Goal: Task Accomplishment & Management: Complete application form

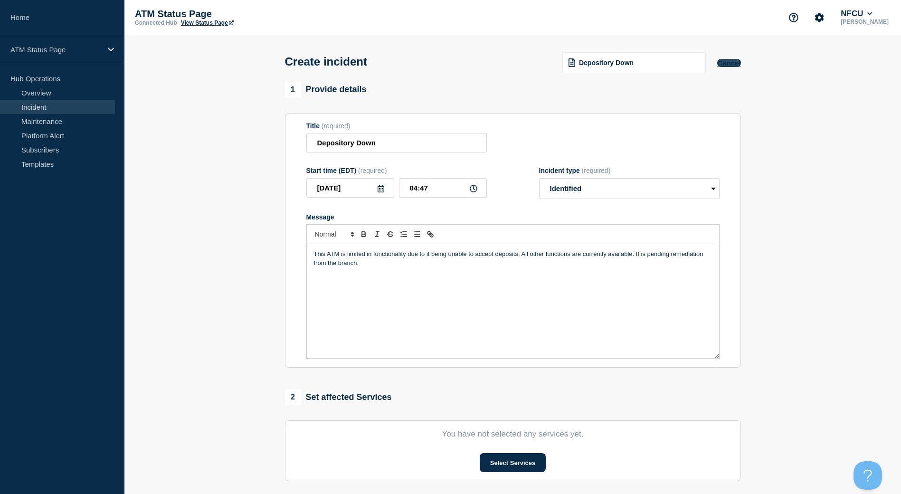
click at [728, 66] on button "Cancel" at bounding box center [728, 63] width 23 height 8
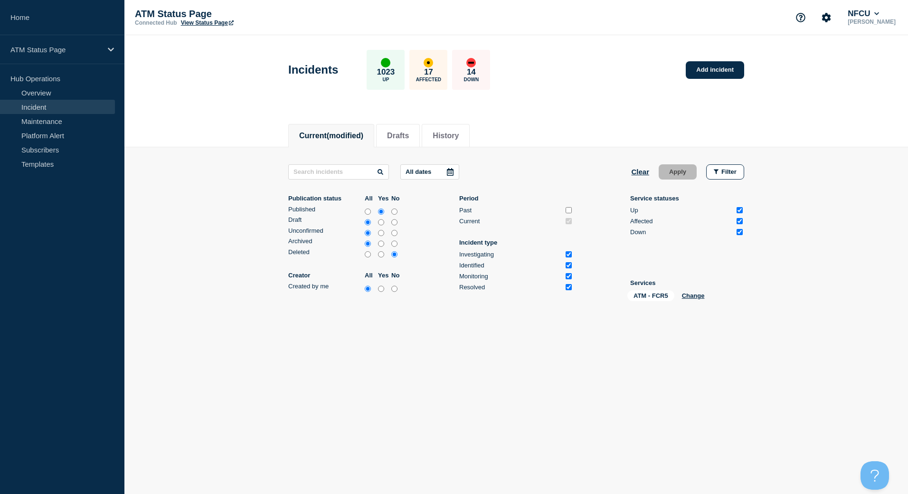
click at [60, 101] on link "Incident" at bounding box center [57, 107] width 115 height 14
click at [716, 74] on link "Add incident" at bounding box center [714, 70] width 58 height 18
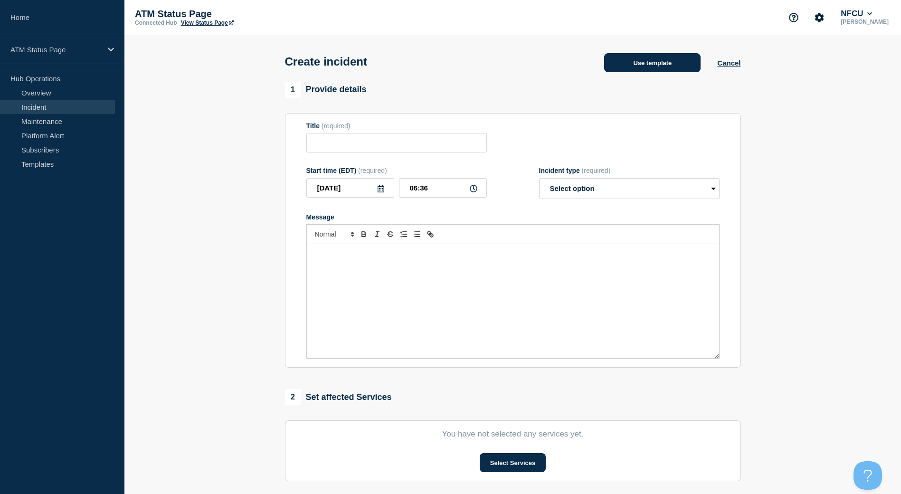
click at [691, 63] on button "Use template" at bounding box center [652, 62] width 96 height 19
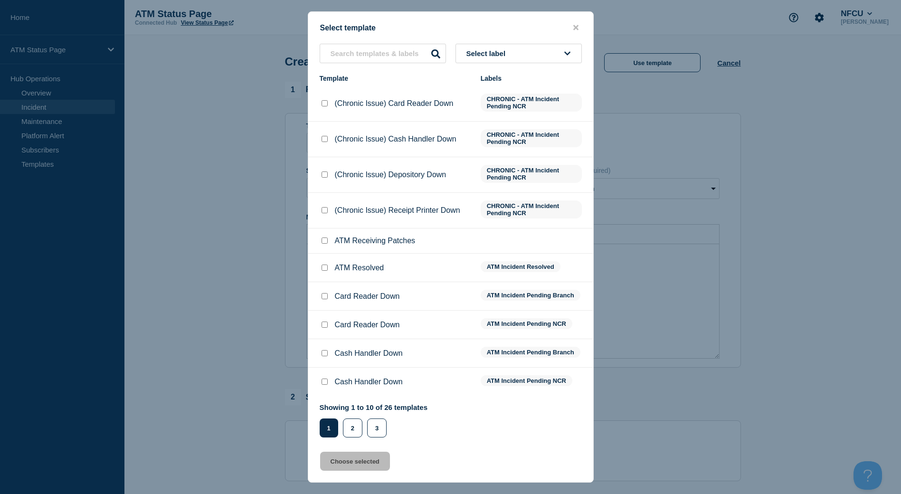
click at [537, 54] on button "Select label" at bounding box center [518, 53] width 126 height 19
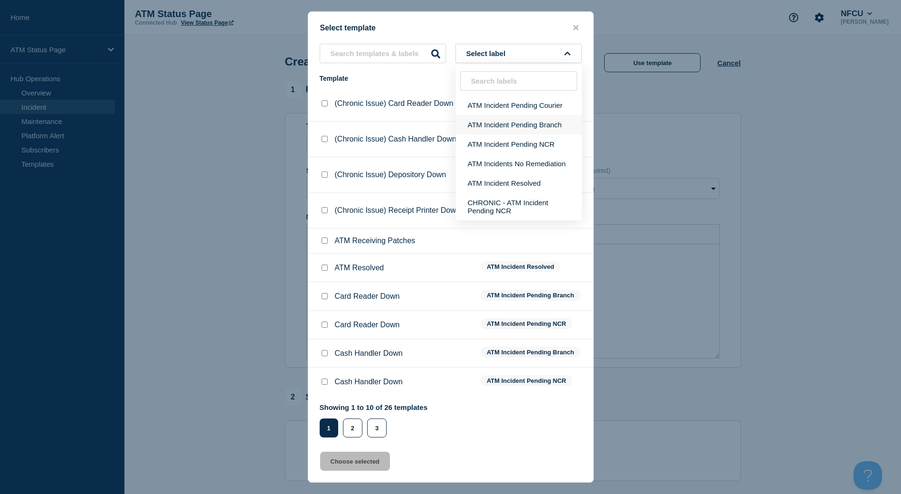
click at [541, 119] on button "ATM Incident Pending Branch" at bounding box center [518, 124] width 126 height 19
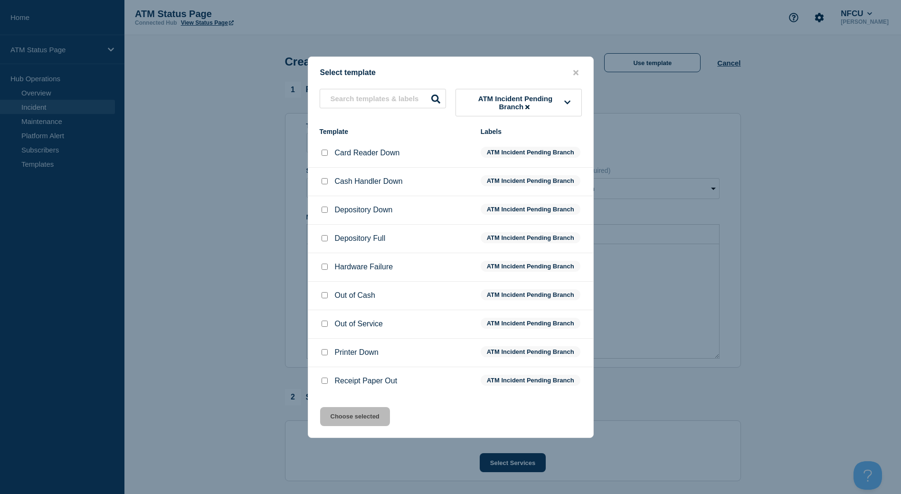
click at [323, 211] on input "Depository Down checkbox" at bounding box center [324, 209] width 6 height 6
checkbox input "true"
click at [368, 413] on button "Choose selected" at bounding box center [355, 416] width 70 height 19
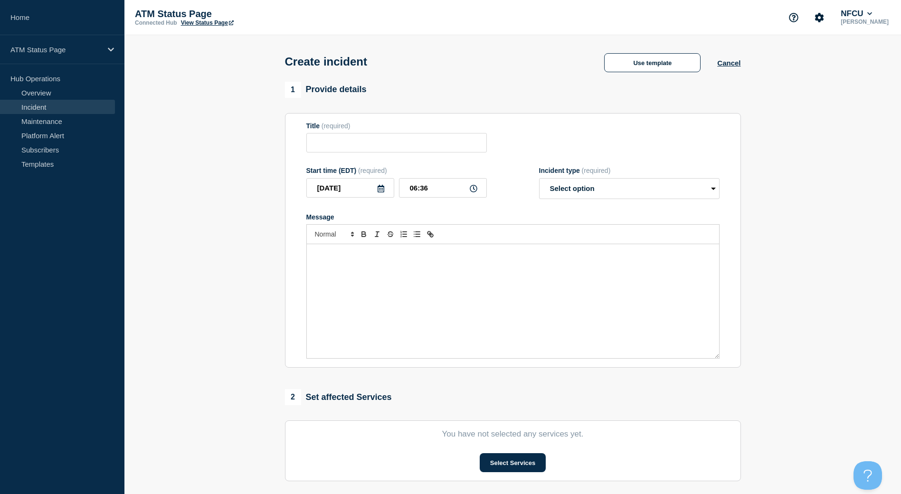
type input "Depository Down"
select select "identified"
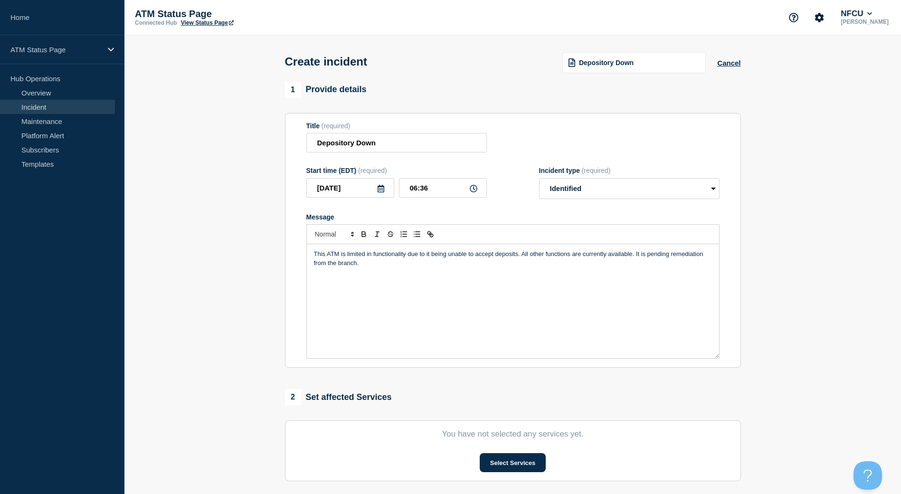
click at [488, 455] on section "You have not selected any services yet. Select Services" at bounding box center [513, 450] width 456 height 61
click at [491, 457] on button "Select Services" at bounding box center [512, 462] width 66 height 19
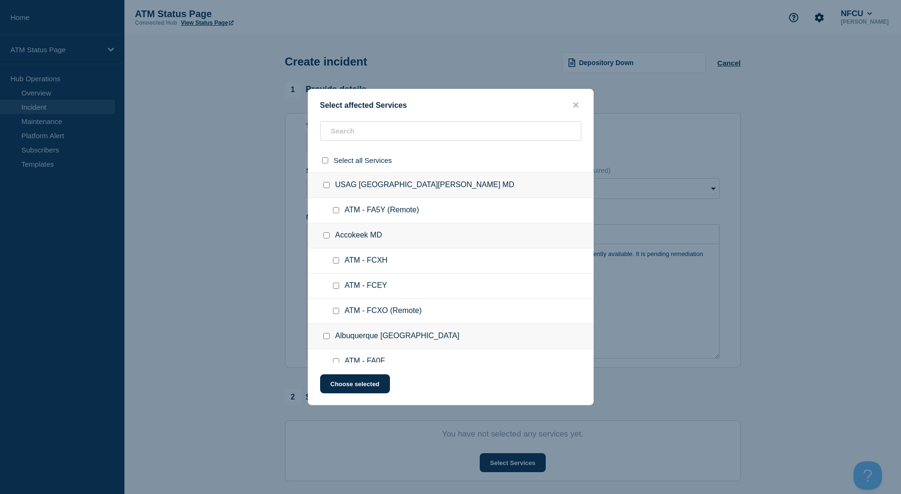
click at [418, 148] on div at bounding box center [450, 160] width 285 height 24
click at [418, 133] on input "text" at bounding box center [450, 130] width 261 height 19
paste input "FCMH"
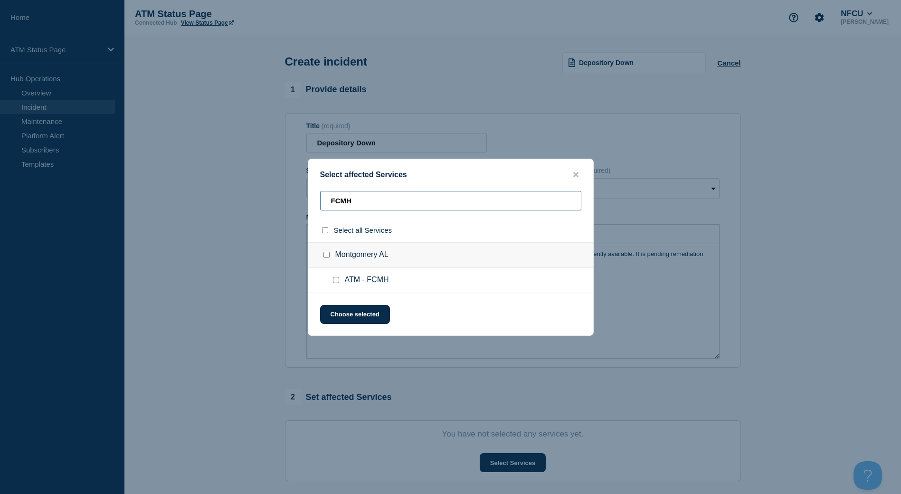
type input "FCMH"
click at [339, 285] on div at bounding box center [338, 279] width 14 height 9
click at [337, 281] on input "ATM - FCMH checkbox" at bounding box center [336, 280] width 6 height 6
checkbox input "true"
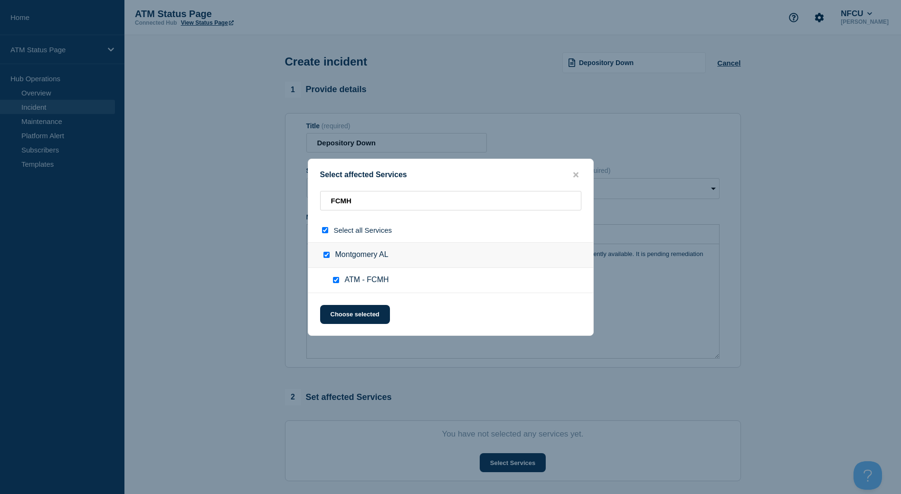
checkbox input "true"
click at [347, 320] on button "Choose selected" at bounding box center [355, 314] width 70 height 19
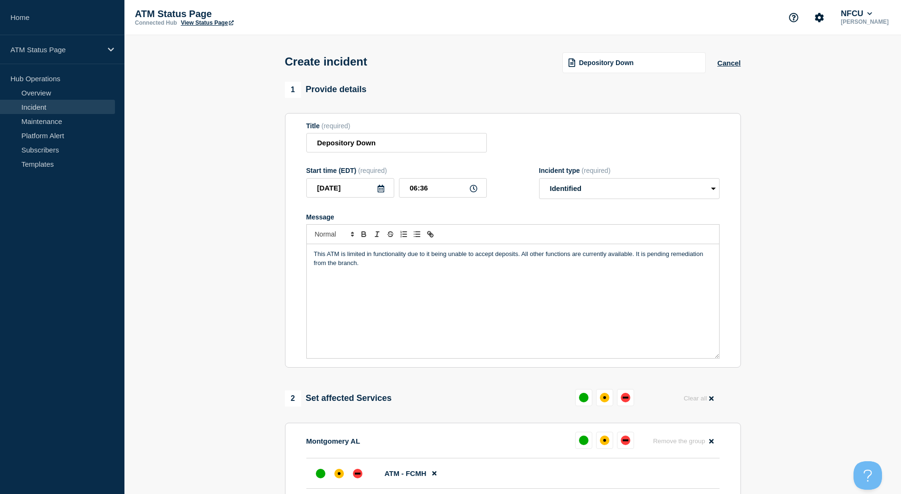
scroll to position [190, 0]
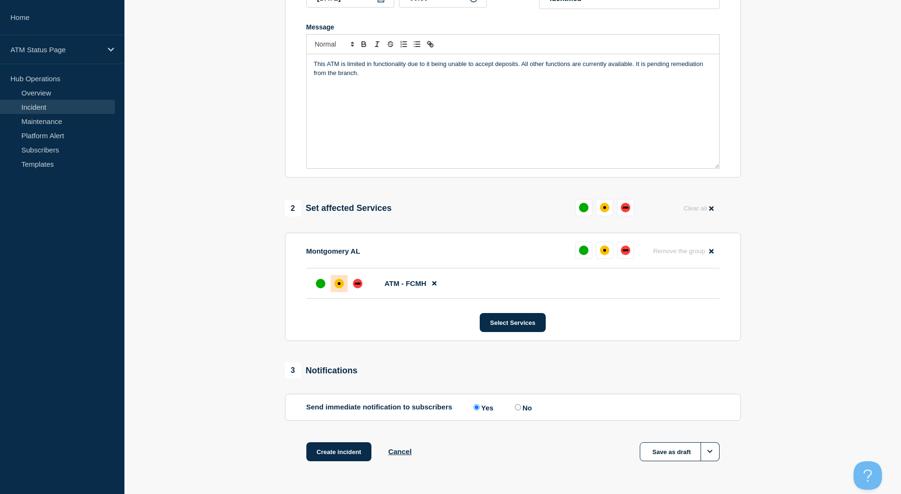
click at [335, 285] on div "affected" at bounding box center [338, 283] width 9 height 9
click at [355, 451] on button "Create incident" at bounding box center [339, 451] width 66 height 19
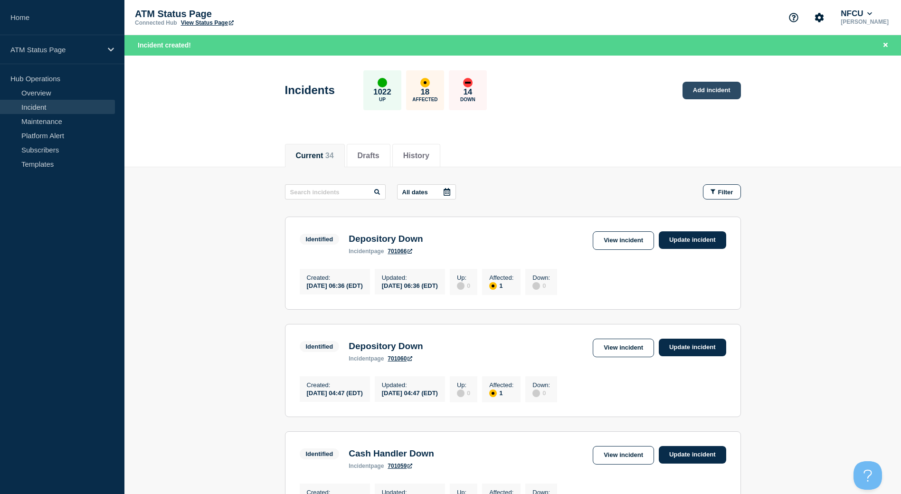
click at [697, 94] on link "Add incident" at bounding box center [711, 91] width 58 height 18
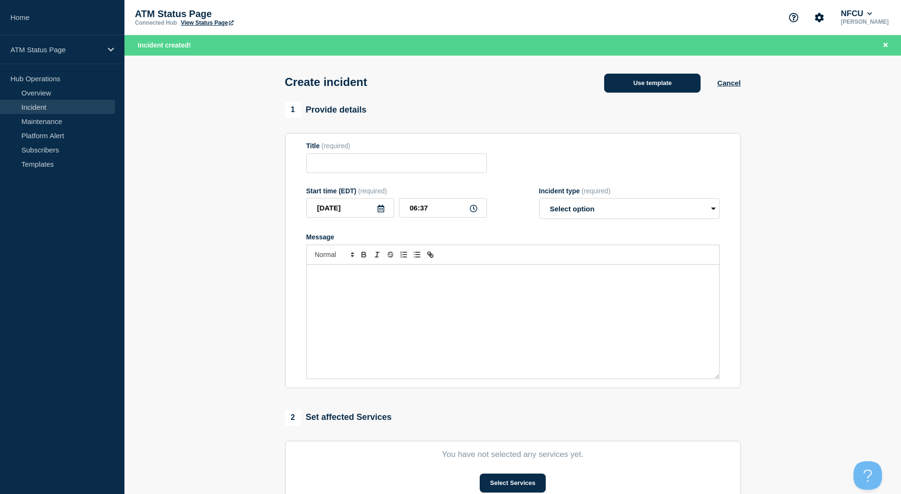
click at [659, 87] on button "Use template" at bounding box center [652, 83] width 96 height 19
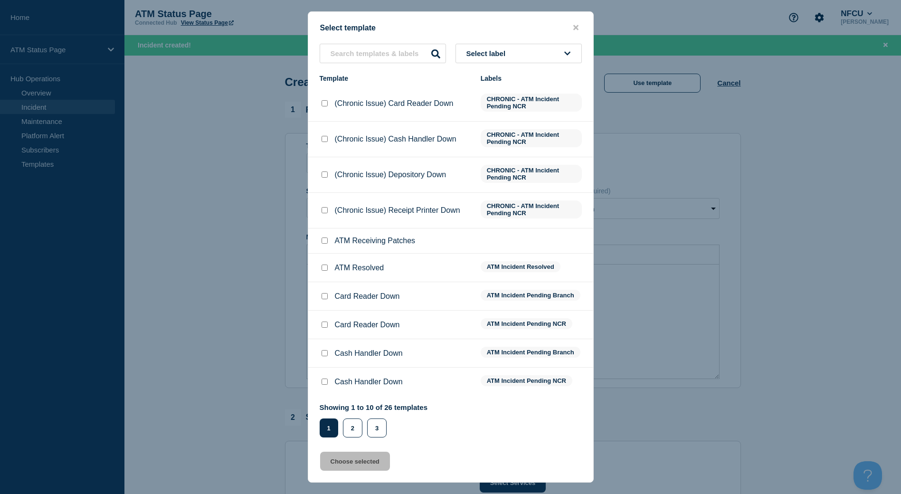
click at [537, 68] on div "Select label Template Labels (Chronic Issue) Card Reader Down CHRONIC - ATM Inc…" at bounding box center [450, 241] width 285 height 394
click at [530, 56] on button "Select label" at bounding box center [518, 53] width 126 height 19
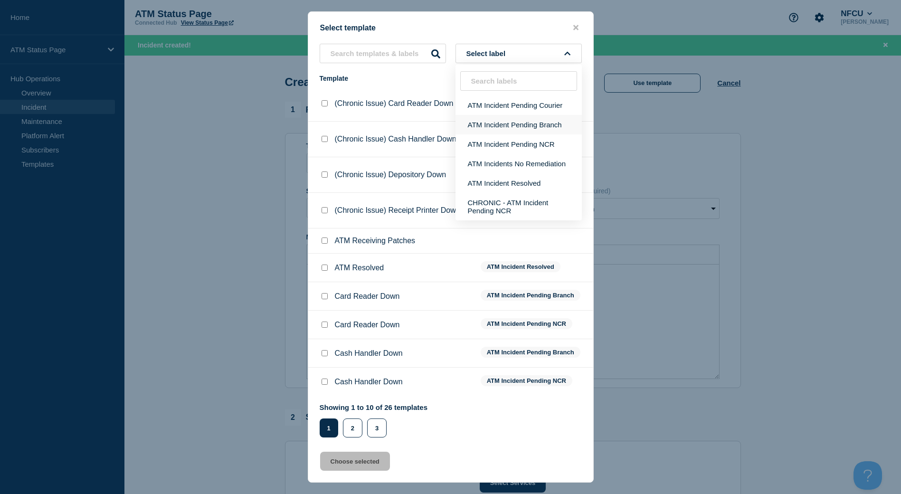
click at [528, 124] on button "ATM Incident Pending Branch" at bounding box center [518, 124] width 126 height 19
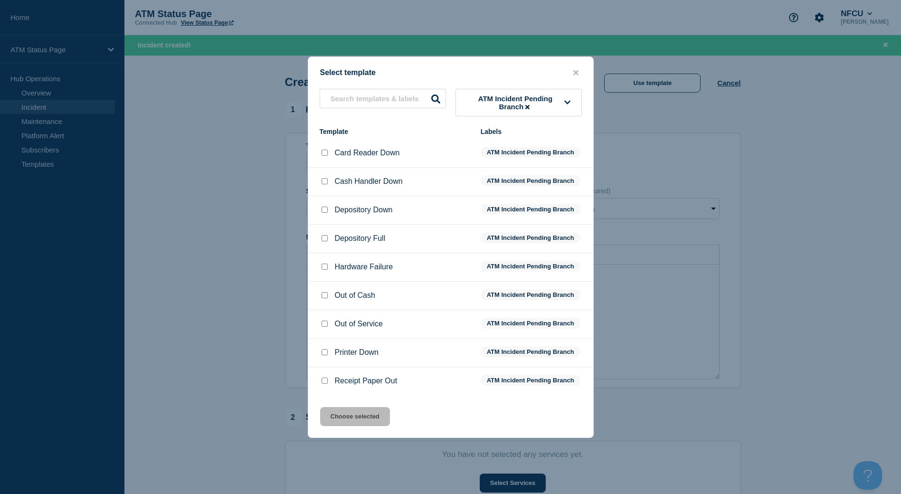
click at [327, 213] on input "Depository Down checkbox" at bounding box center [324, 209] width 6 height 6
checkbox input "true"
click at [323, 419] on button "Choose selected" at bounding box center [355, 416] width 70 height 19
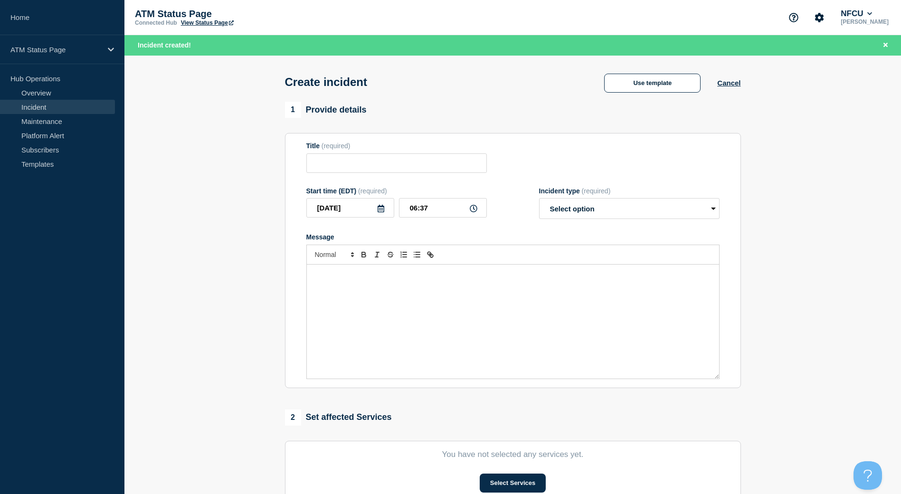
type input "Depository Down"
select select "identified"
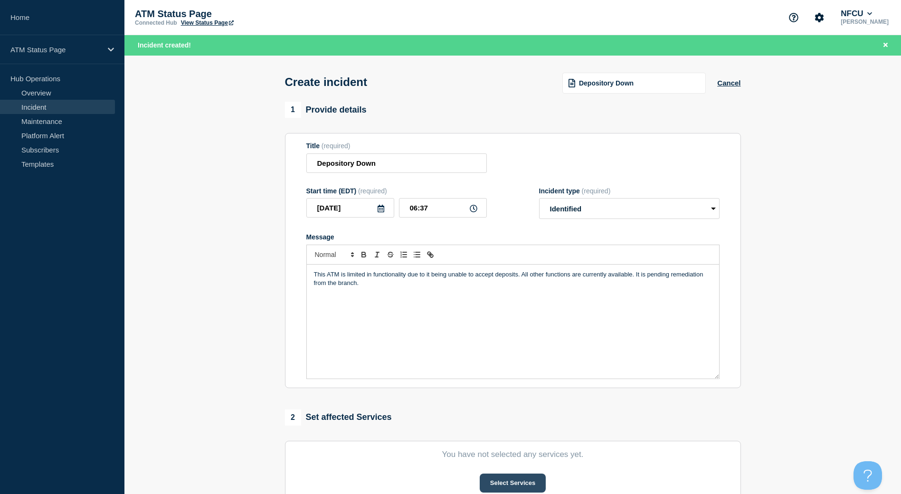
click at [482, 478] on button "Select Services" at bounding box center [512, 482] width 66 height 19
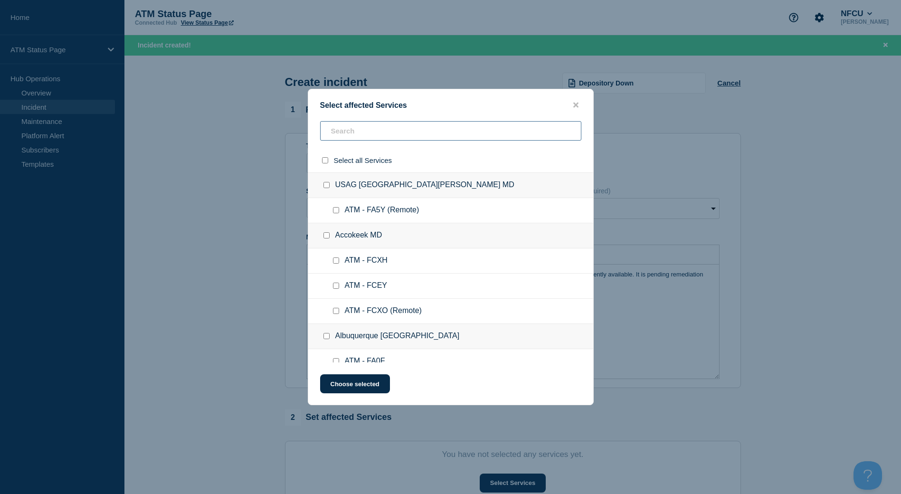
click at [427, 139] on input "text" at bounding box center [450, 130] width 261 height 19
paste input "FCCA"
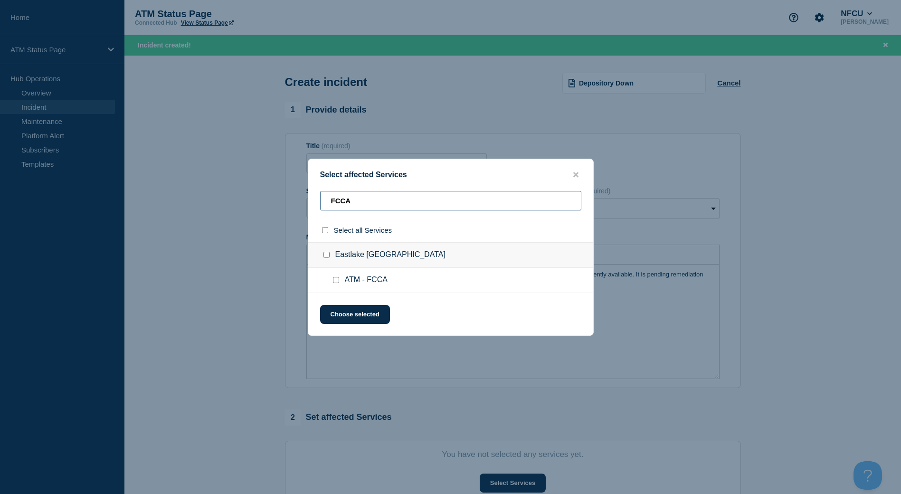
type input "FCCA"
click at [336, 284] on div at bounding box center [338, 279] width 14 height 9
click at [336, 283] on input "ATM - FCCA checkbox" at bounding box center [336, 280] width 6 height 6
checkbox input "true"
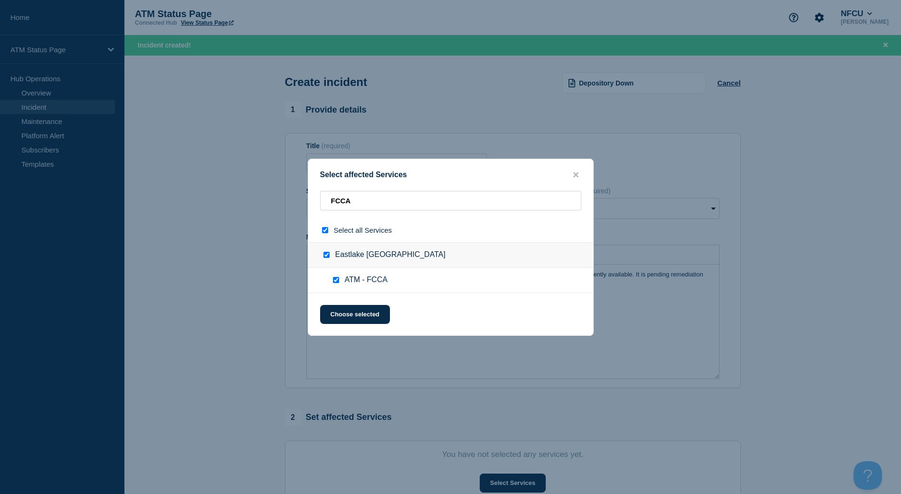
checkbox input "true"
click at [356, 316] on button "Choose selected" at bounding box center [355, 314] width 70 height 19
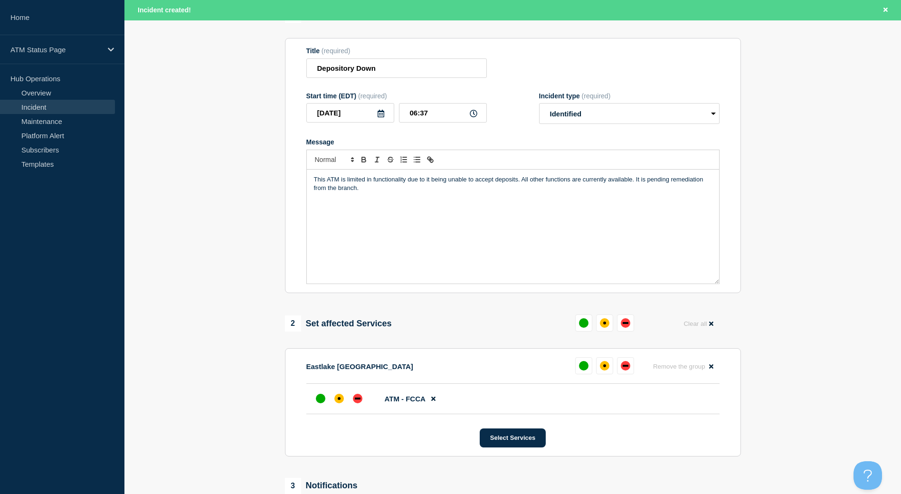
scroll to position [142, 0]
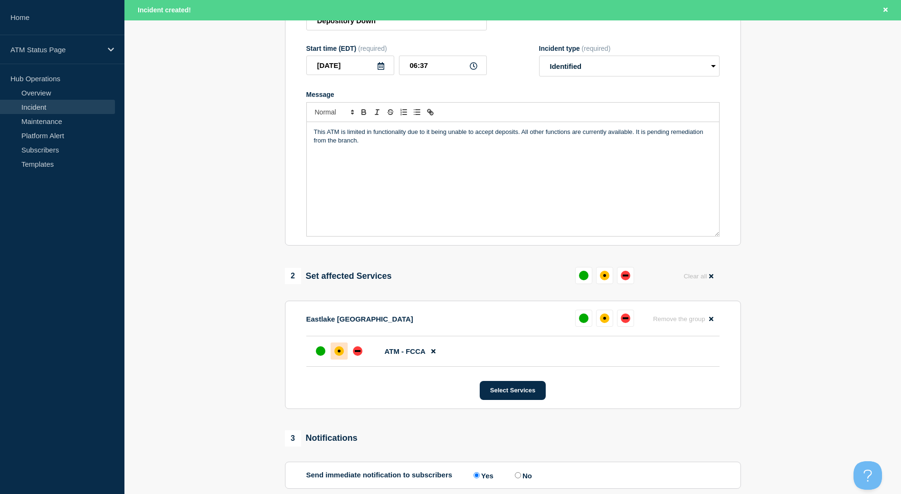
click at [339, 359] on div at bounding box center [338, 350] width 17 height 17
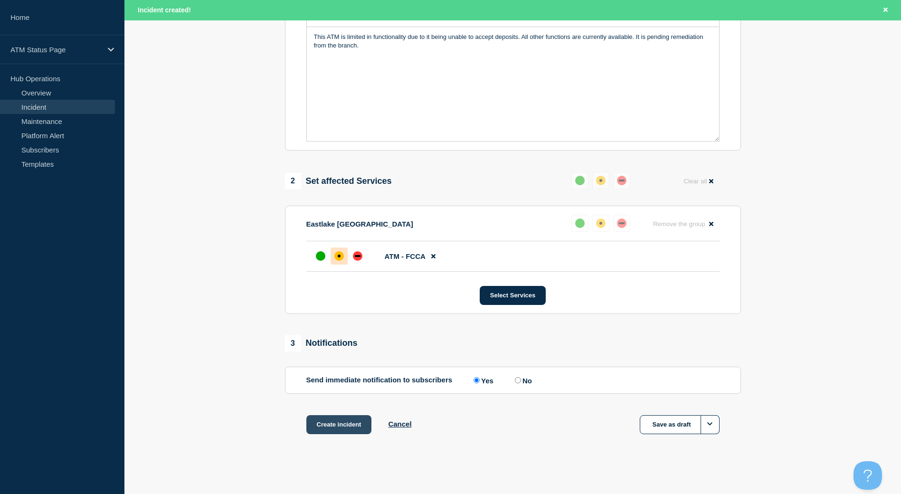
click at [369, 431] on button "Create incident" at bounding box center [339, 424] width 66 height 19
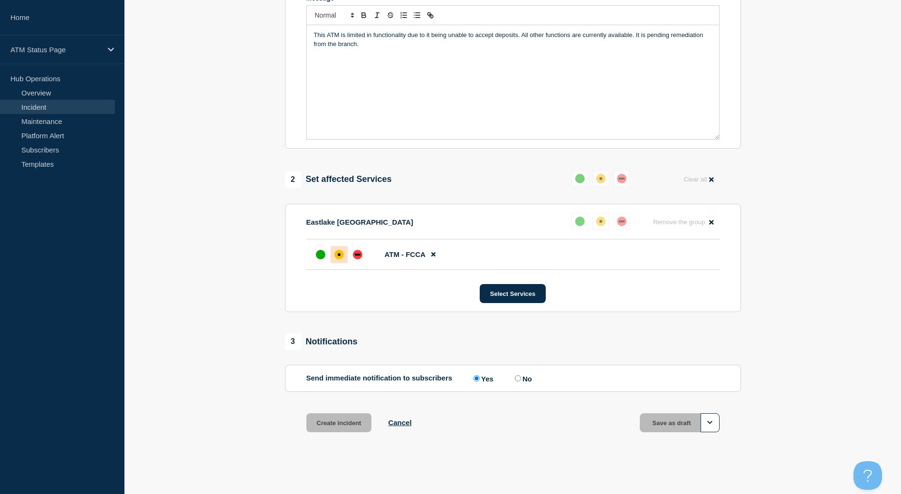
scroll to position [217, 0]
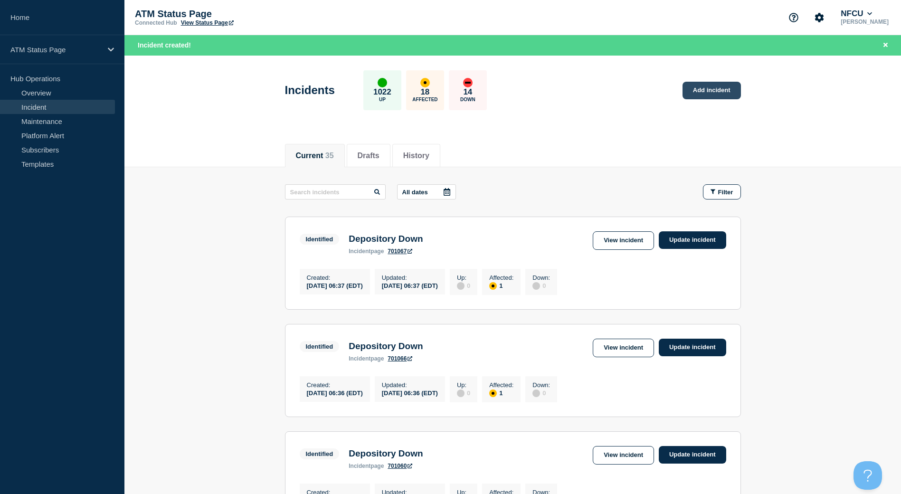
click at [689, 84] on link "Add incident" at bounding box center [711, 91] width 58 height 18
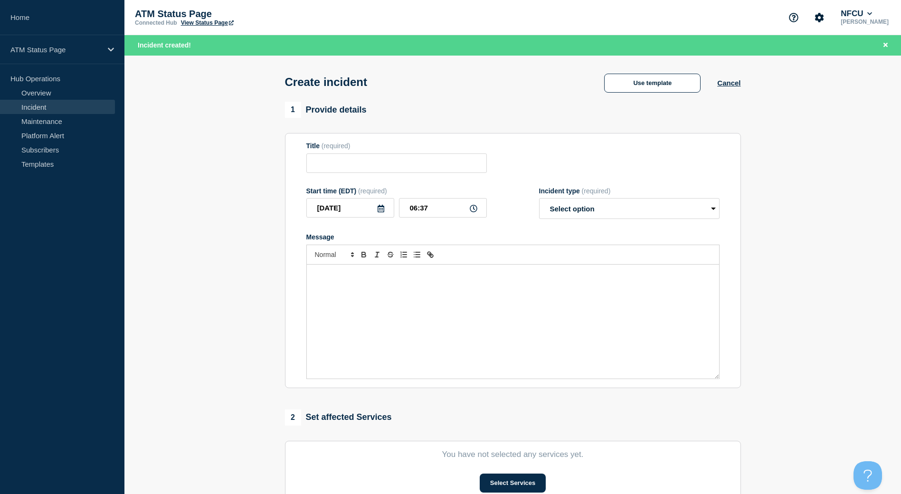
click at [689, 84] on button "Use template" at bounding box center [652, 83] width 96 height 19
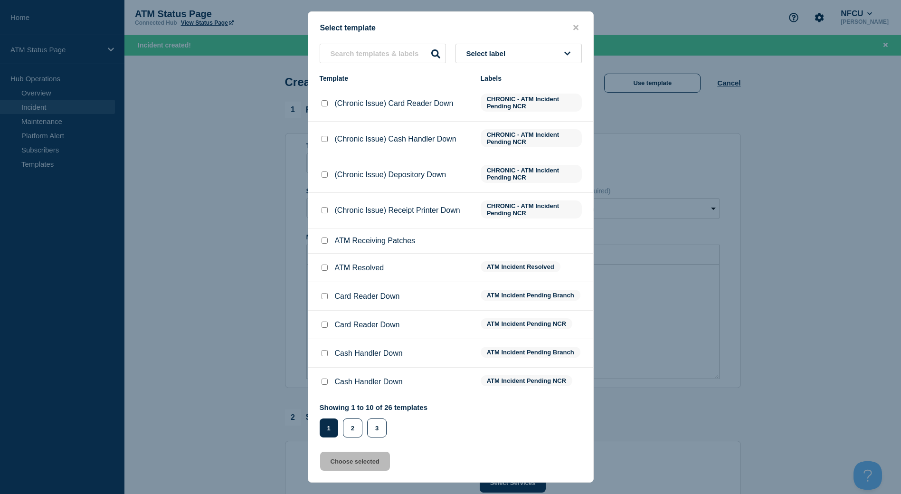
click at [551, 54] on button "Select label" at bounding box center [518, 53] width 126 height 19
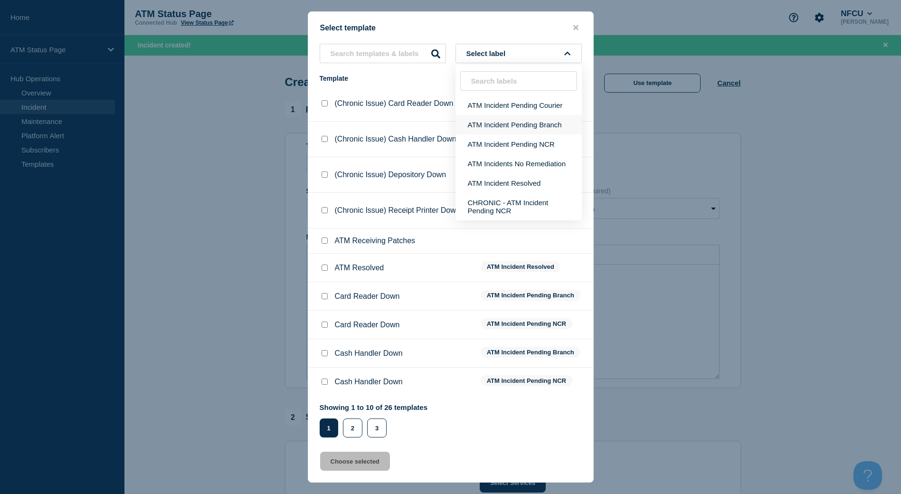
click at [546, 125] on button "ATM Incident Pending Branch" at bounding box center [518, 124] width 126 height 19
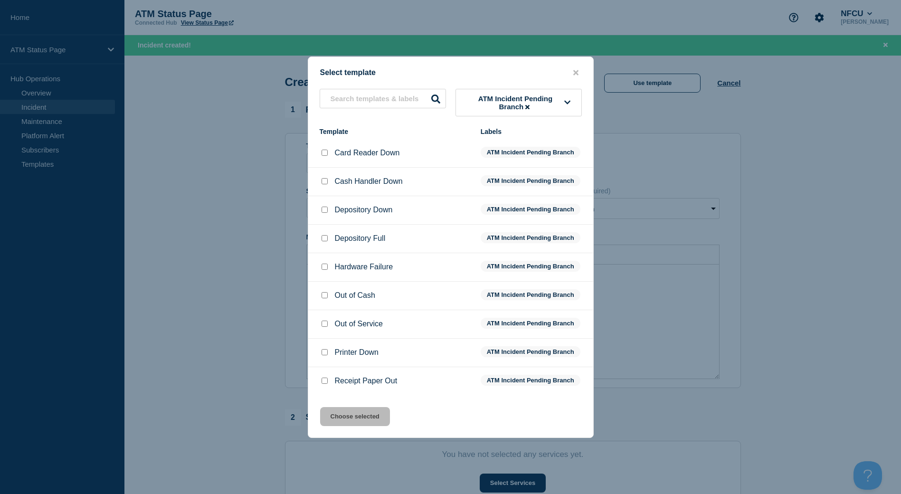
click at [323, 384] on input "Receipt Paper Out checkbox" at bounding box center [324, 380] width 6 height 6
checkbox input "true"
click at [344, 410] on button "Choose selected" at bounding box center [355, 416] width 70 height 19
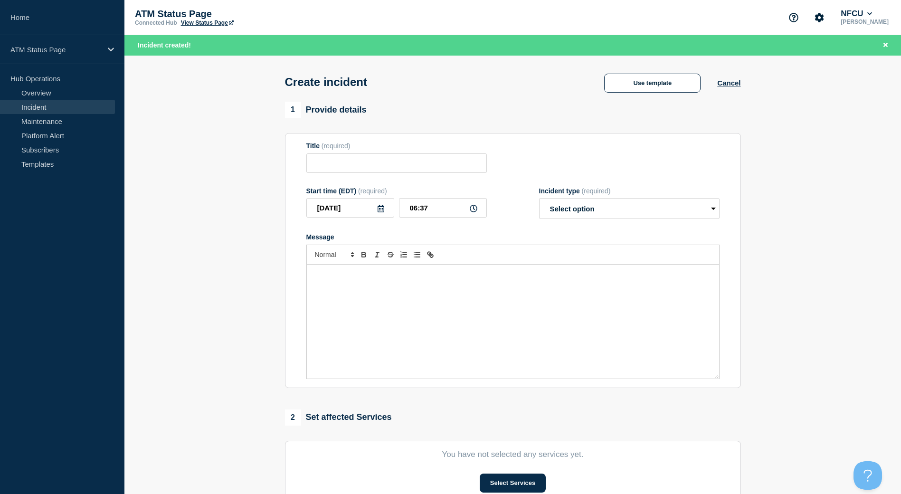
type input "Receipt Paper Out"
select select "identified"
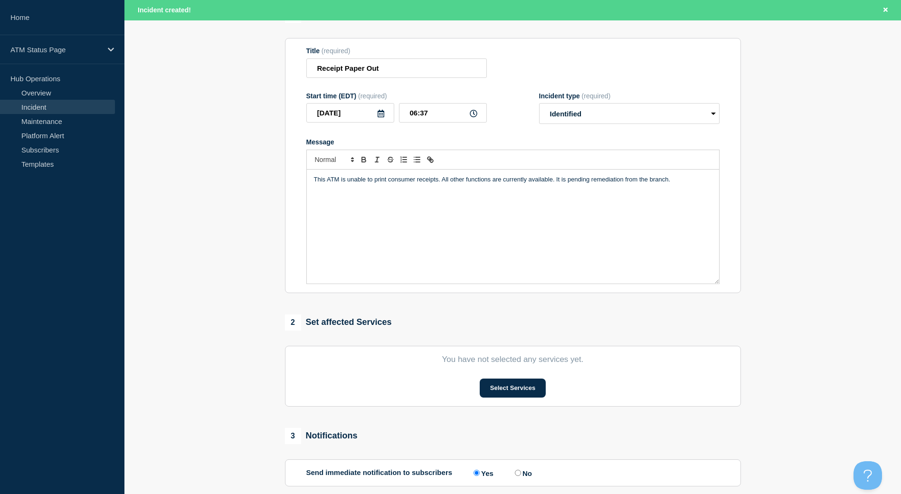
scroll to position [142, 0]
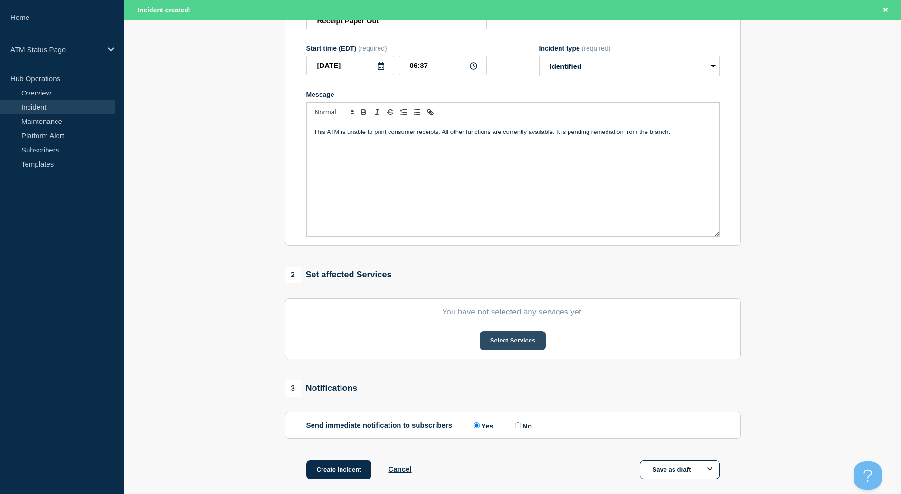
click at [506, 343] on button "Select Services" at bounding box center [512, 340] width 66 height 19
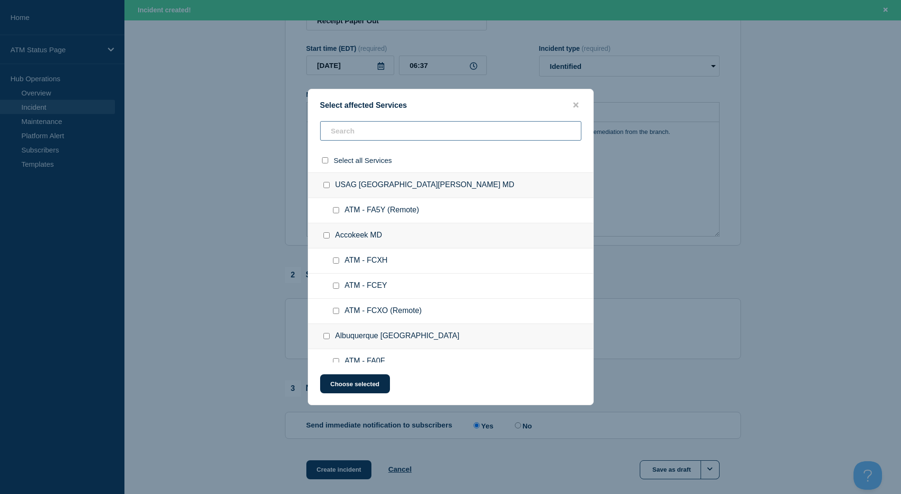
click at [424, 130] on input "text" at bounding box center [450, 130] width 261 height 19
paste input "FC9C"
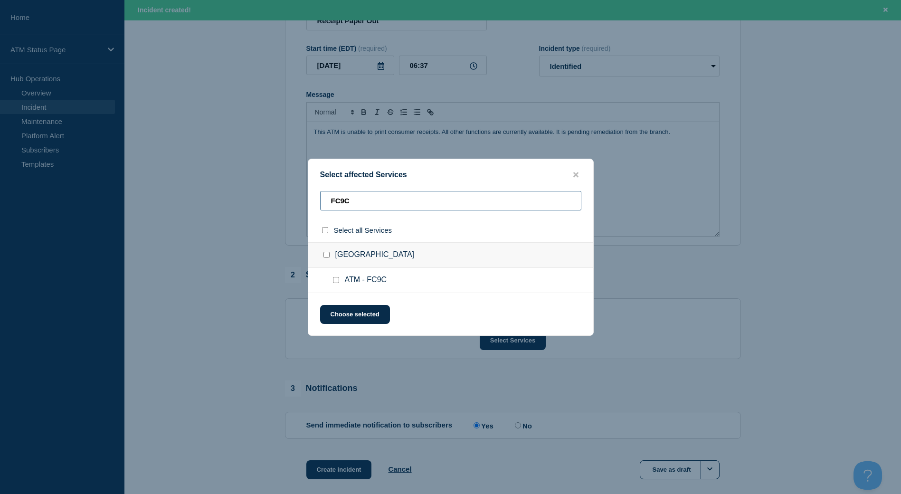
type input "FC9C"
click at [337, 280] on input "ATM - FC9C checkbox" at bounding box center [336, 280] width 6 height 6
checkbox input "true"
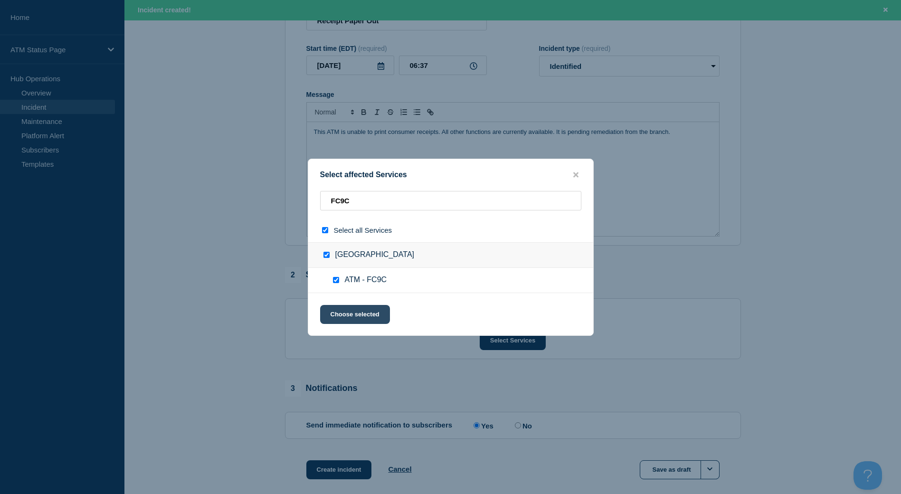
click at [345, 309] on button "Choose selected" at bounding box center [355, 314] width 70 height 19
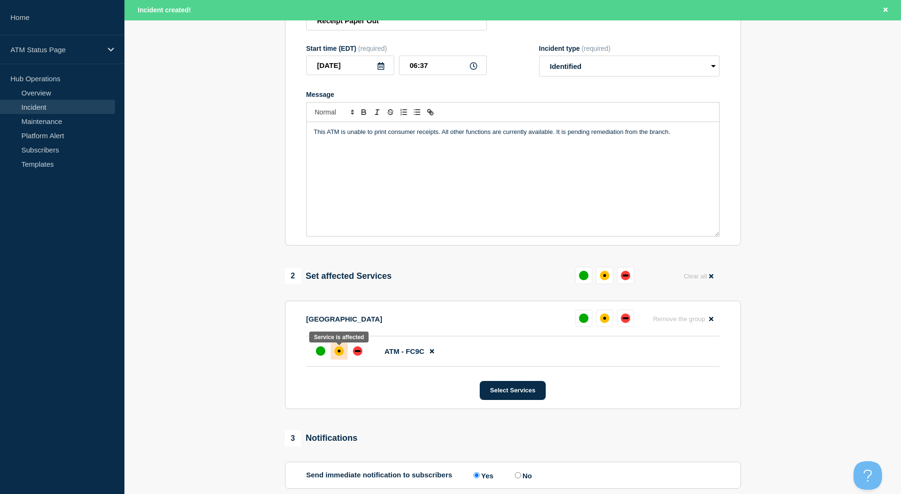
click at [346, 359] on div at bounding box center [338, 350] width 17 height 17
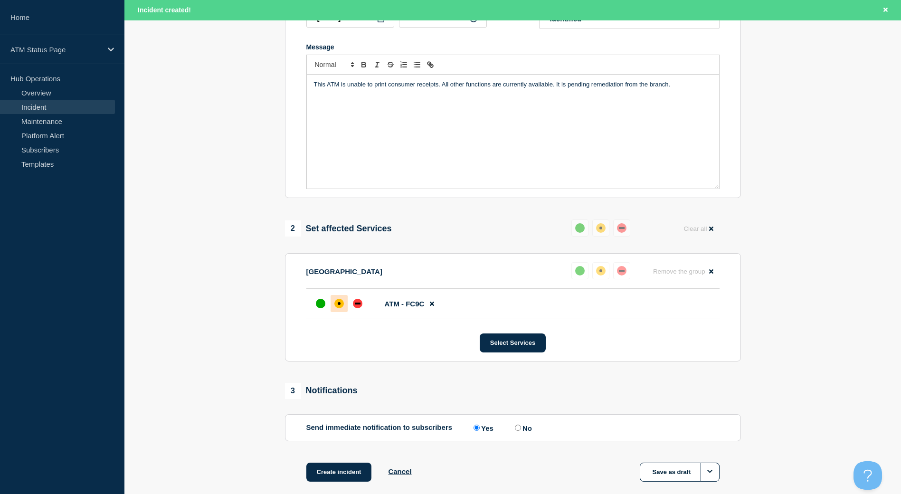
scroll to position [237, 0]
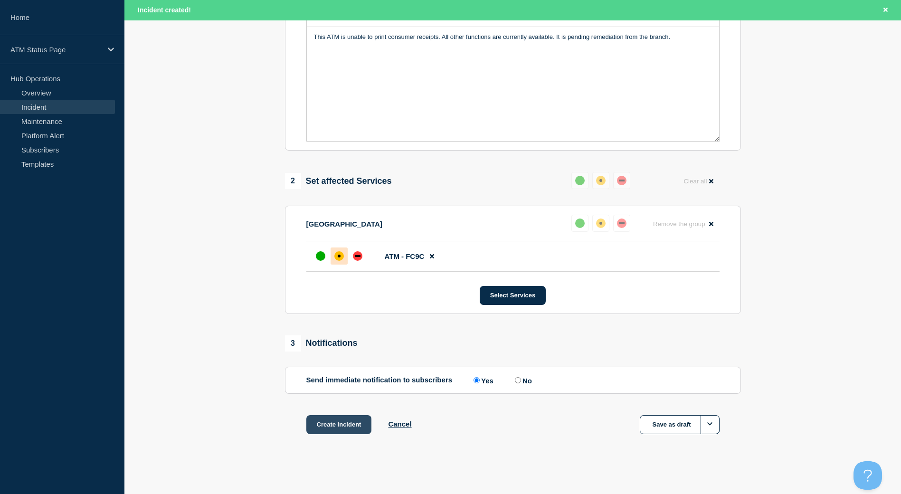
click at [351, 421] on button "Create incident" at bounding box center [339, 424] width 66 height 19
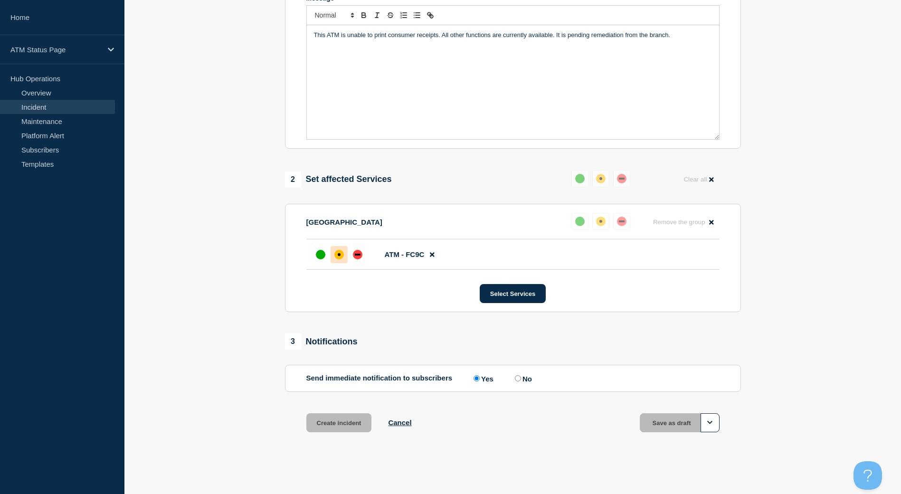
scroll to position [217, 0]
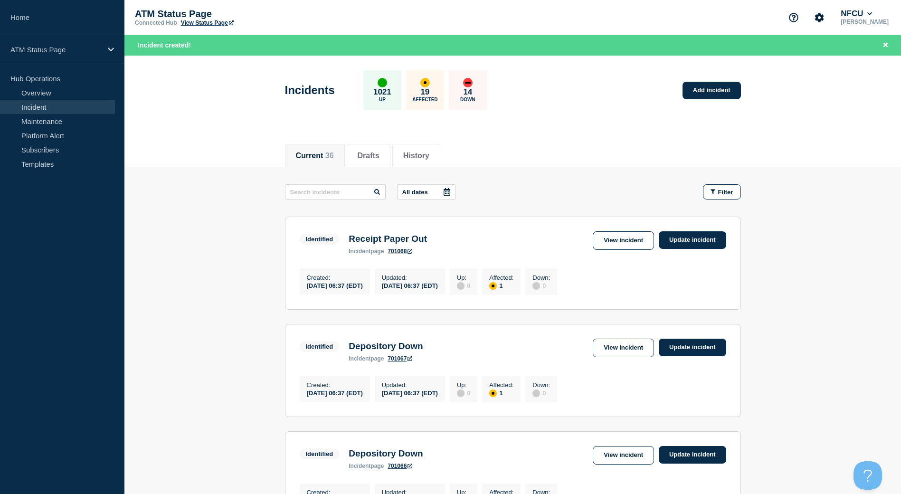
click at [718, 186] on button "Filter" at bounding box center [722, 191] width 38 height 15
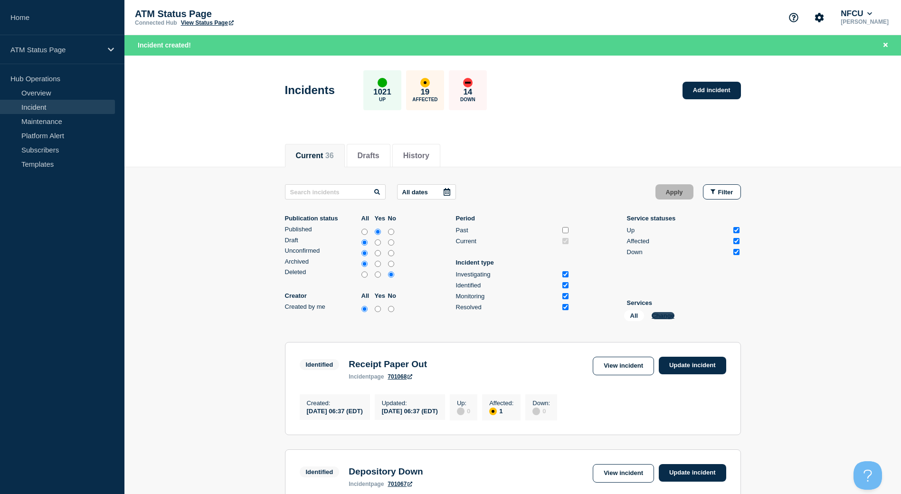
click at [660, 316] on button "Change" at bounding box center [662, 315] width 23 height 7
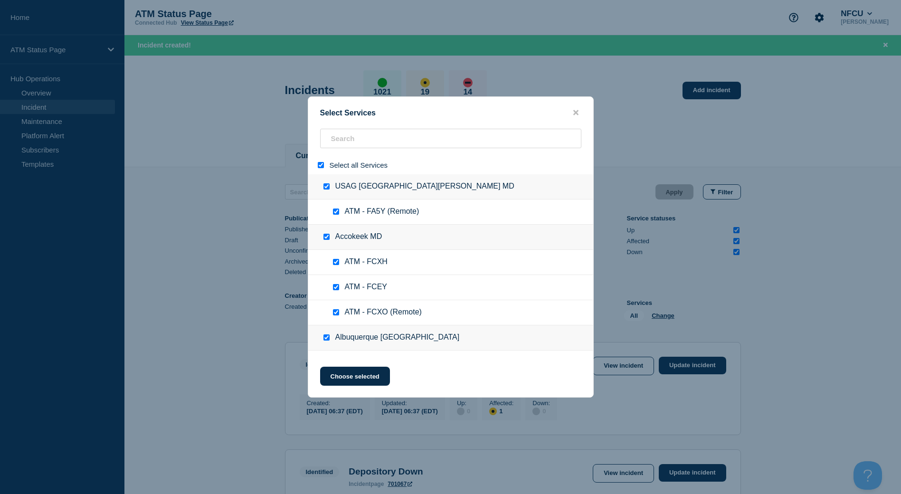
click at [322, 167] on input "select all" at bounding box center [321, 165] width 6 height 6
checkbox input "false"
click at [340, 143] on input "search" at bounding box center [450, 138] width 261 height 19
checkbox input "false"
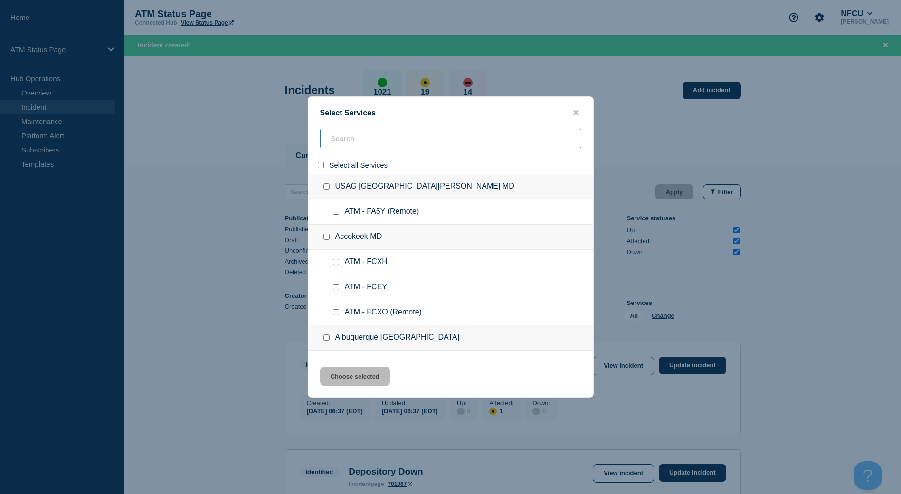
checkbox input "false"
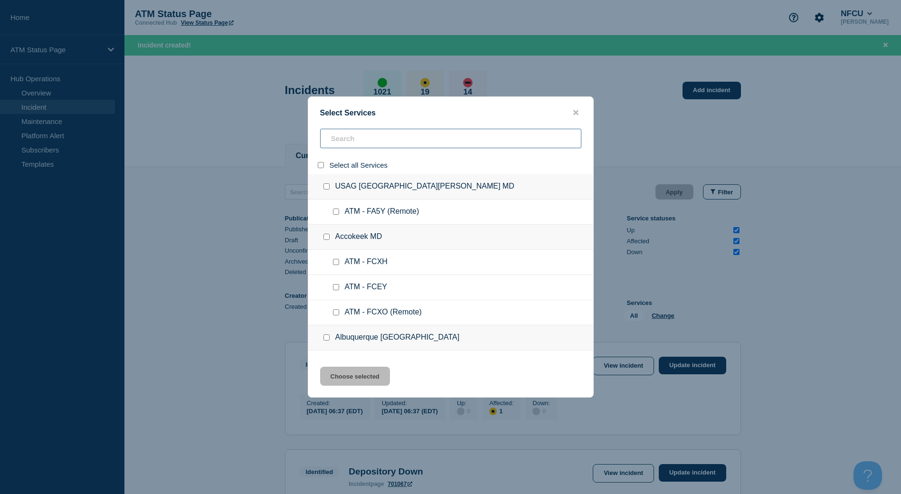
checkbox input "false"
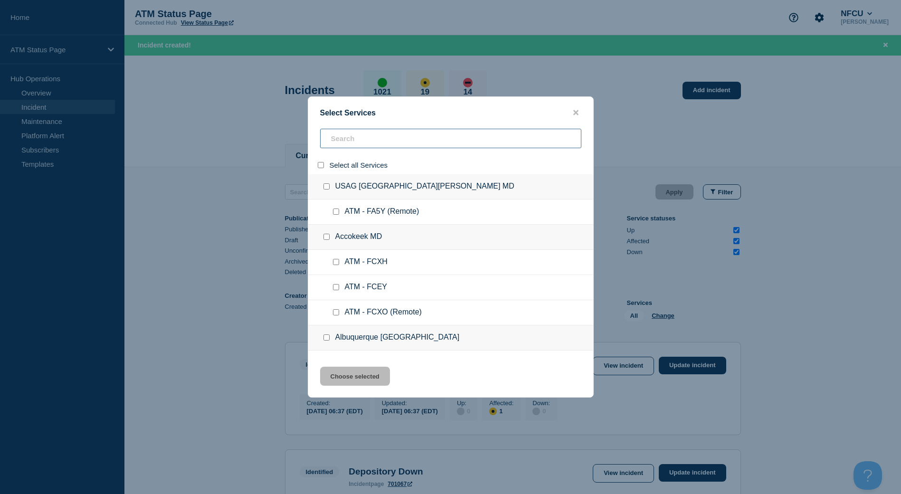
checkbox input "false"
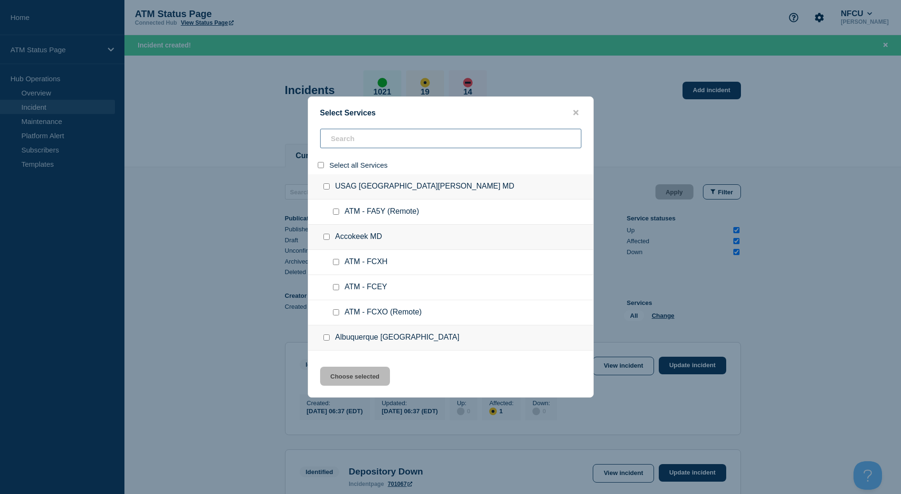
checkbox input "false"
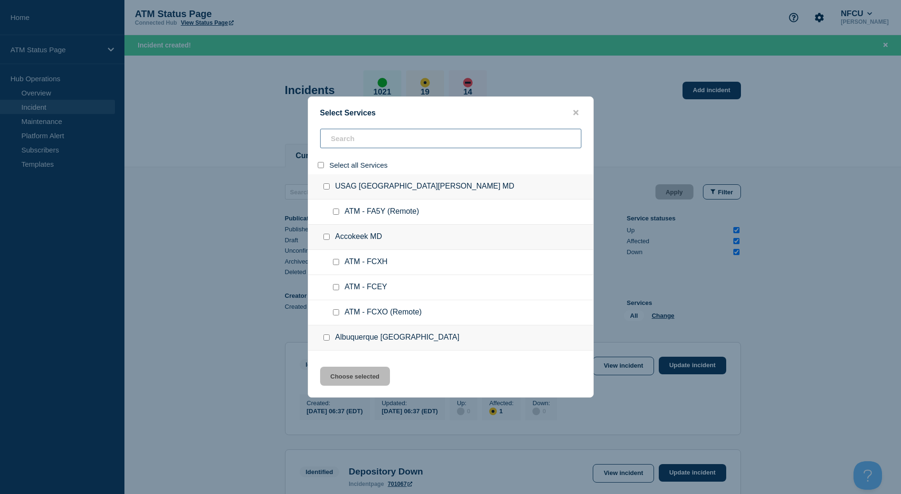
checkbox input "false"
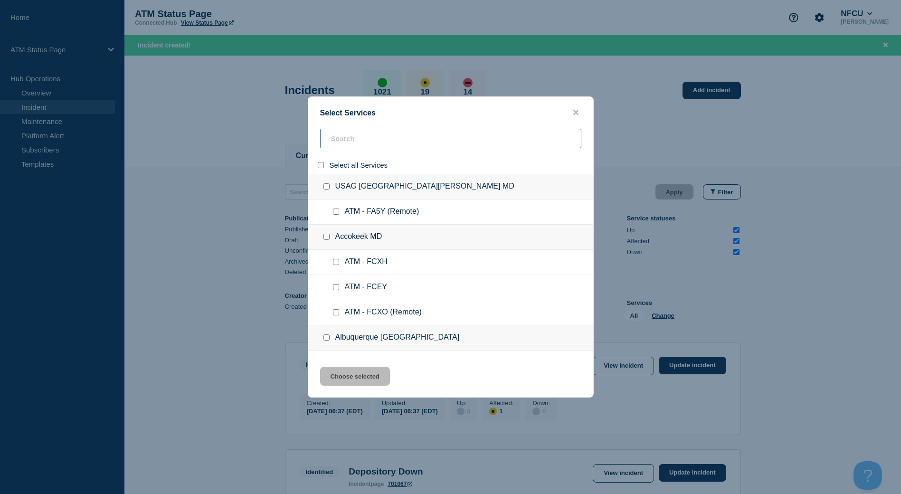
checkbox input "false"
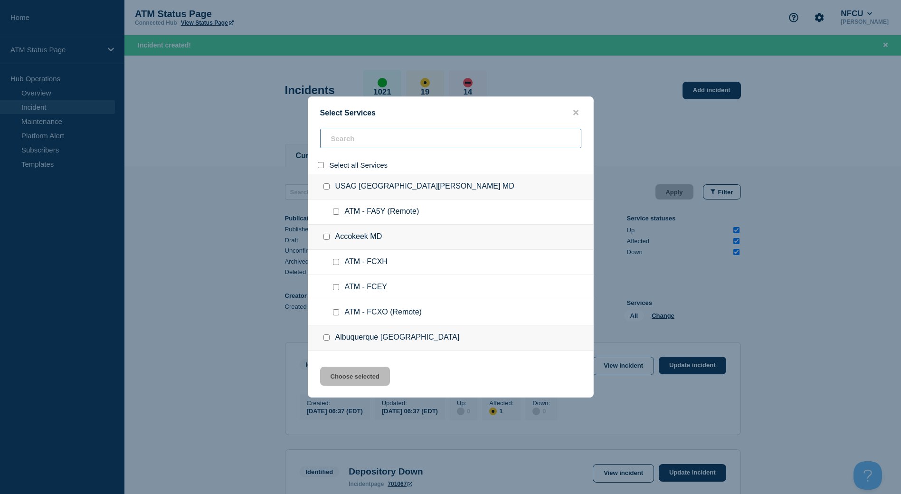
checkbox input "false"
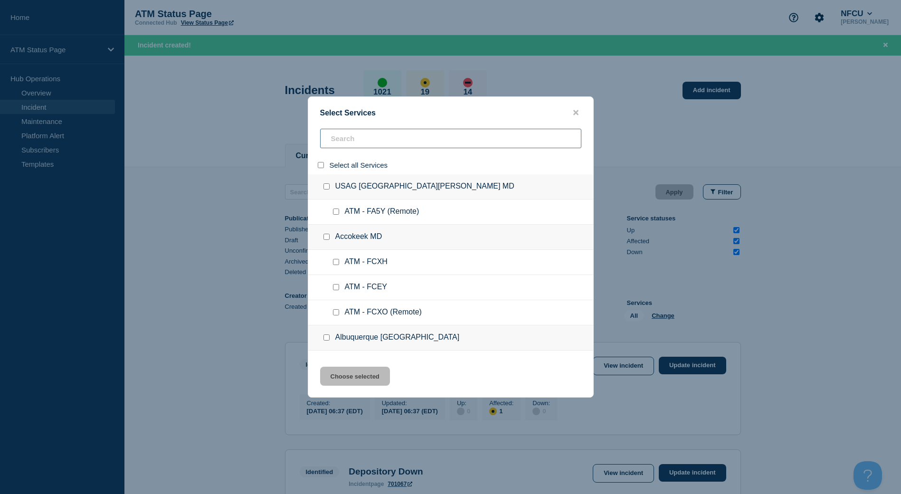
checkbox input "false"
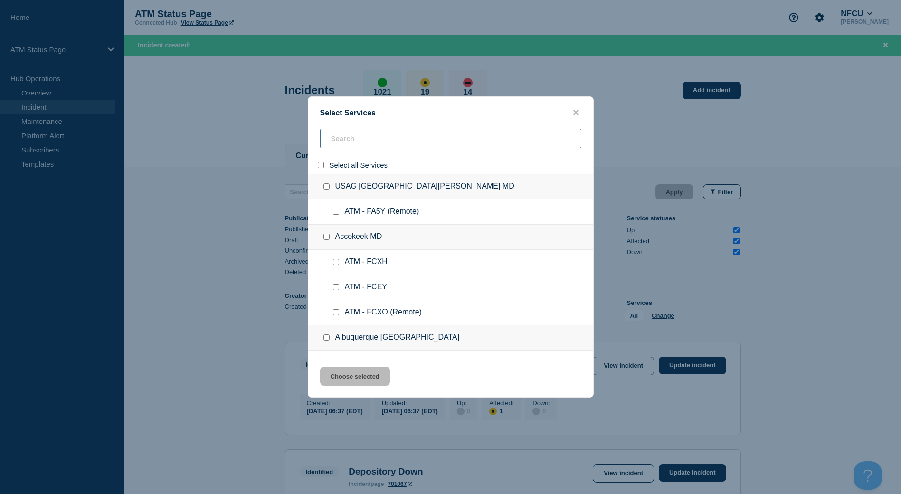
checkbox input "false"
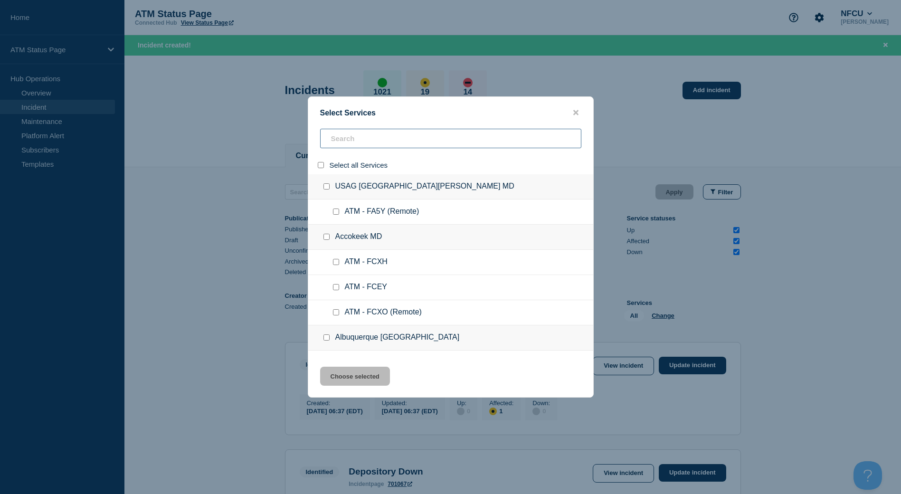
checkbox input "false"
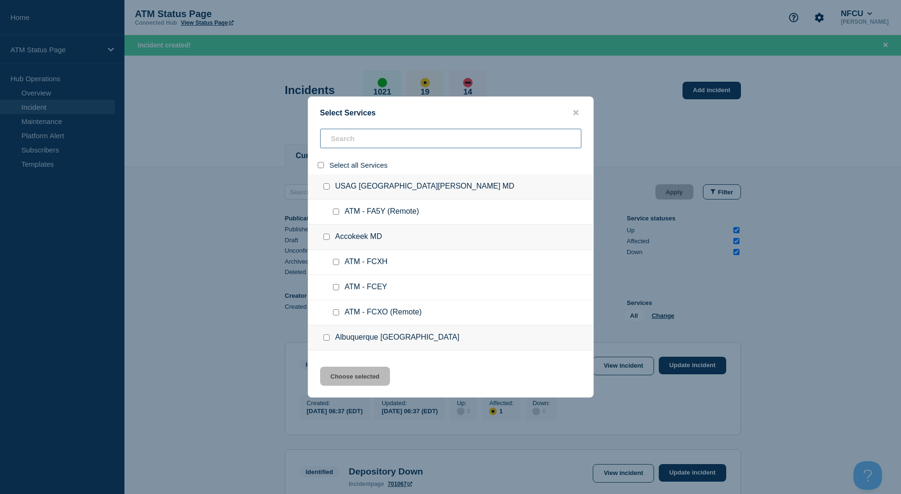
checkbox input "false"
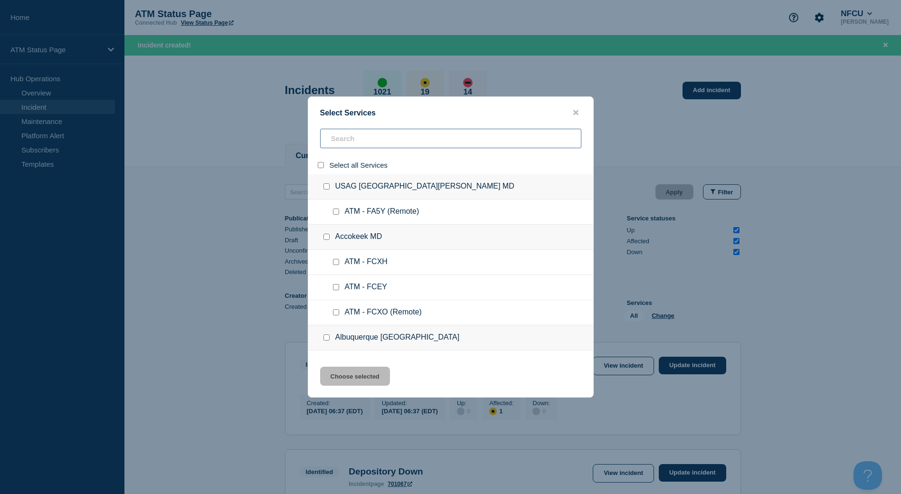
checkbox input "false"
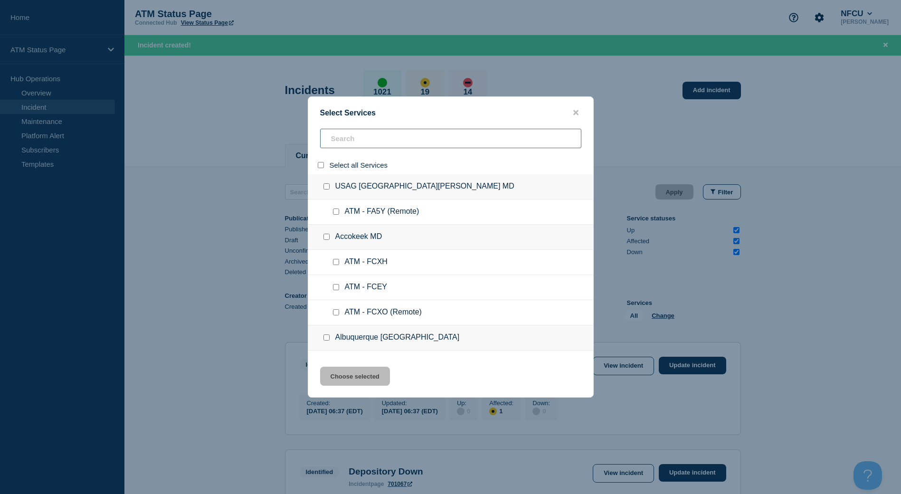
checkbox input "false"
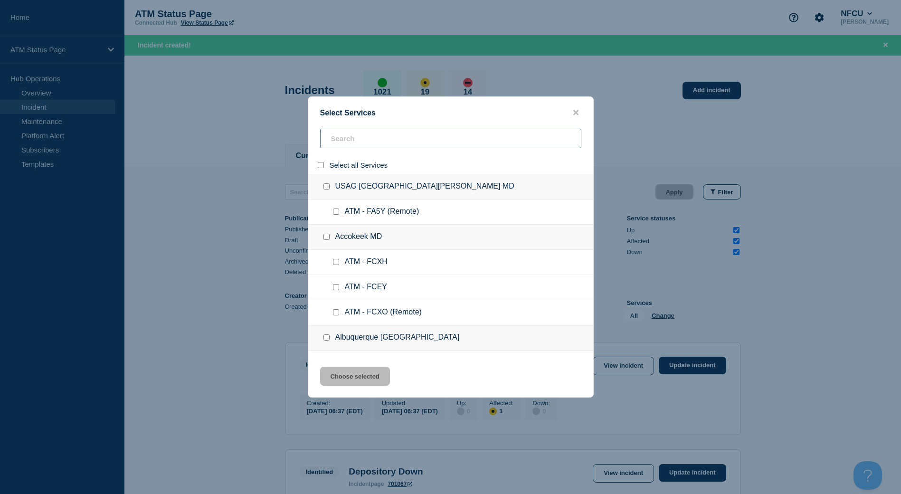
checkbox input "false"
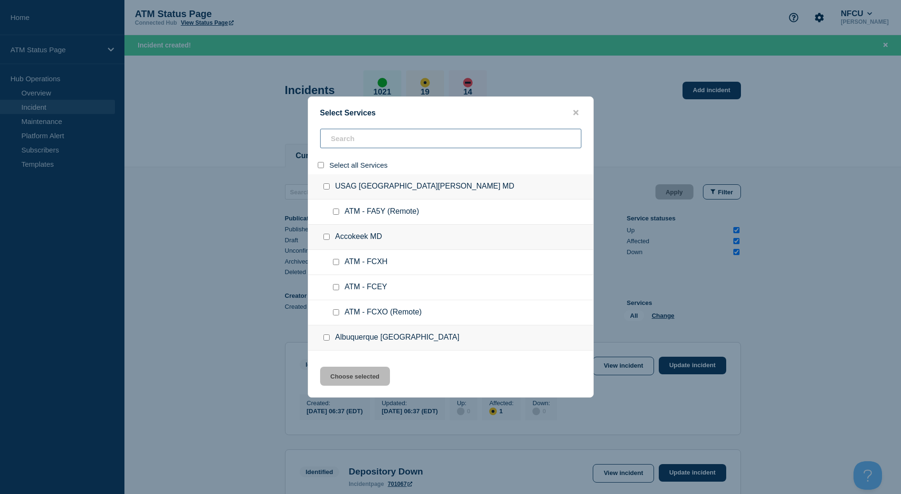
checkbox input "false"
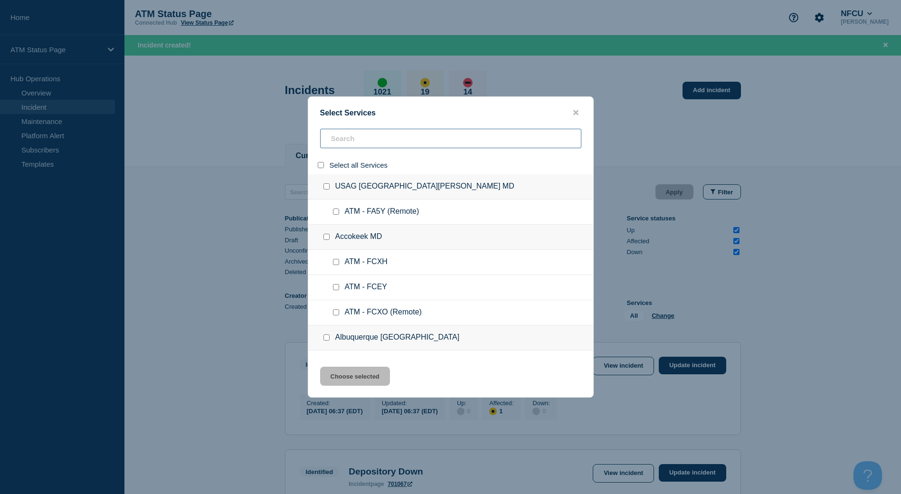
checkbox input "false"
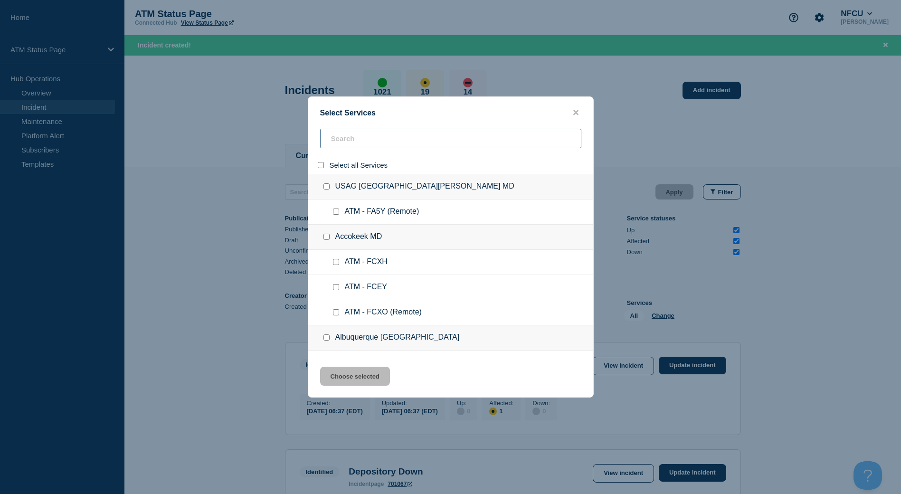
checkbox input "false"
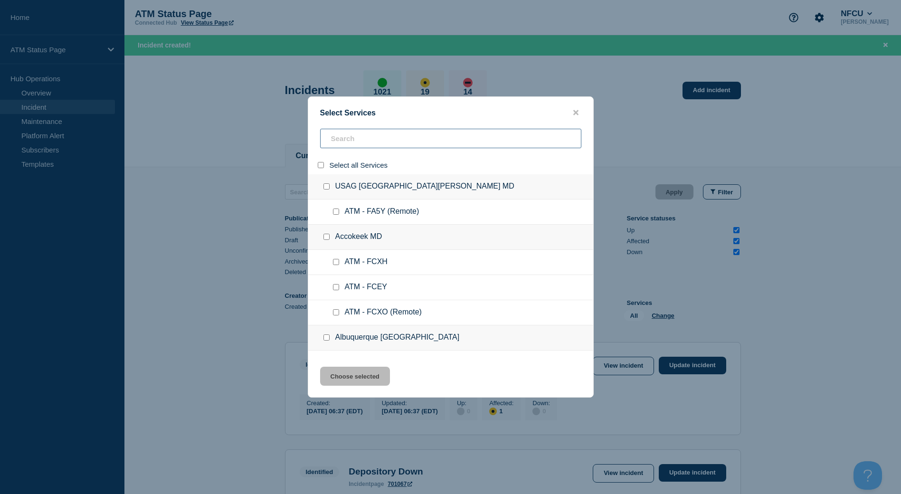
checkbox input "false"
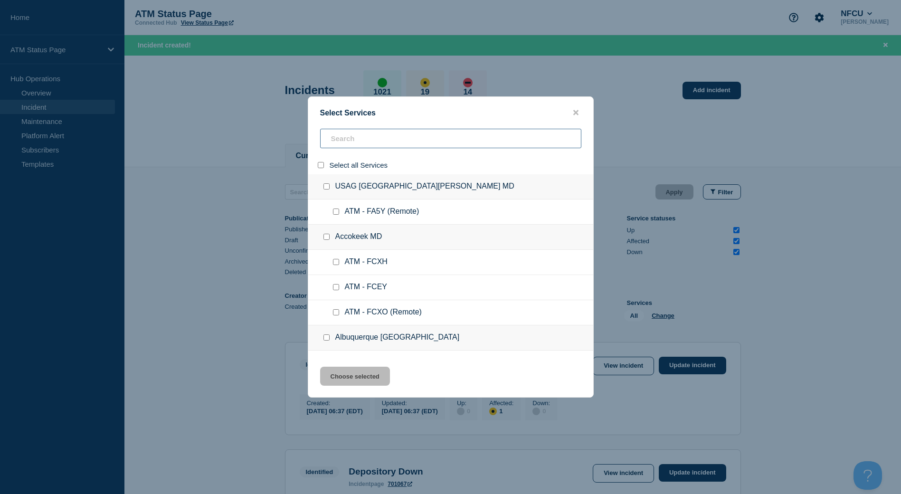
checkbox input "false"
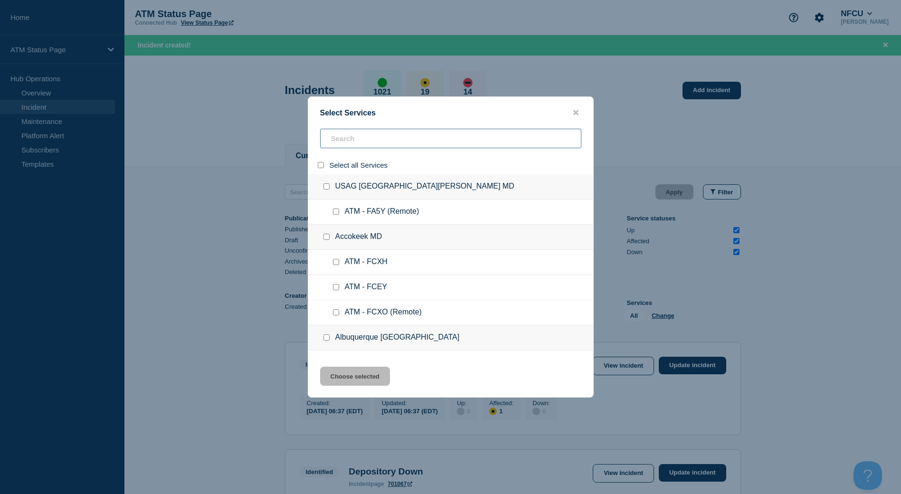
checkbox input "false"
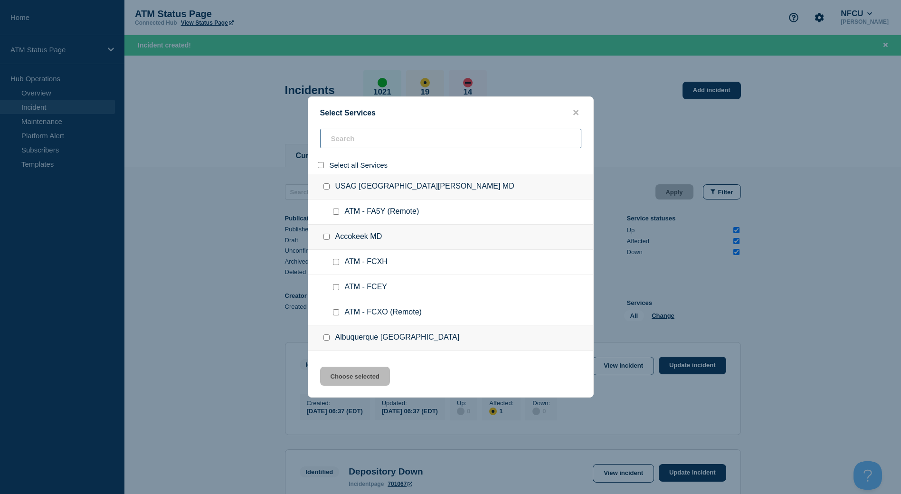
checkbox input "false"
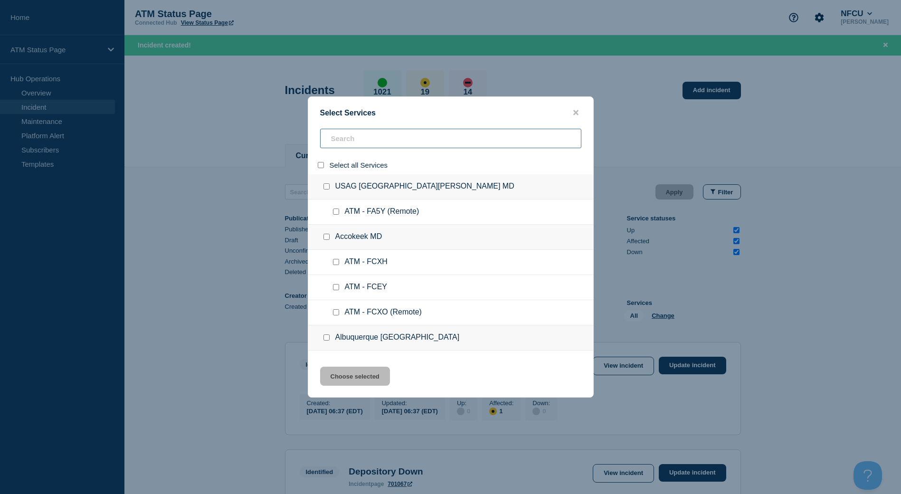
checkbox input "false"
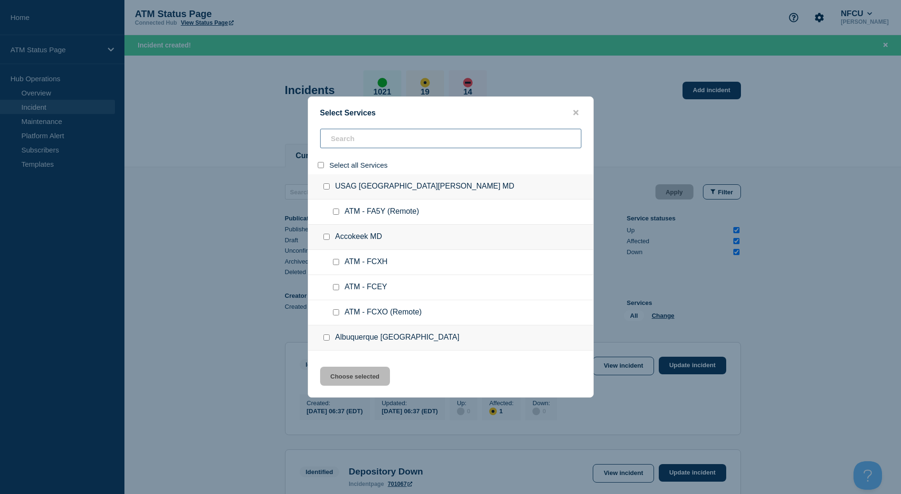
checkbox input "false"
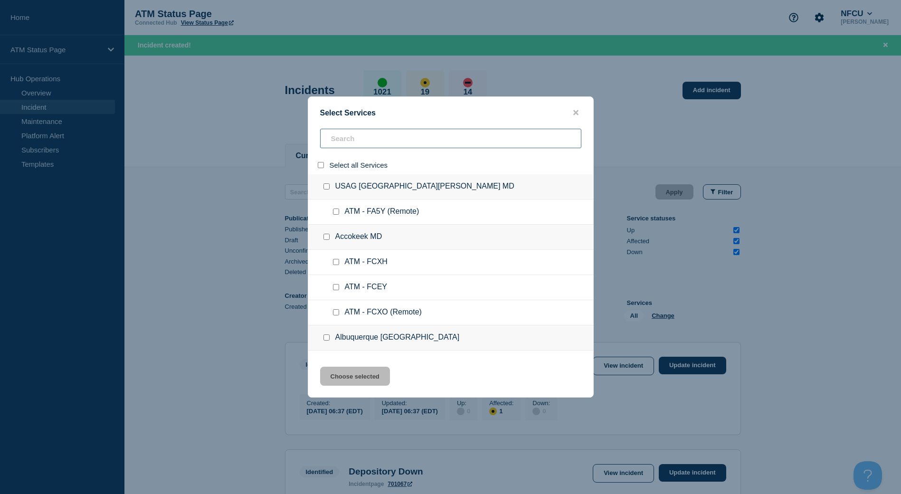
checkbox input "false"
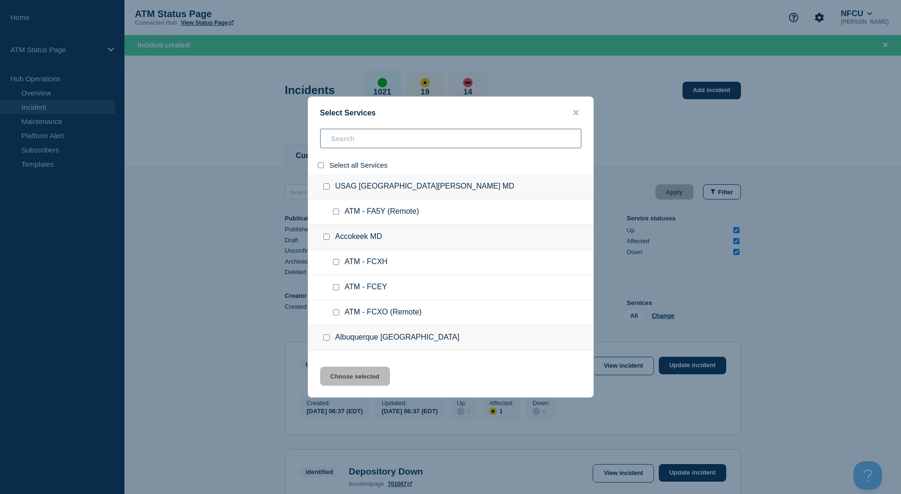
checkbox input "false"
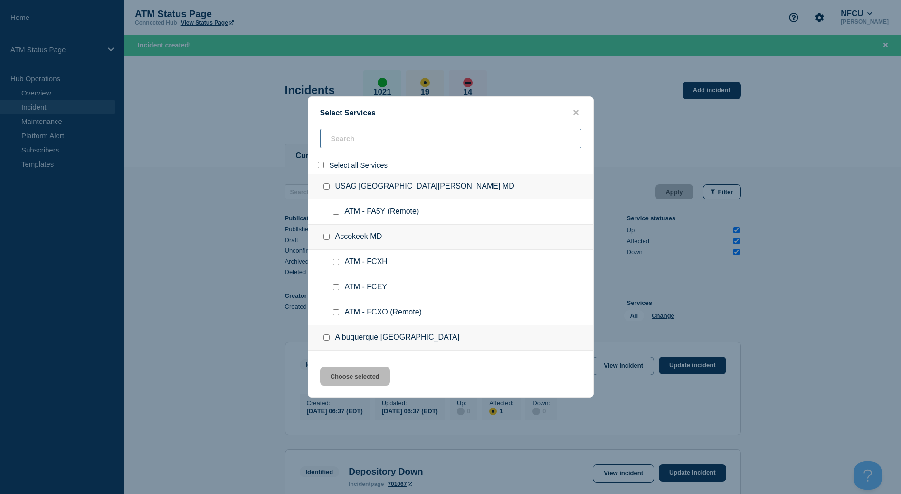
checkbox input "false"
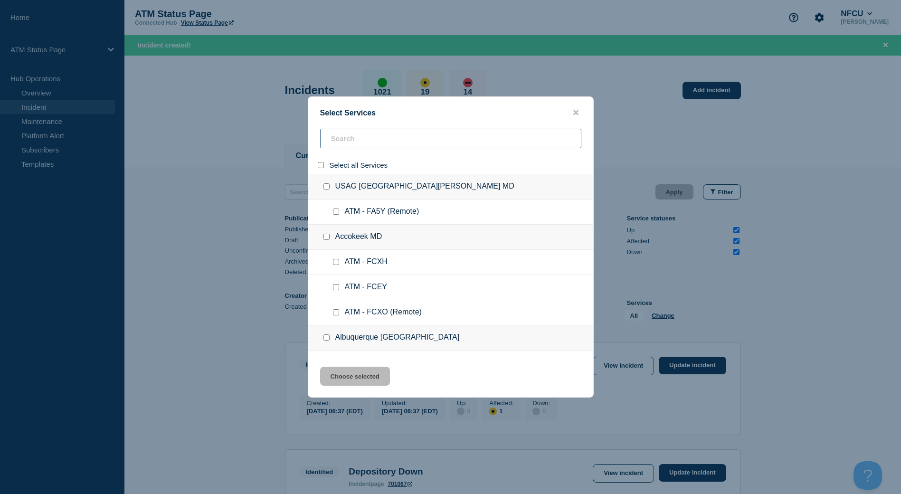
checkbox input "false"
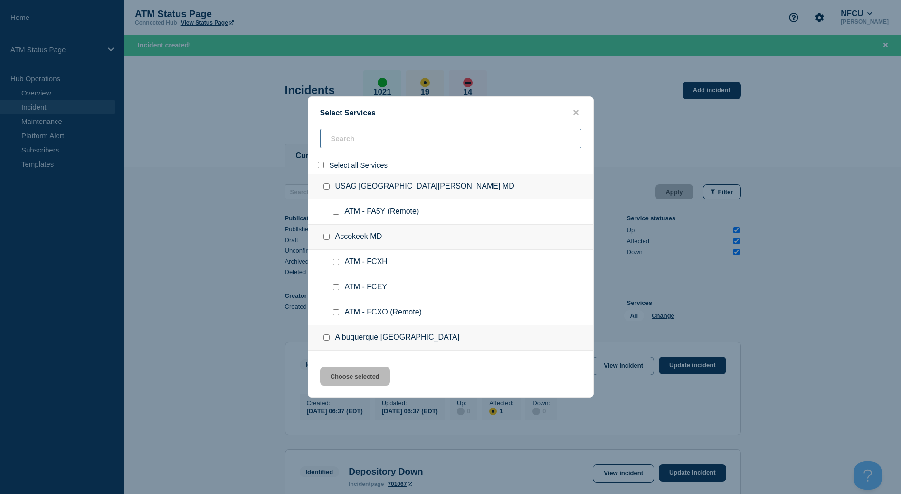
checkbox input "false"
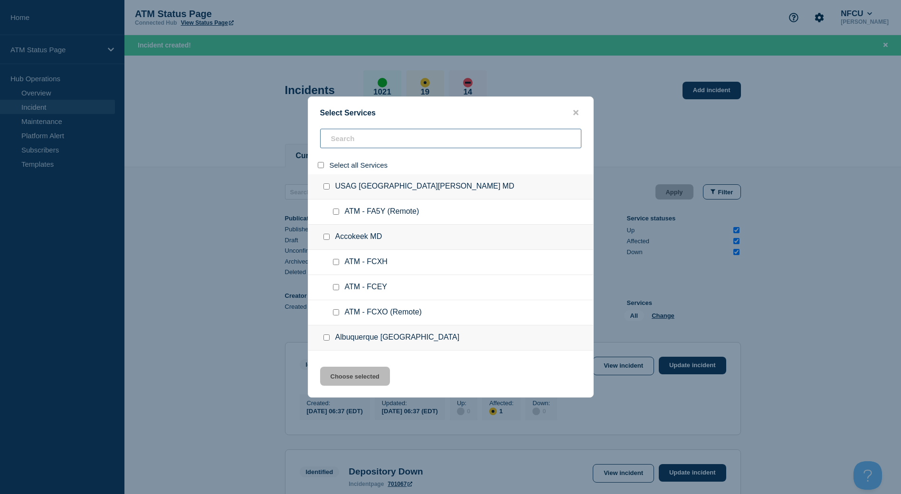
checkbox input "false"
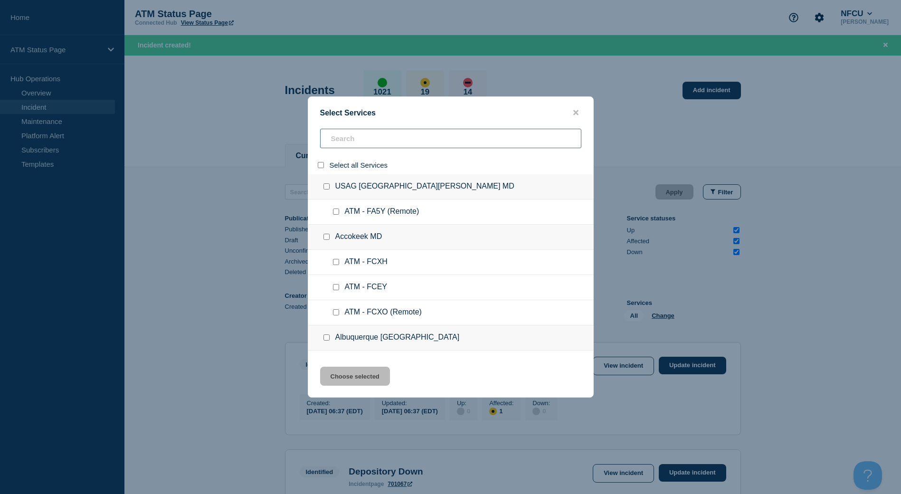
checkbox input "false"
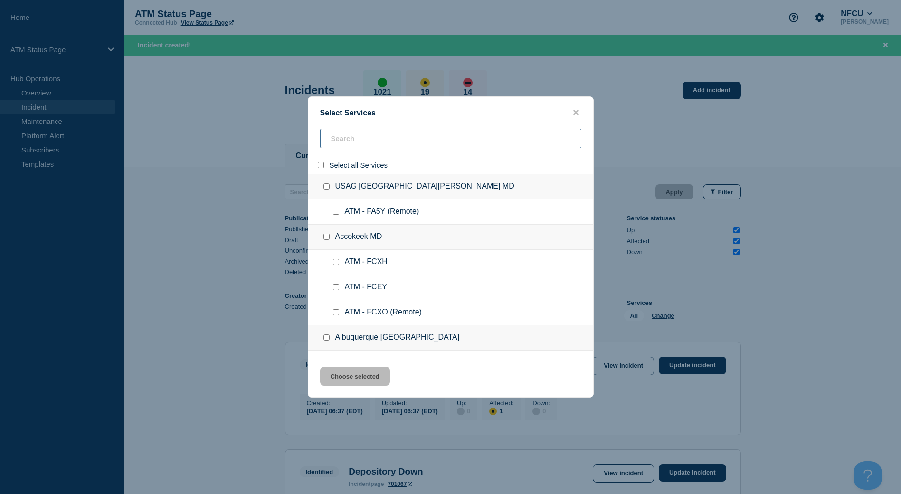
checkbox input "false"
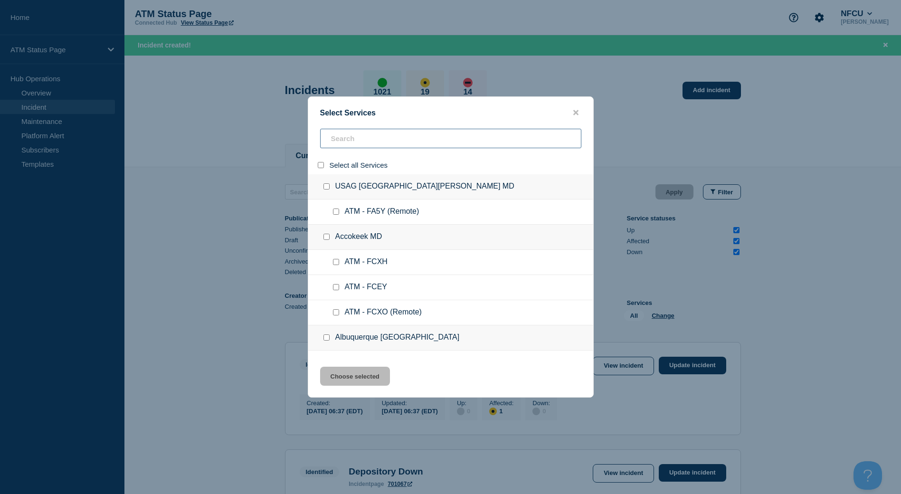
checkbox input "false"
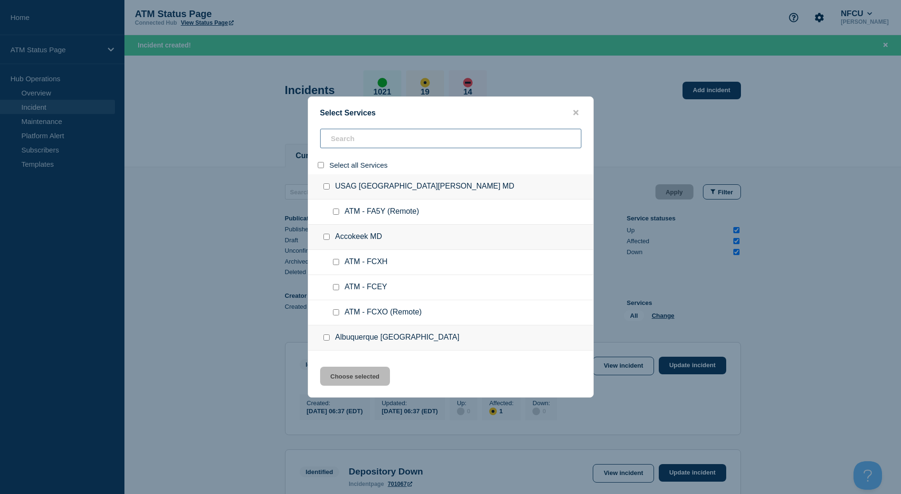
checkbox input "false"
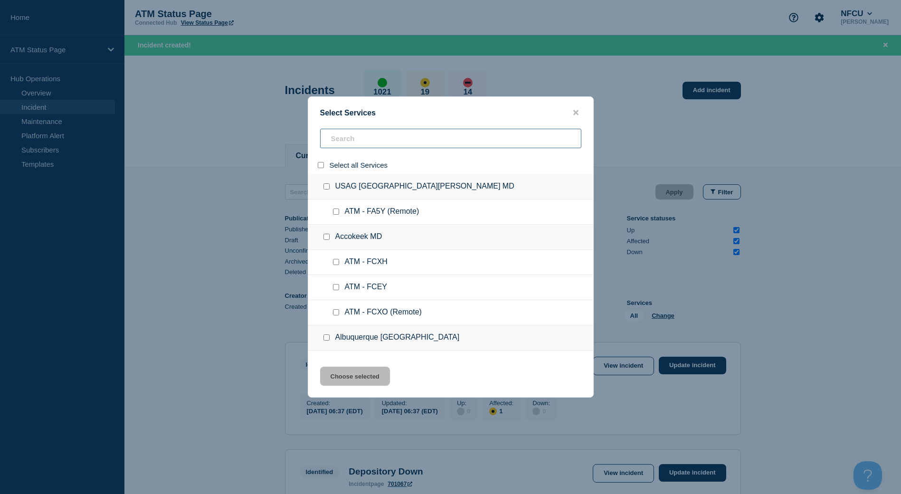
checkbox input "false"
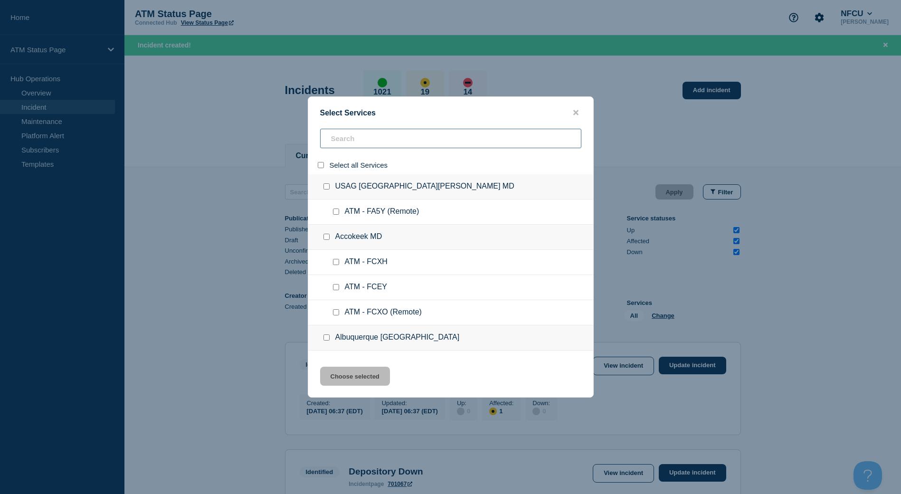
checkbox input "false"
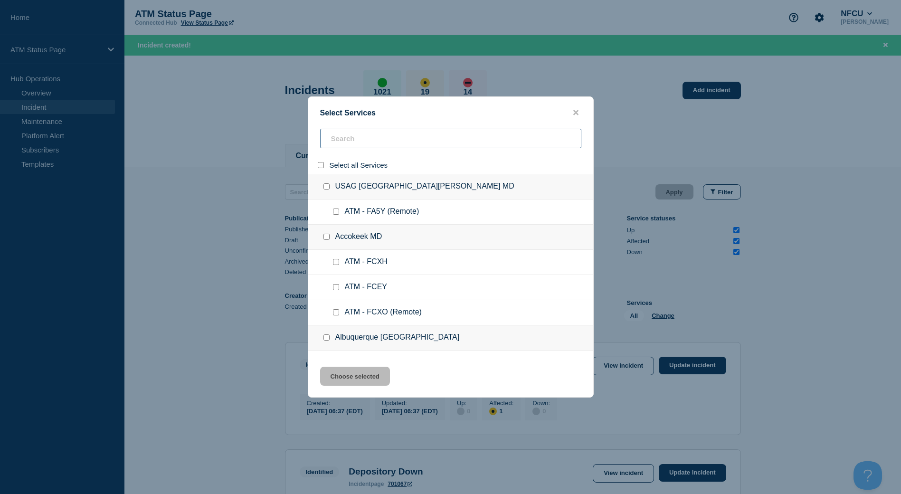
checkbox input "false"
paste input "FCFL"
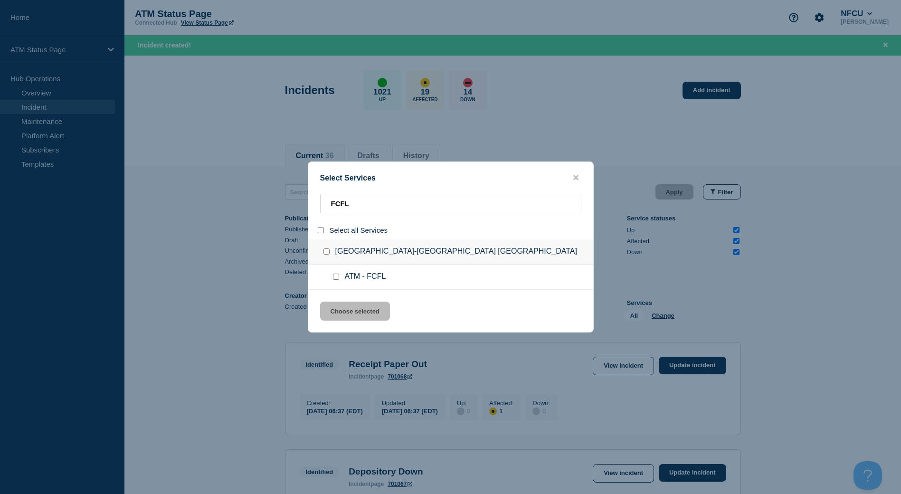
click at [333, 278] on input "service: ATM - FCFL" at bounding box center [336, 276] width 6 height 6
click at [331, 316] on button "Choose selected" at bounding box center [355, 310] width 70 height 19
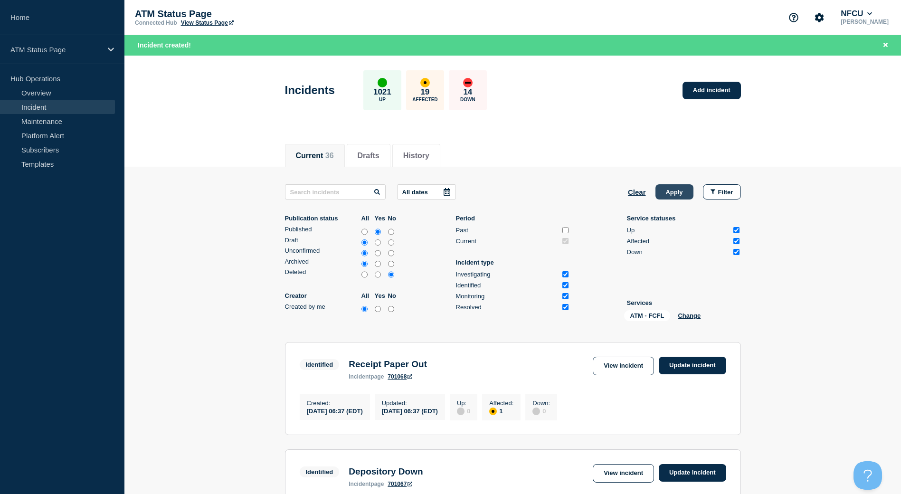
click at [678, 197] on button "Apply" at bounding box center [674, 191] width 38 height 15
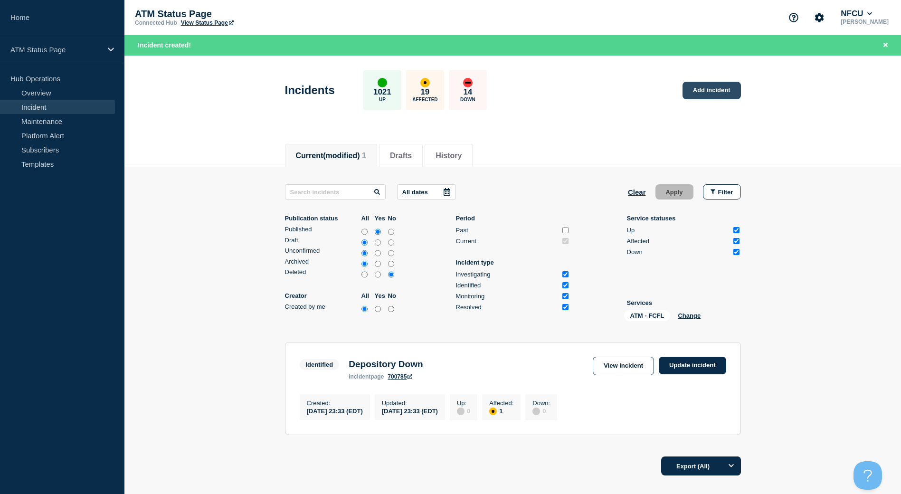
click at [722, 92] on link "Add incident" at bounding box center [711, 91] width 58 height 18
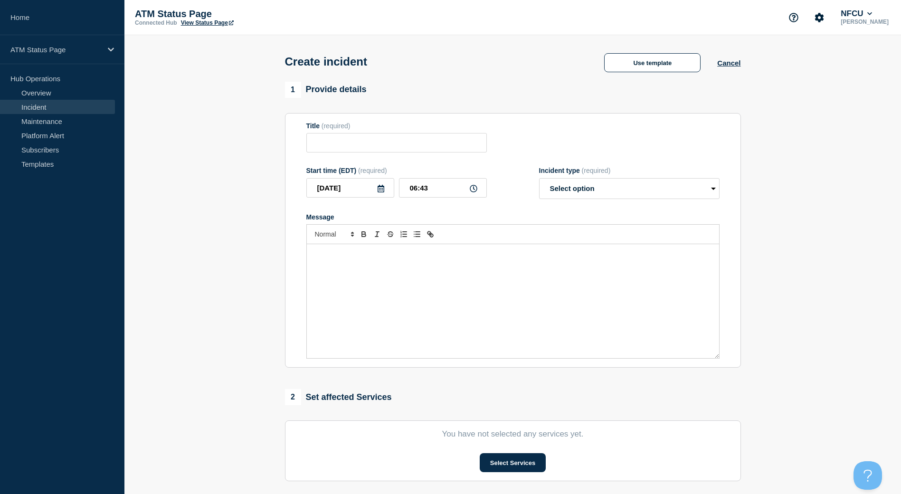
click at [730, 58] on div "Use template Cancel" at bounding box center [663, 62] width 153 height 20
click at [731, 69] on div "Use template Cancel" at bounding box center [663, 62] width 153 height 20
click at [731, 68] on div "Use template Cancel" at bounding box center [663, 62] width 153 height 20
click at [730, 65] on button "Cancel" at bounding box center [728, 63] width 23 height 8
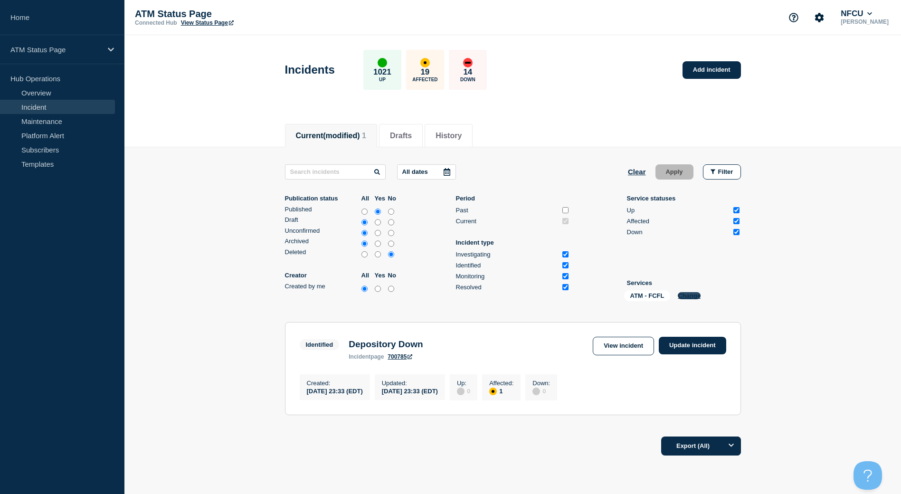
click at [688, 294] on button "Change" at bounding box center [688, 295] width 23 height 7
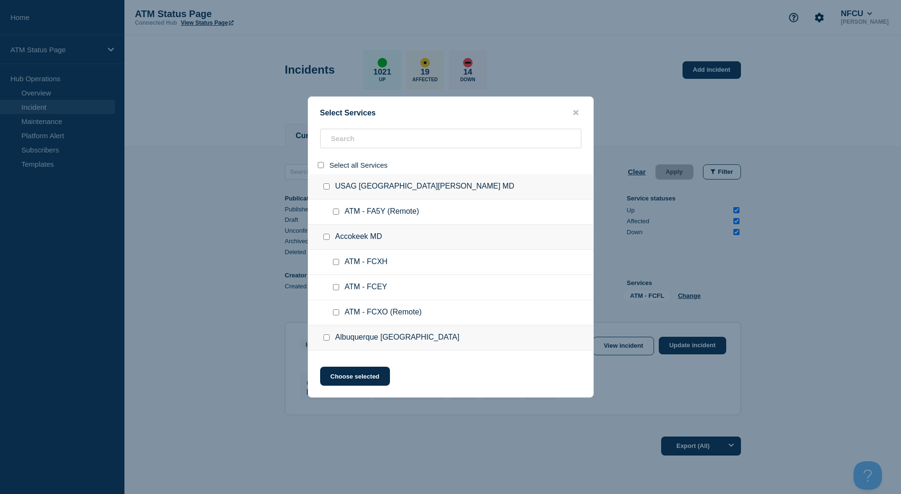
click at [323, 167] on input "select all" at bounding box center [321, 165] width 6 height 6
click at [319, 163] on input "select all" at bounding box center [321, 165] width 6 height 6
click at [342, 148] on input "search" at bounding box center [450, 138] width 261 height 19
paste input "FA2F"
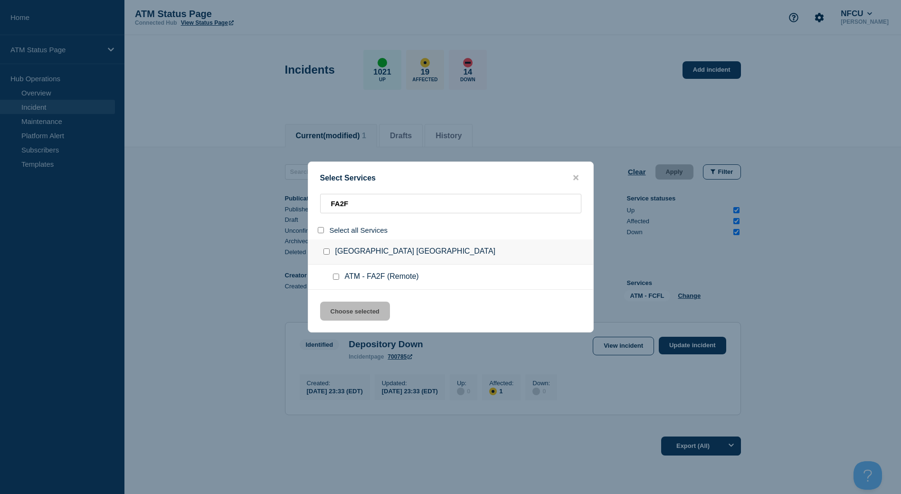
click at [337, 278] on input "service: ATM - FA2F (Remote)" at bounding box center [336, 276] width 6 height 6
click at [340, 314] on button "Choose selected" at bounding box center [355, 310] width 70 height 19
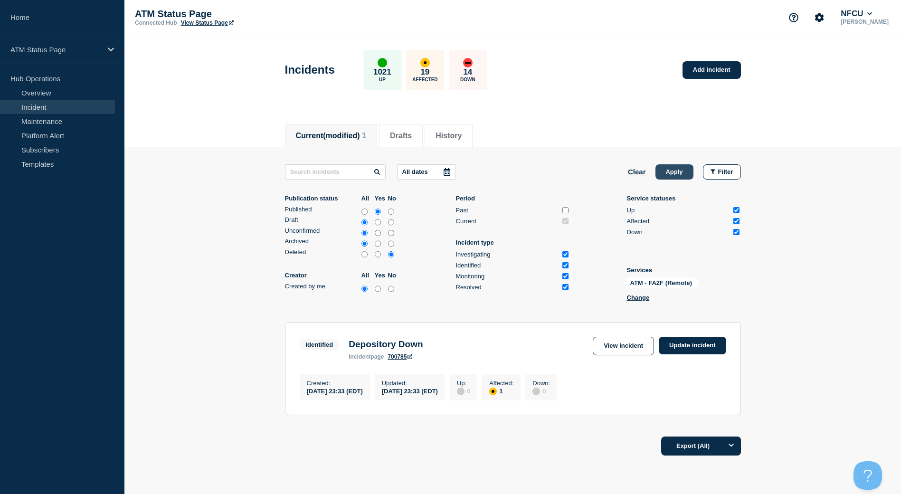
click at [660, 173] on button "Apply" at bounding box center [674, 171] width 38 height 15
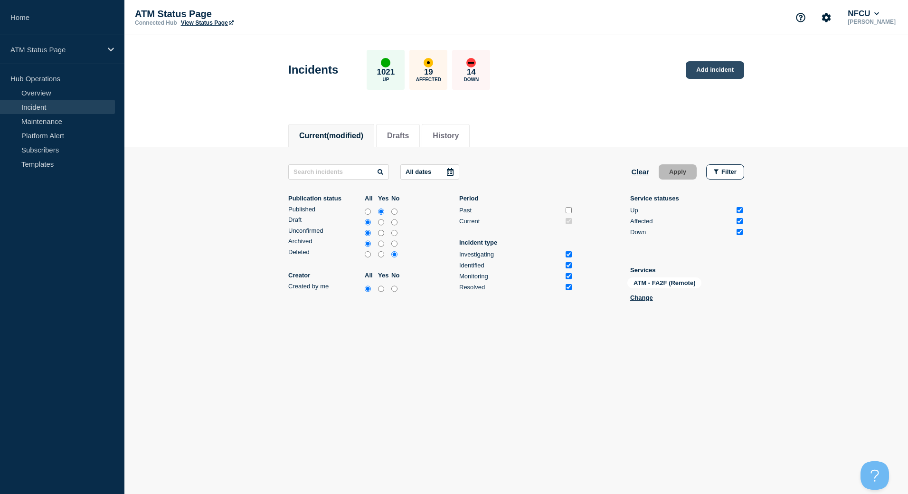
click at [705, 73] on link "Add incident" at bounding box center [714, 70] width 58 height 18
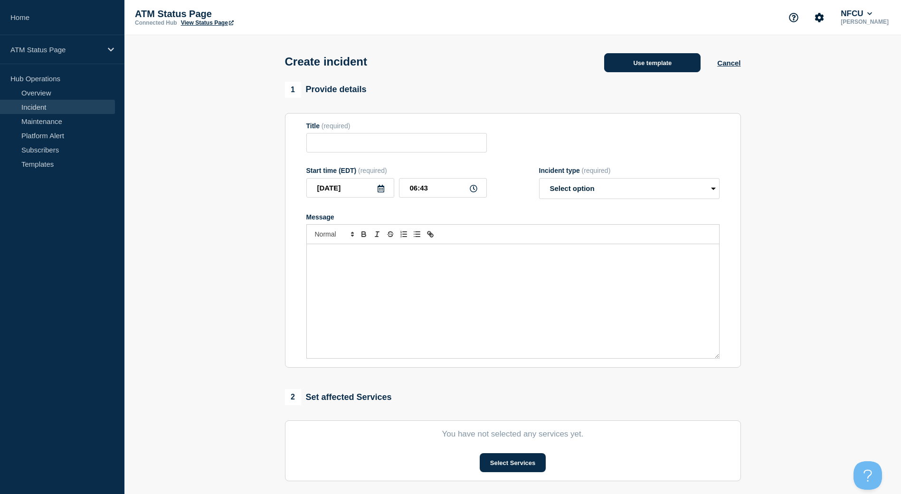
click at [685, 60] on button "Use template" at bounding box center [652, 62] width 96 height 19
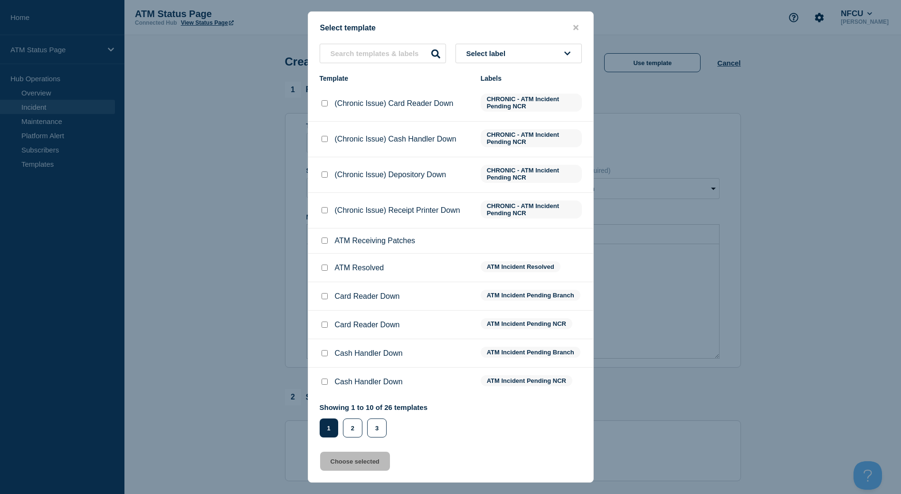
click at [539, 61] on button "Select label" at bounding box center [518, 53] width 126 height 19
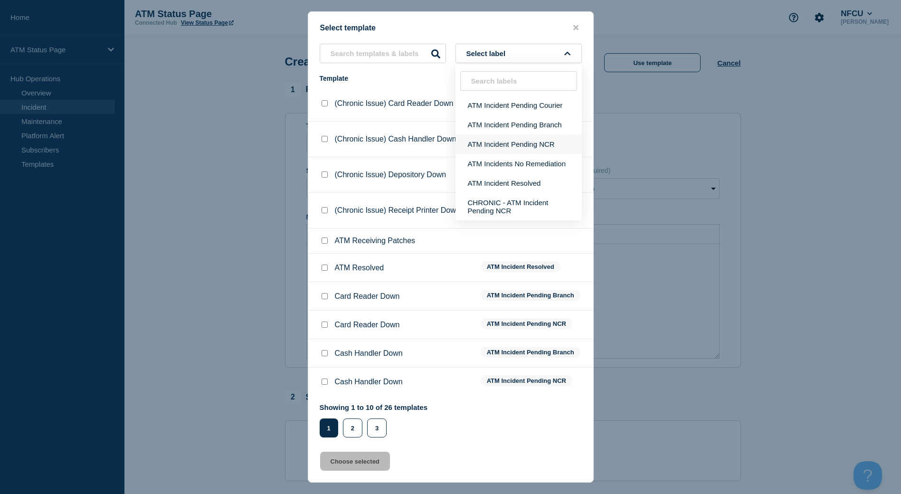
click at [534, 140] on button "ATM Incident Pending NCR" at bounding box center [518, 143] width 126 height 19
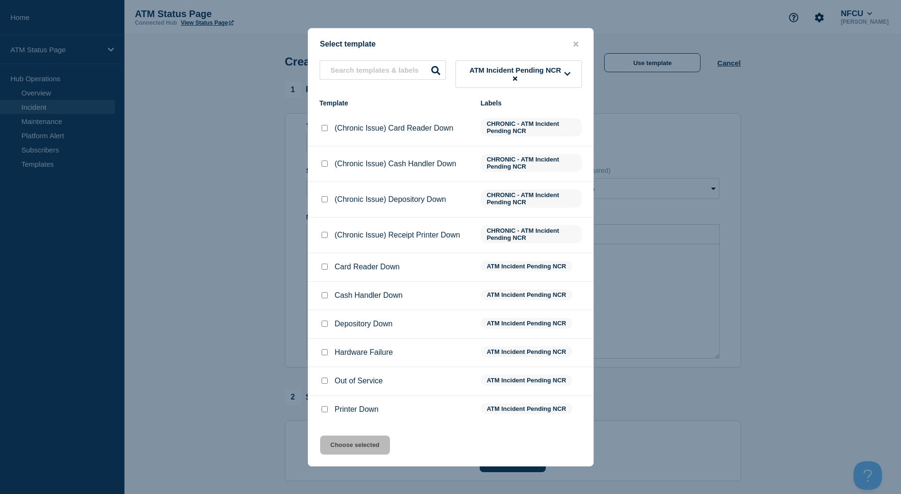
click at [328, 270] on div at bounding box center [323, 266] width 9 height 9
click at [326, 269] on input "Card Reader Down checkbox" at bounding box center [324, 266] width 6 height 6
click at [353, 430] on div "Select template ATM Incident Pending NCR Template Labels (Chronic Issue) Card R…" at bounding box center [451, 247] width 286 height 438
click at [356, 442] on button "Choose selected" at bounding box center [355, 444] width 70 height 19
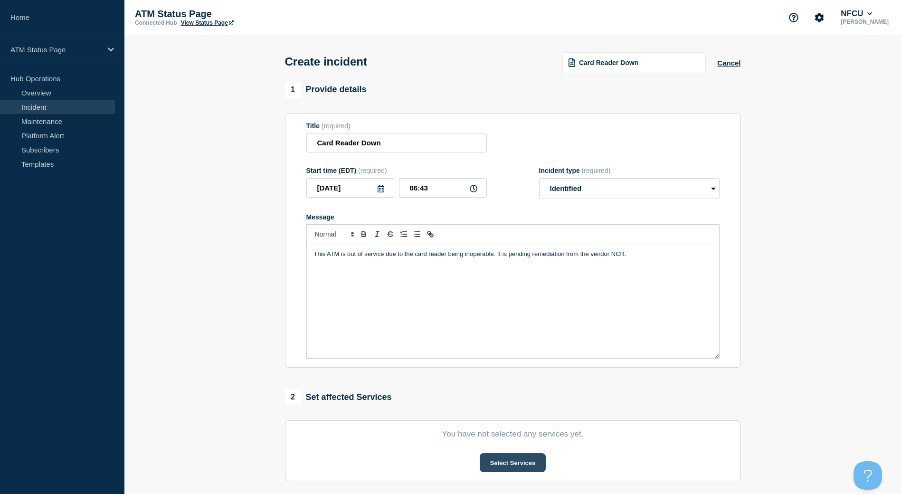
click at [500, 464] on button "Select Services" at bounding box center [512, 462] width 66 height 19
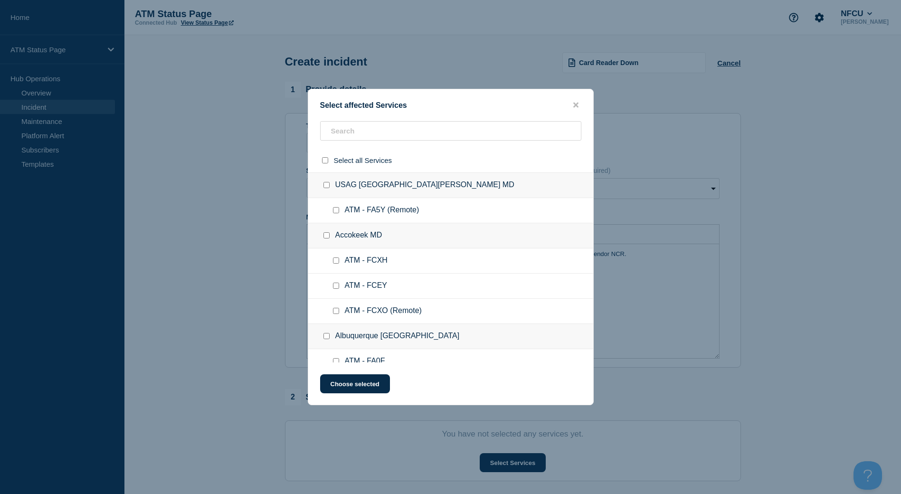
click at [383, 148] on div at bounding box center [450, 160] width 285 height 24
click at [381, 140] on input "text" at bounding box center [450, 130] width 261 height 19
paste input "FA2F"
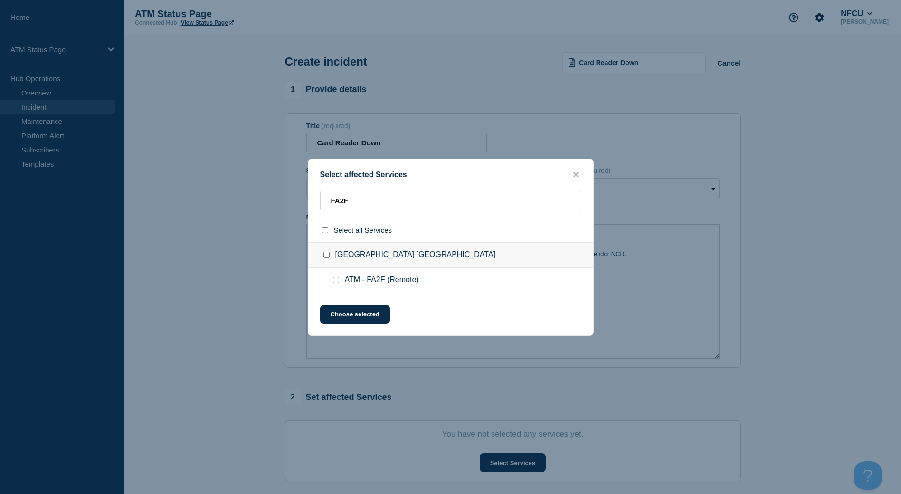
click at [337, 282] on input "ATM - FA2F (Remote) checkbox" at bounding box center [336, 280] width 6 height 6
click at [344, 307] on button "Choose selected" at bounding box center [355, 314] width 70 height 19
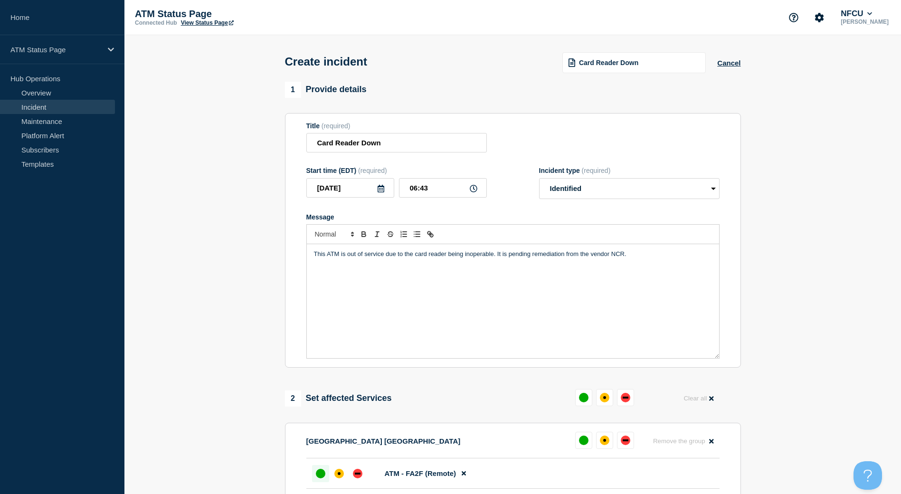
scroll to position [95, 0]
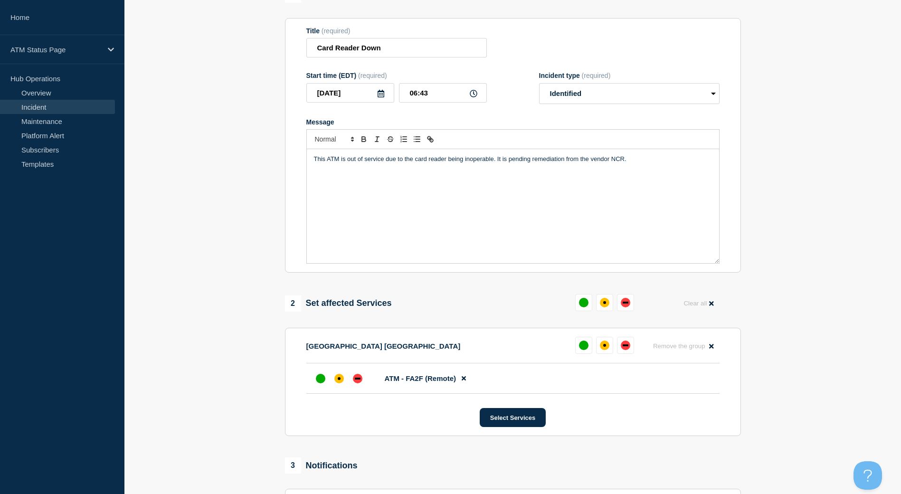
click at [354, 389] on li "ATM - FA2F (Remote)" at bounding box center [512, 378] width 413 height 30
click at [355, 387] on div at bounding box center [357, 378] width 17 height 17
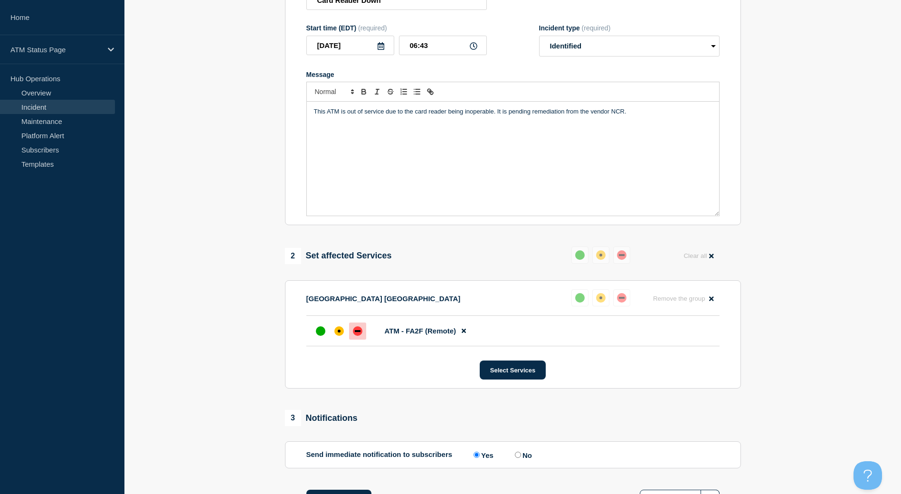
scroll to position [190, 0]
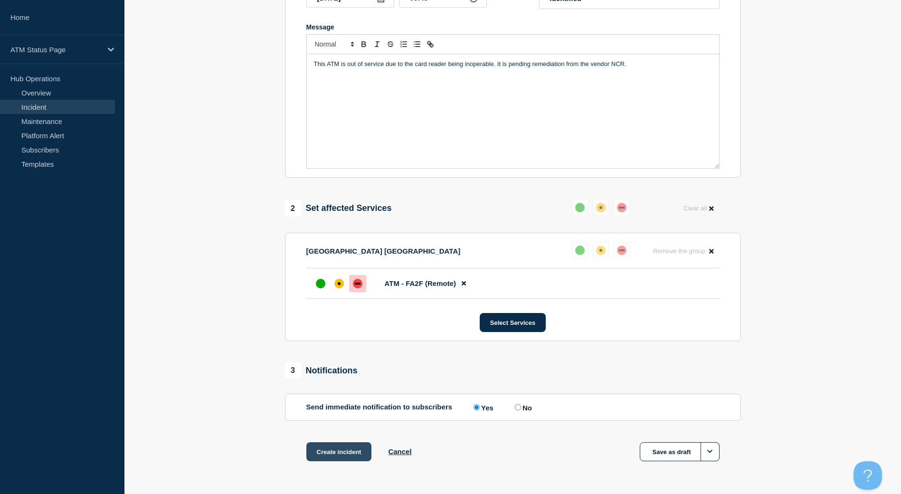
click at [341, 459] on button "Create incident" at bounding box center [339, 451] width 66 height 19
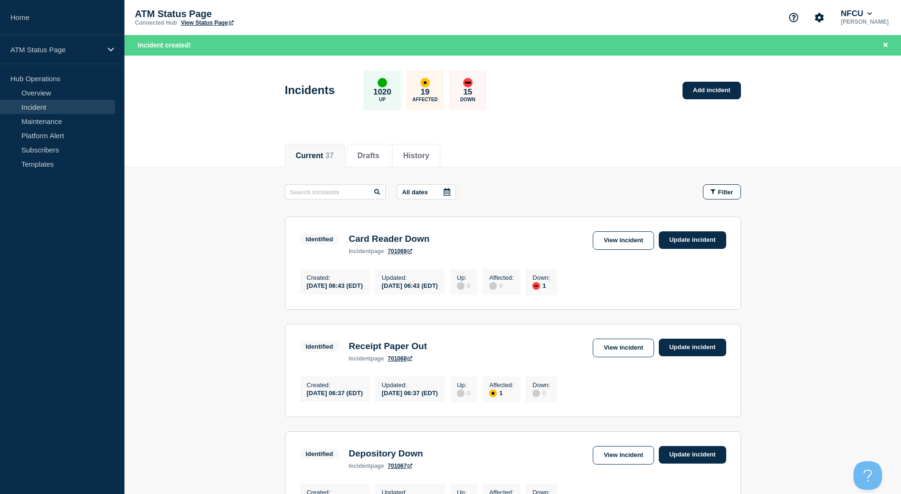
click at [733, 197] on button "Filter" at bounding box center [722, 191] width 38 height 15
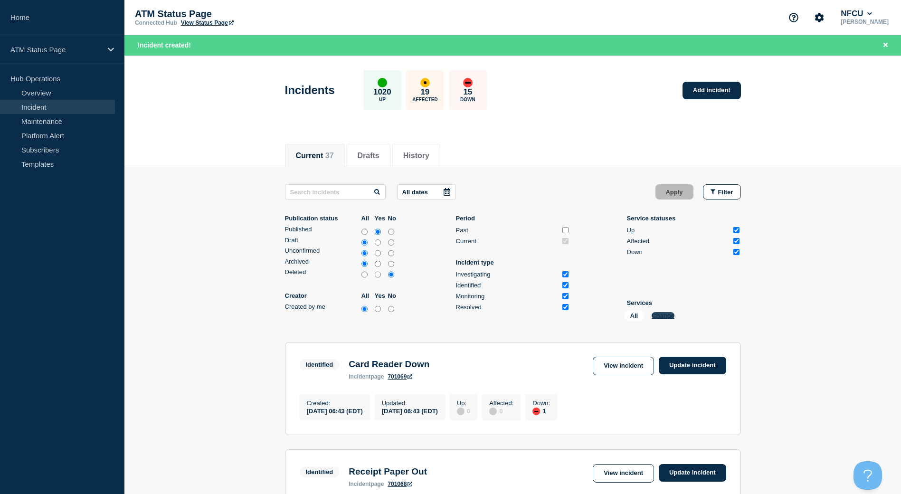
click at [657, 312] on button "Change" at bounding box center [662, 315] width 23 height 7
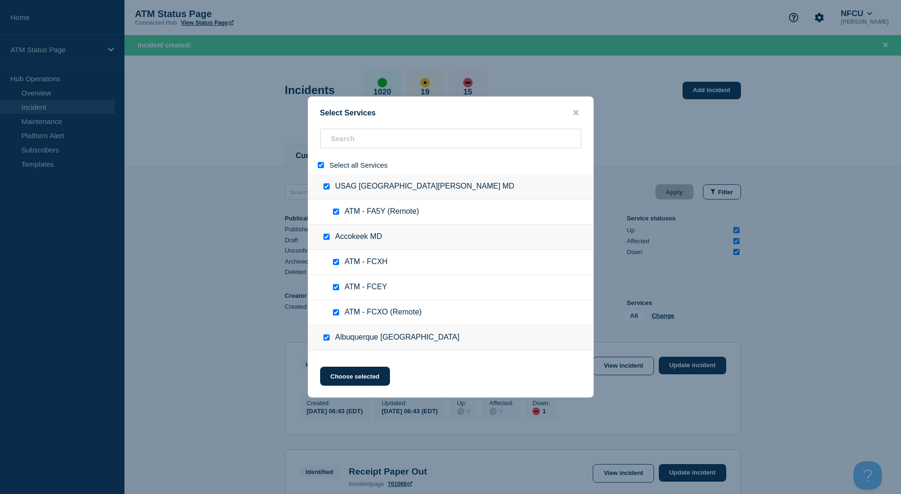
click at [317, 162] on div at bounding box center [323, 164] width 14 height 9
click at [321, 168] on input "select all" at bounding box center [321, 165] width 6 height 6
click at [355, 148] on input "search" at bounding box center [450, 138] width 261 height 19
paste input "FCFL"
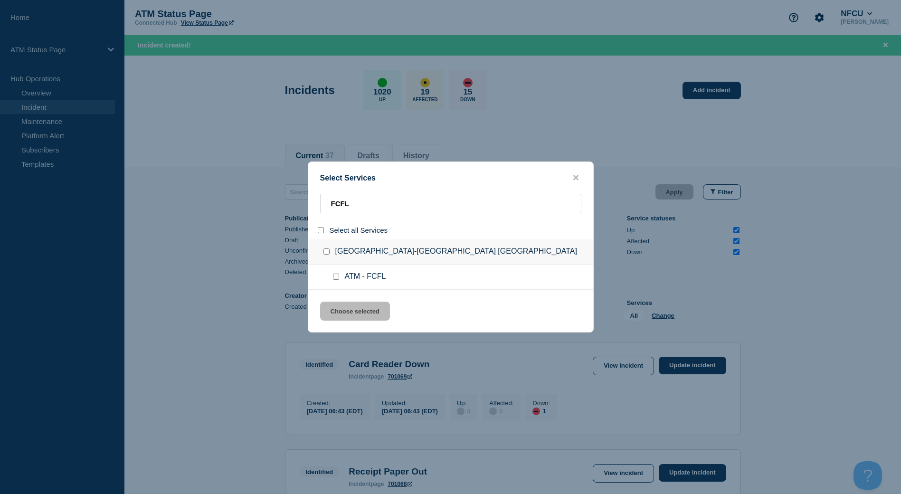
click at [335, 276] on input "service: ATM - FCFL" at bounding box center [336, 276] width 6 height 6
click at [341, 301] on div "Select Services FCFL Select all Services [GEOGRAPHIC_DATA]-[GEOGRAPHIC_DATA] [G…" at bounding box center [451, 246] width 286 height 171
click at [345, 312] on button "Choose selected" at bounding box center [355, 310] width 70 height 19
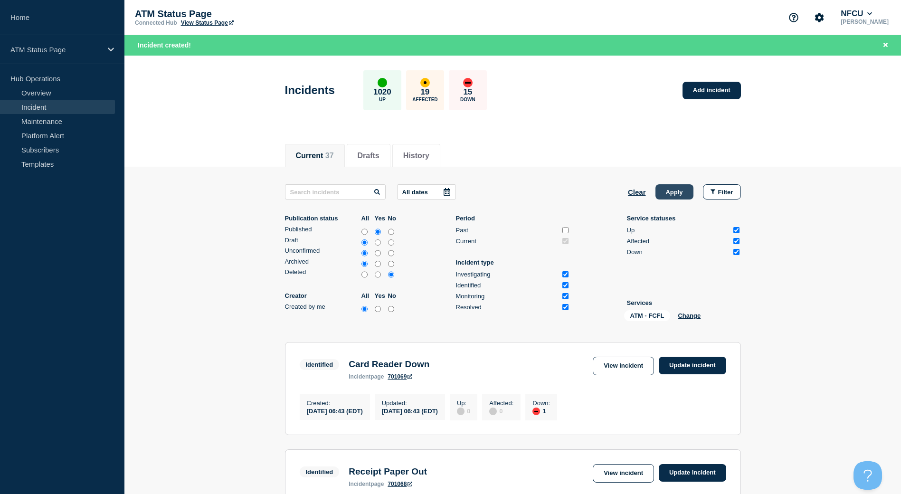
click at [675, 194] on button "Apply" at bounding box center [674, 191] width 38 height 15
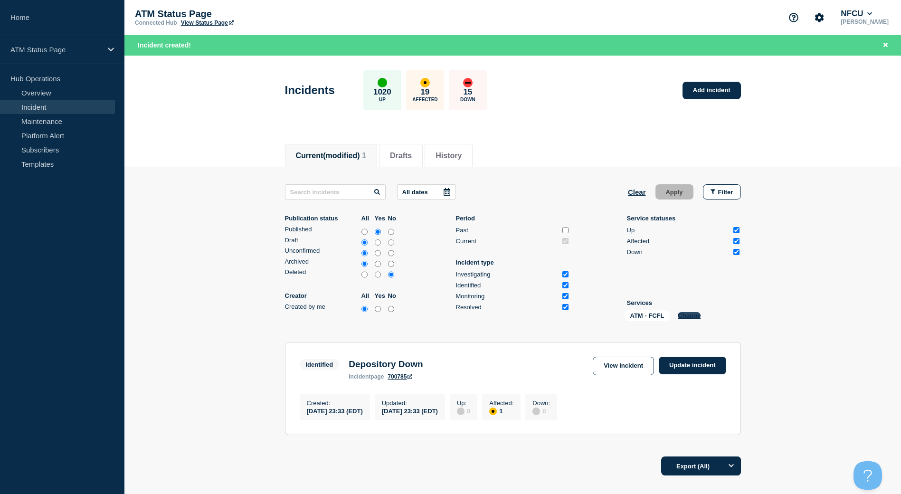
click at [684, 318] on button "Change" at bounding box center [688, 315] width 23 height 7
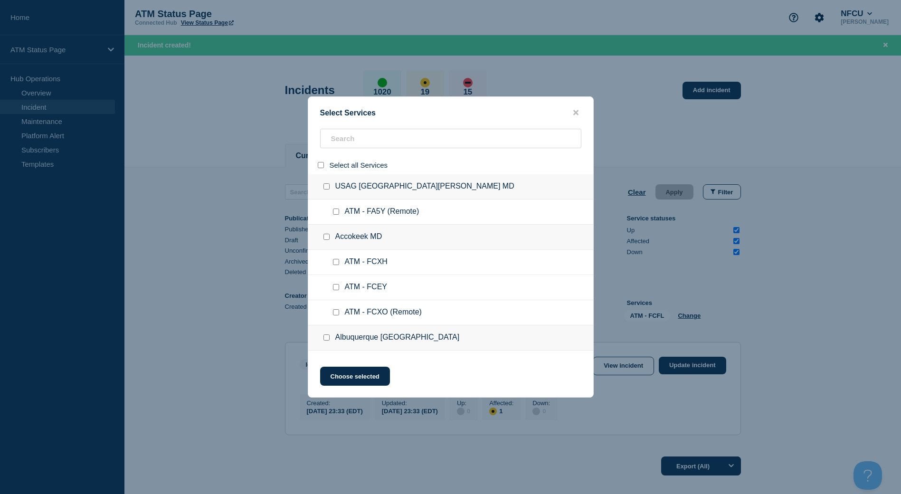
click at [320, 168] on input "select all" at bounding box center [321, 165] width 6 height 6
click at [446, 135] on input "search" at bounding box center [450, 138] width 261 height 19
paste input "FA2F"
click at [317, 162] on div at bounding box center [323, 164] width 14 height 9
click at [319, 166] on input "select all" at bounding box center [321, 165] width 6 height 6
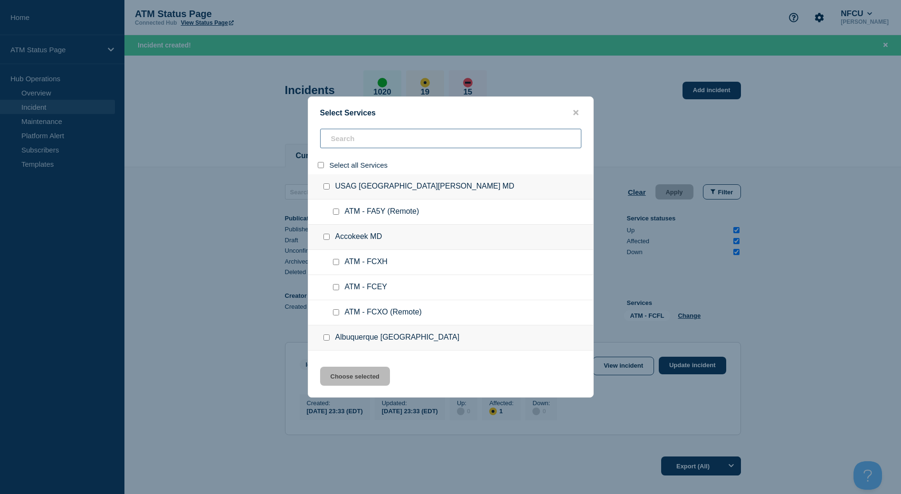
click at [356, 144] on input "search" at bounding box center [450, 138] width 261 height 19
paste input "FA2F"
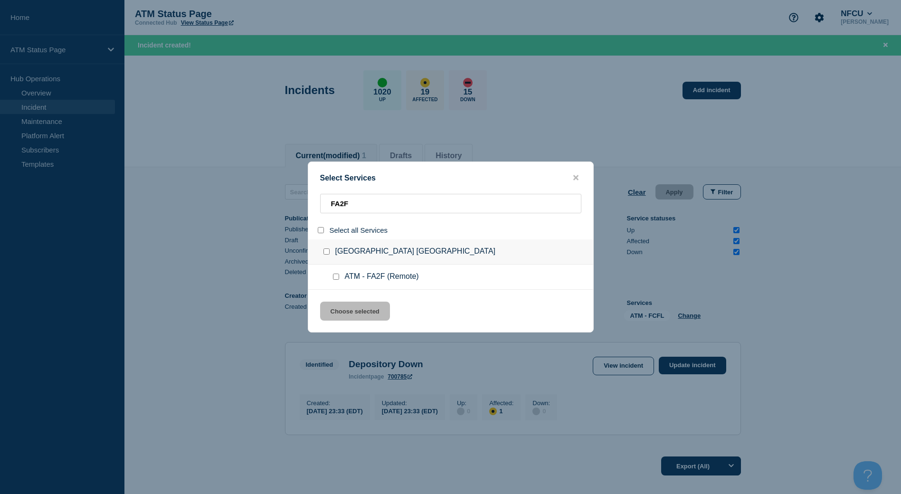
click at [337, 278] on input "service: ATM - FA2F (Remote)" at bounding box center [336, 276] width 6 height 6
click at [358, 313] on button "Choose selected" at bounding box center [355, 310] width 70 height 19
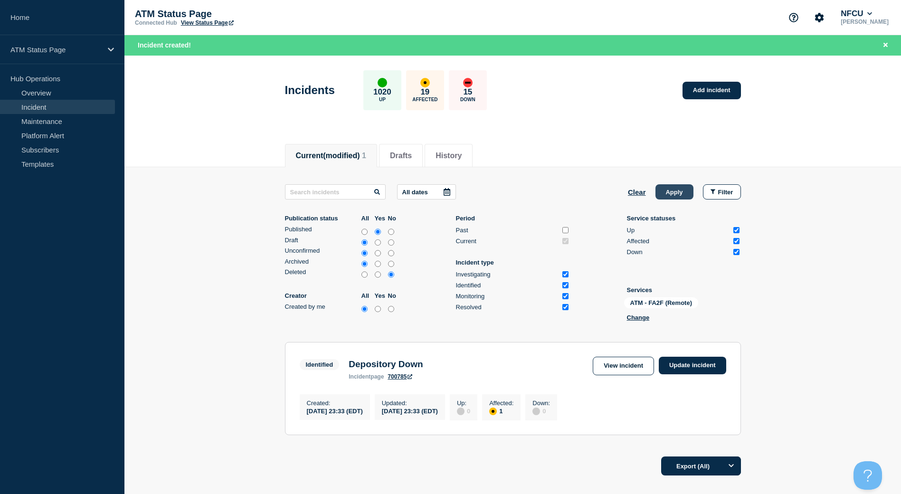
click at [664, 194] on button "Apply" at bounding box center [674, 191] width 38 height 15
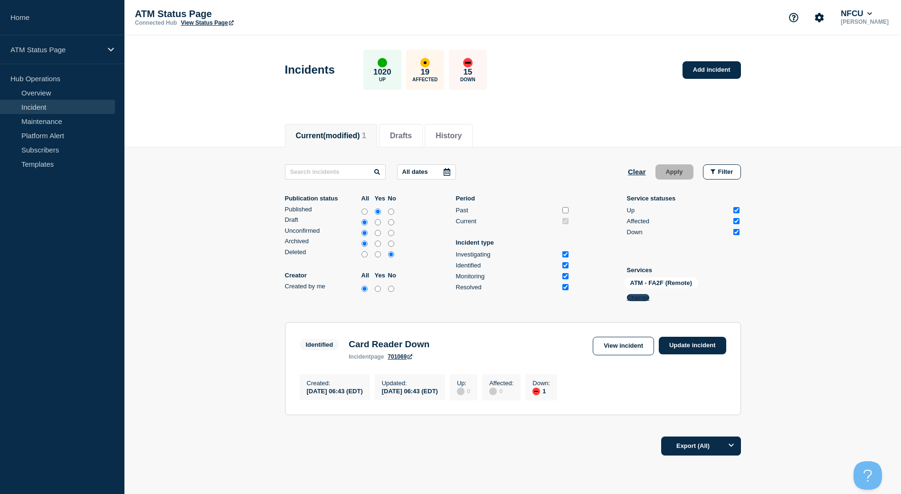
click at [638, 297] on button "Change" at bounding box center [638, 297] width 23 height 7
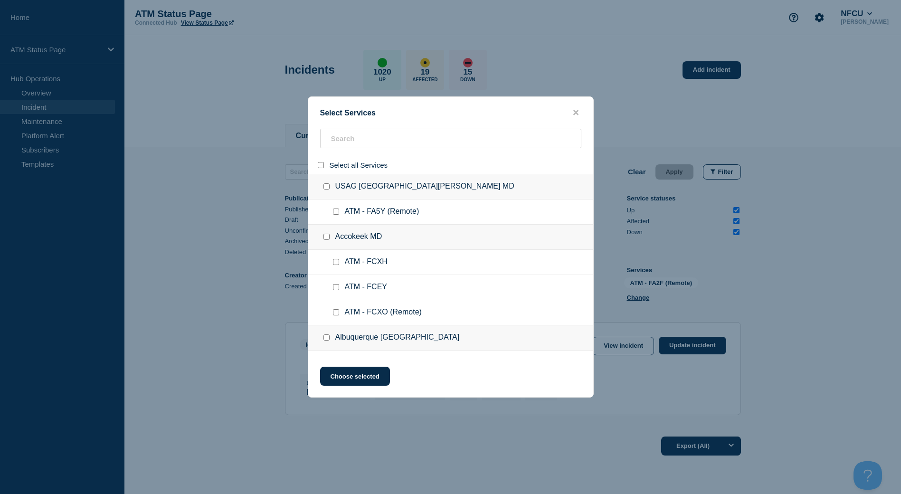
click at [320, 168] on input "select all" at bounding box center [321, 165] width 6 height 6
drag, startPoint x: 318, startPoint y: 165, endPoint x: 343, endPoint y: 147, distance: 31.6
click at [319, 165] on input "select all" at bounding box center [321, 165] width 6 height 6
click at [349, 143] on input "search" at bounding box center [450, 138] width 261 height 19
paste input "FA5E"
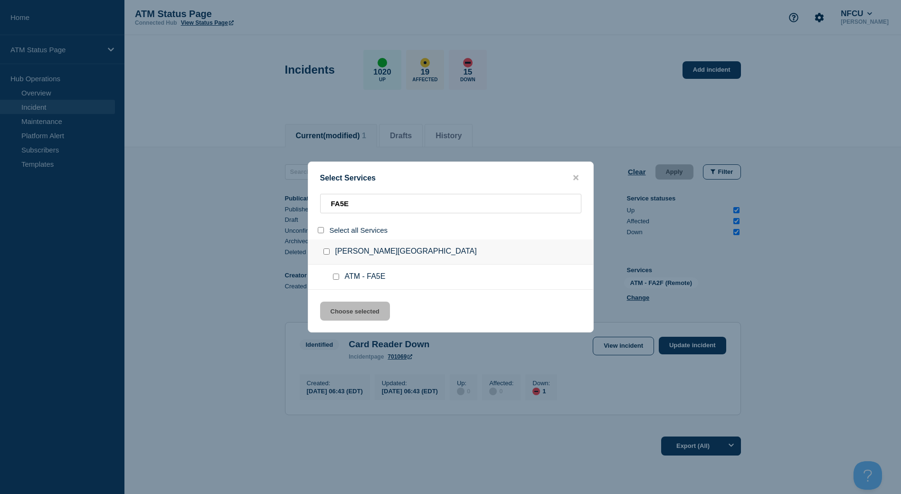
click at [338, 280] on input "service: ATM - FA5E" at bounding box center [336, 276] width 6 height 6
click at [348, 310] on button "Choose selected" at bounding box center [355, 310] width 70 height 19
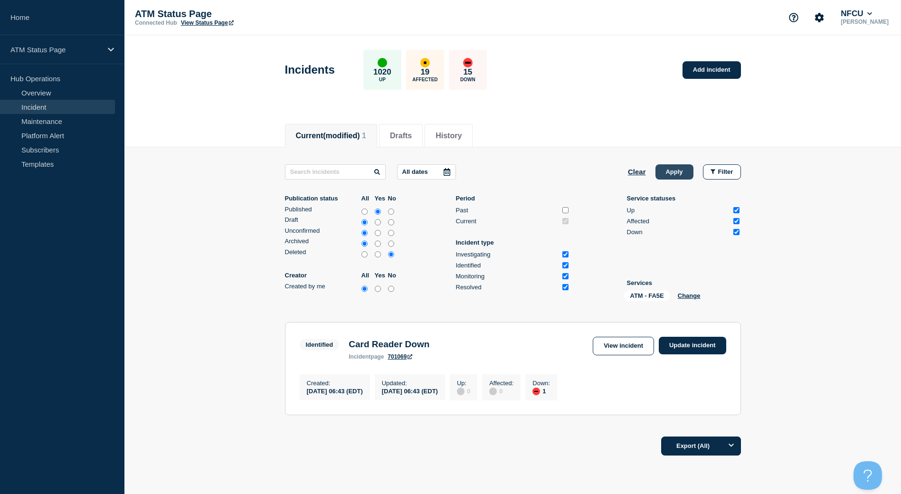
click at [676, 169] on button "Apply" at bounding box center [674, 171] width 38 height 15
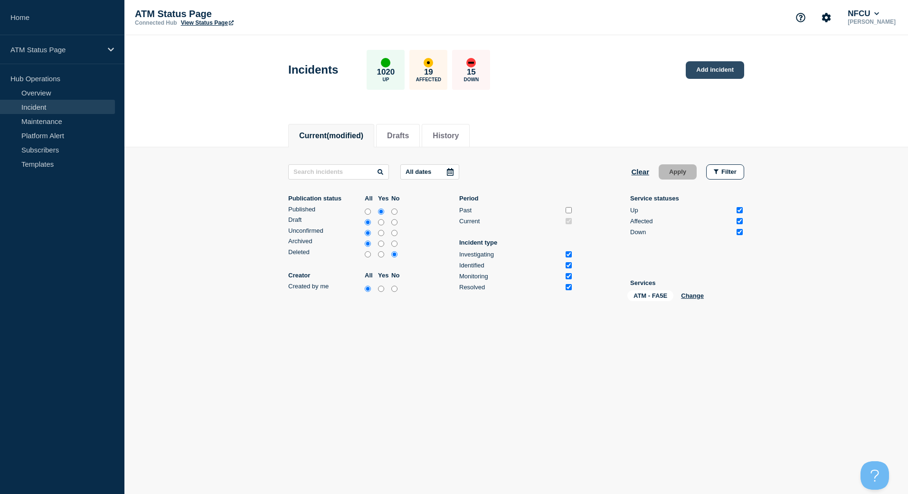
click at [705, 65] on link "Add incident" at bounding box center [714, 70] width 58 height 18
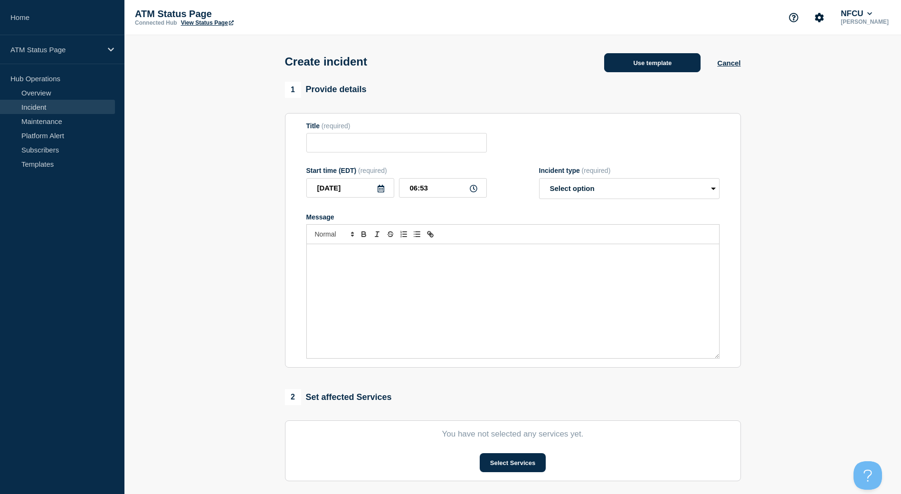
click at [645, 62] on button "Use template" at bounding box center [652, 62] width 96 height 19
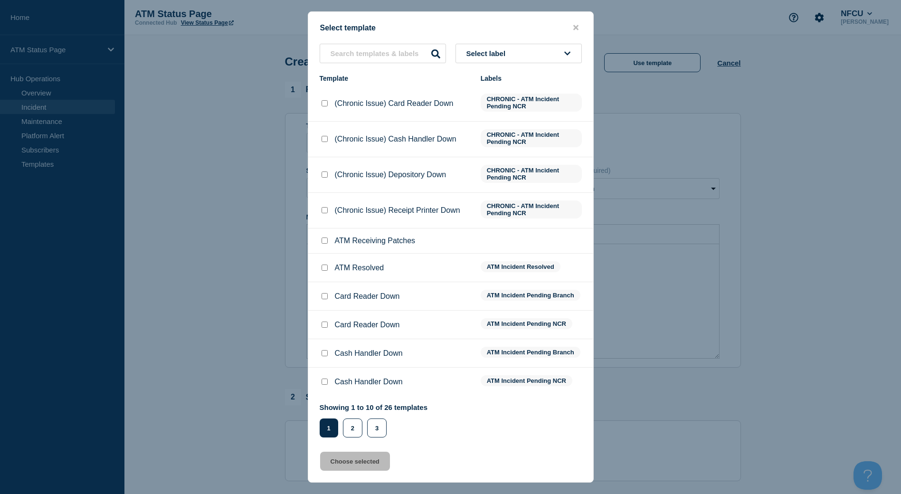
click at [546, 57] on button "Select label" at bounding box center [518, 53] width 126 height 19
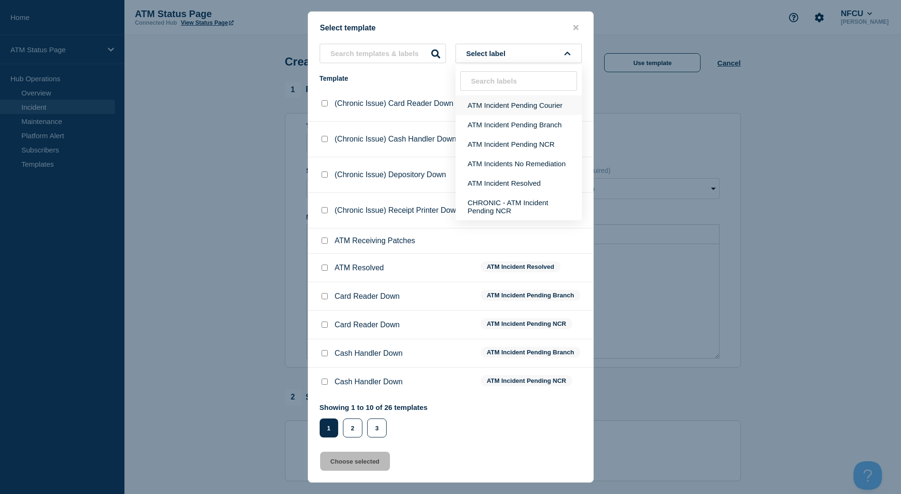
click at [522, 108] on button "ATM Incident Pending Courier" at bounding box center [518, 104] width 126 height 19
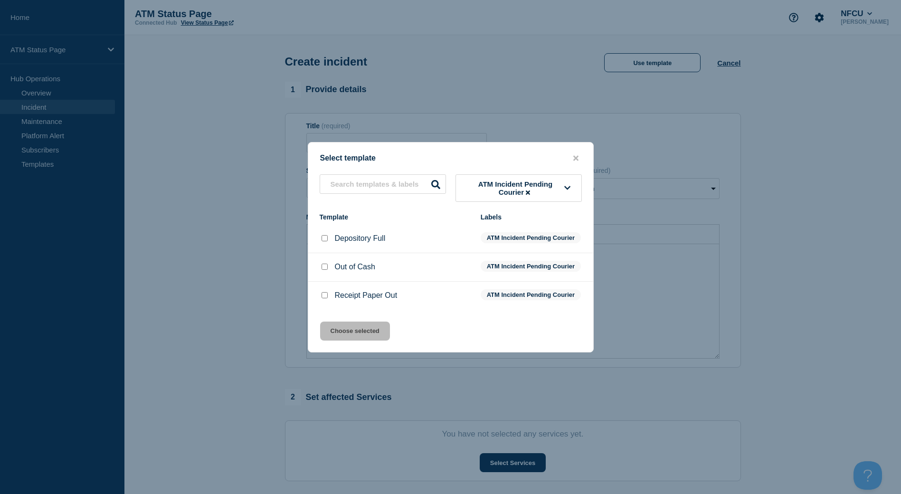
click at [328, 300] on div at bounding box center [323, 295] width 9 height 9
click at [326, 298] on input "Receipt Paper Out checkbox" at bounding box center [324, 295] width 6 height 6
click at [347, 337] on button "Choose selected" at bounding box center [355, 330] width 70 height 19
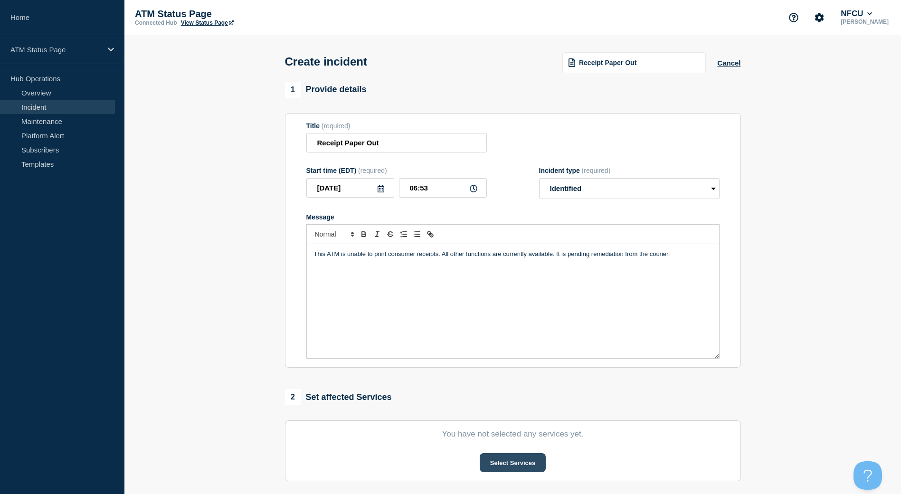
click at [508, 467] on button "Select Services" at bounding box center [512, 462] width 66 height 19
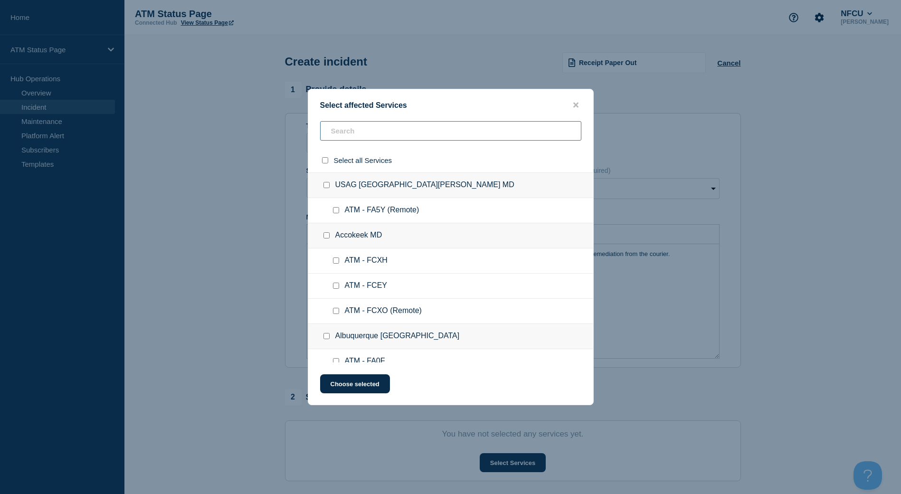
click at [457, 129] on input "text" at bounding box center [450, 130] width 261 height 19
paste input "FA5E"
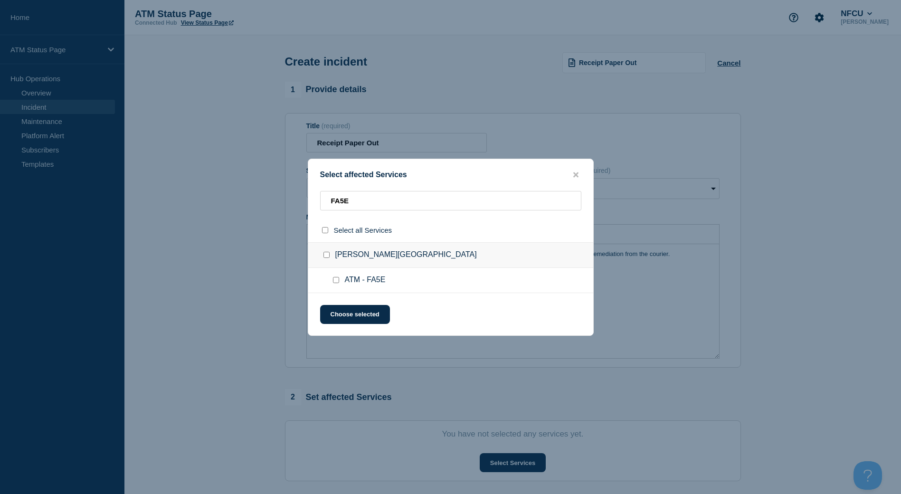
click at [336, 282] on input "ATM - FA5E checkbox" at bounding box center [336, 280] width 6 height 6
click at [348, 316] on button "Choose selected" at bounding box center [355, 314] width 70 height 19
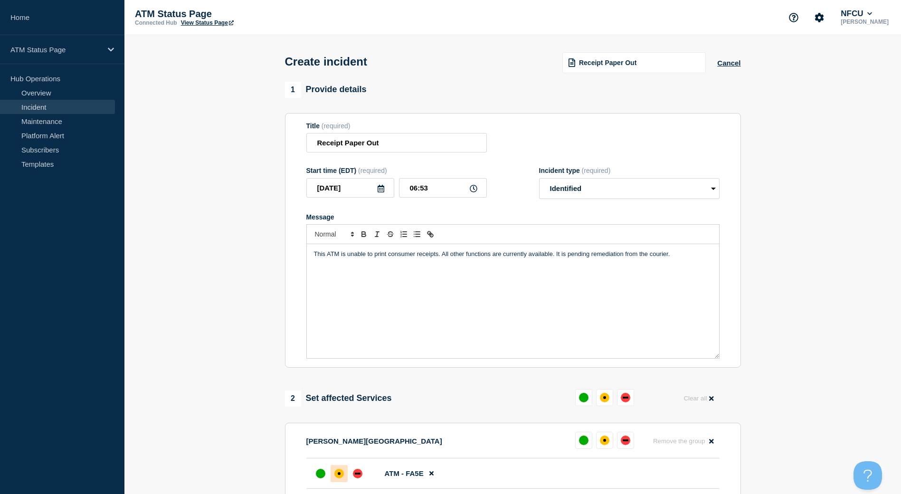
click at [344, 478] on div at bounding box center [338, 473] width 17 height 17
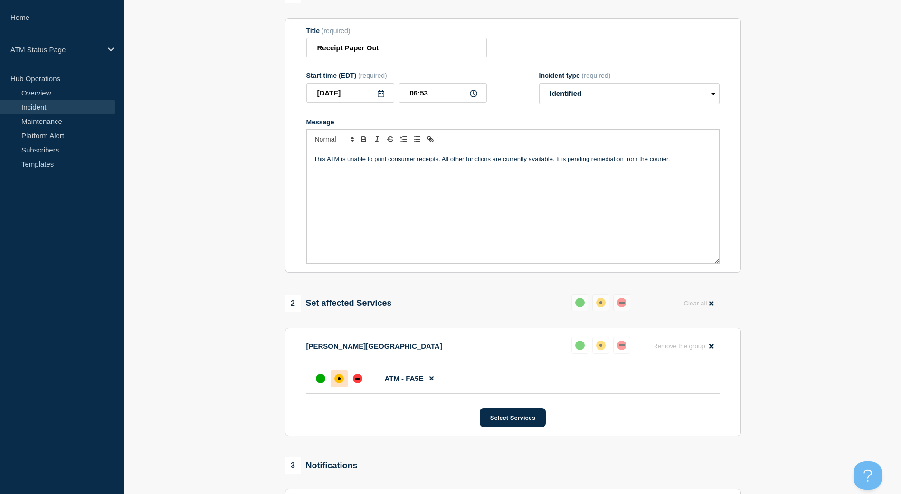
scroll to position [190, 0]
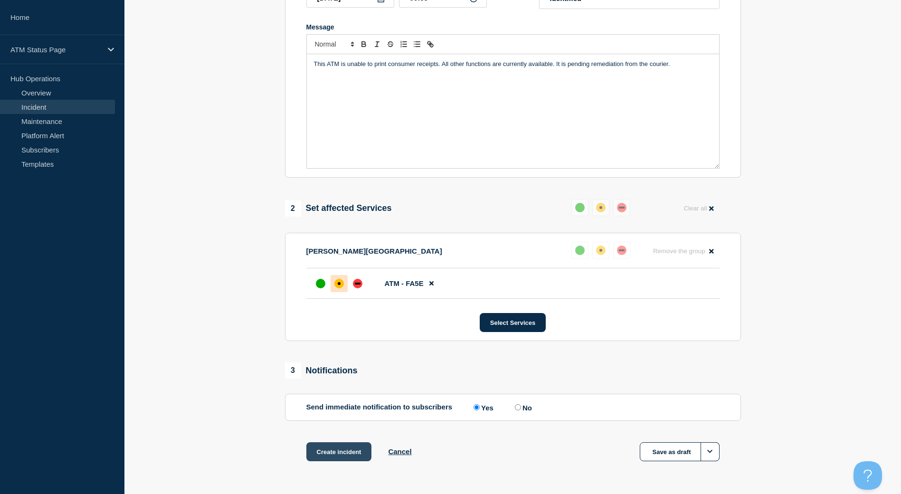
click at [347, 447] on button "Create incident" at bounding box center [339, 451] width 66 height 19
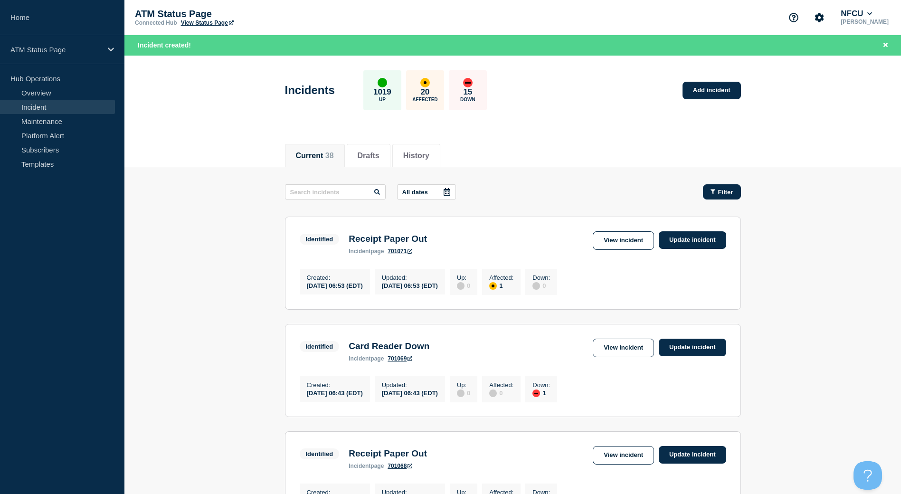
drag, startPoint x: 726, startPoint y: 199, endPoint x: 724, endPoint y: 194, distance: 6.2
click at [724, 194] on span "Filter" at bounding box center [725, 191] width 15 height 7
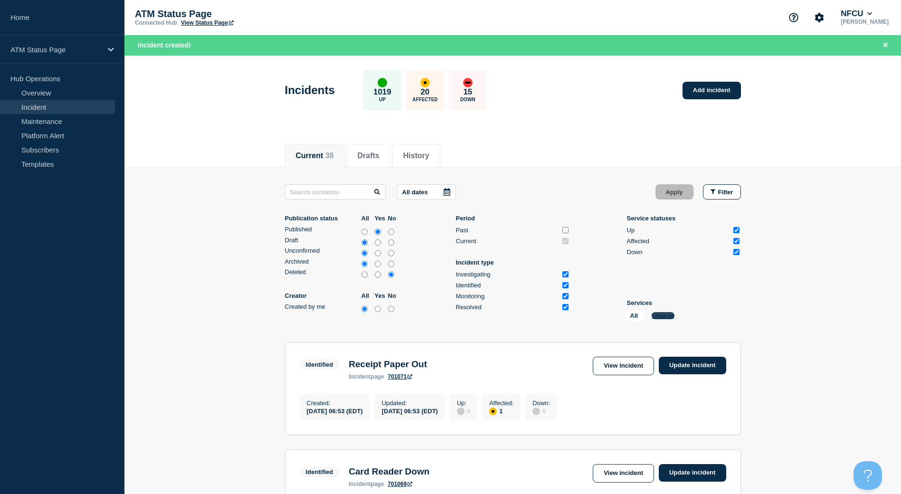
click at [659, 317] on button "Change" at bounding box center [662, 315] width 23 height 7
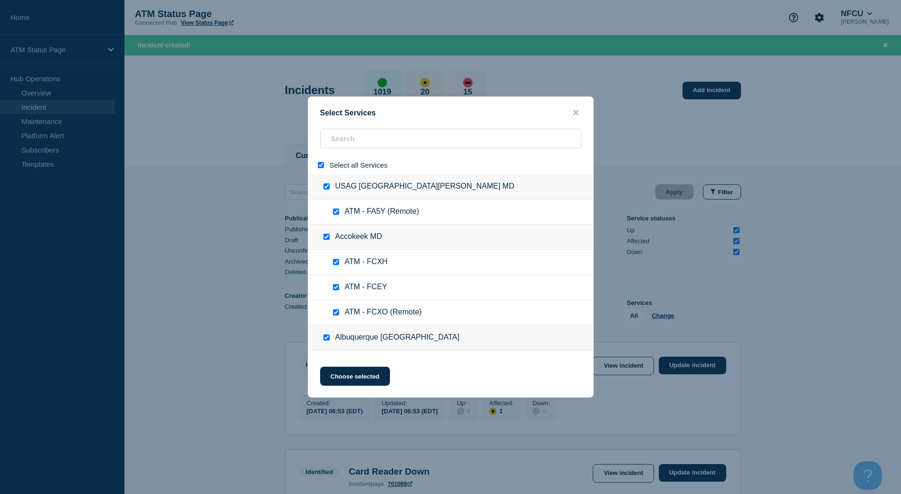
click at [323, 164] on input "select all" at bounding box center [321, 165] width 6 height 6
click at [369, 147] on input "search" at bounding box center [450, 138] width 261 height 19
paste input "FCTJ"
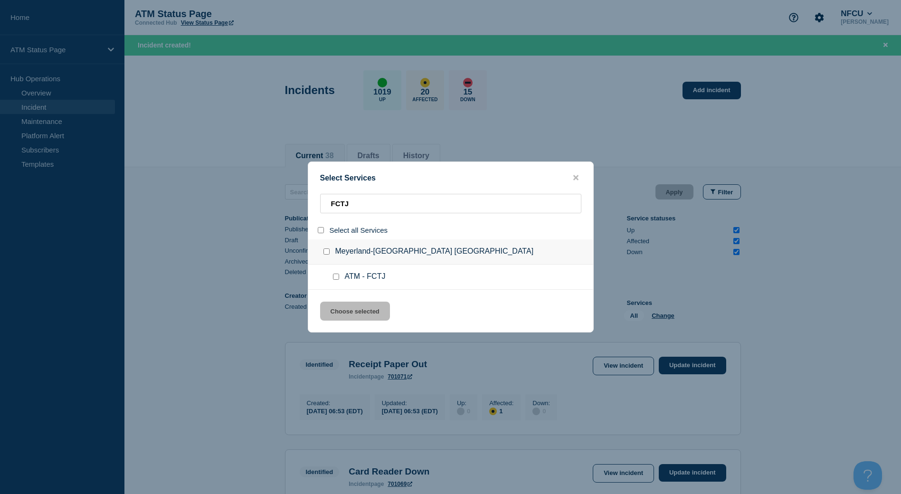
click at [334, 279] on input "service: ATM - FCTJ" at bounding box center [336, 276] width 6 height 6
click at [352, 307] on button "Choose selected" at bounding box center [355, 310] width 70 height 19
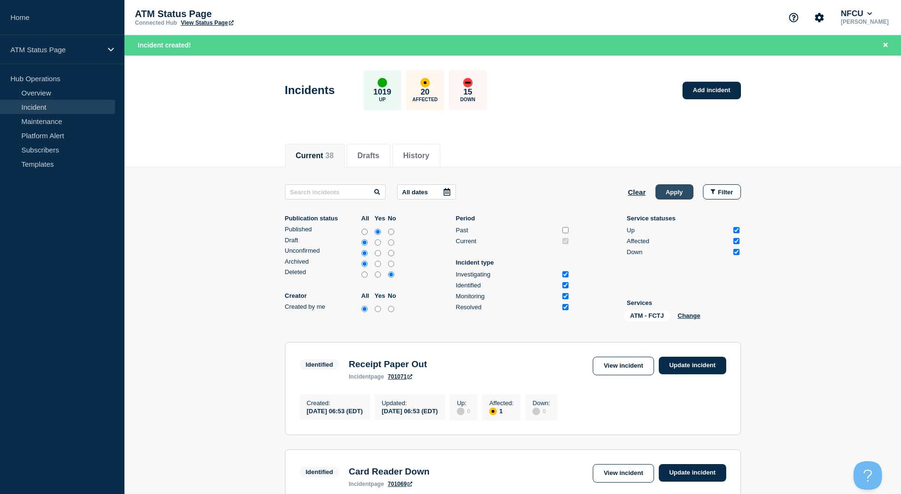
click at [688, 191] on button "Apply" at bounding box center [674, 191] width 38 height 15
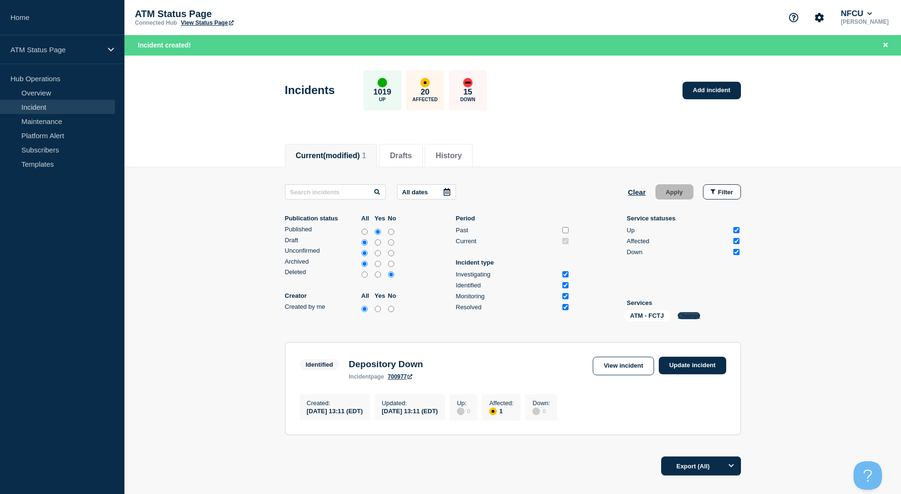
click at [676, 316] on div "ATM - FCTJ Change" at bounding box center [671, 317] width 95 height 15
click at [681, 316] on button "Change" at bounding box center [688, 315] width 23 height 7
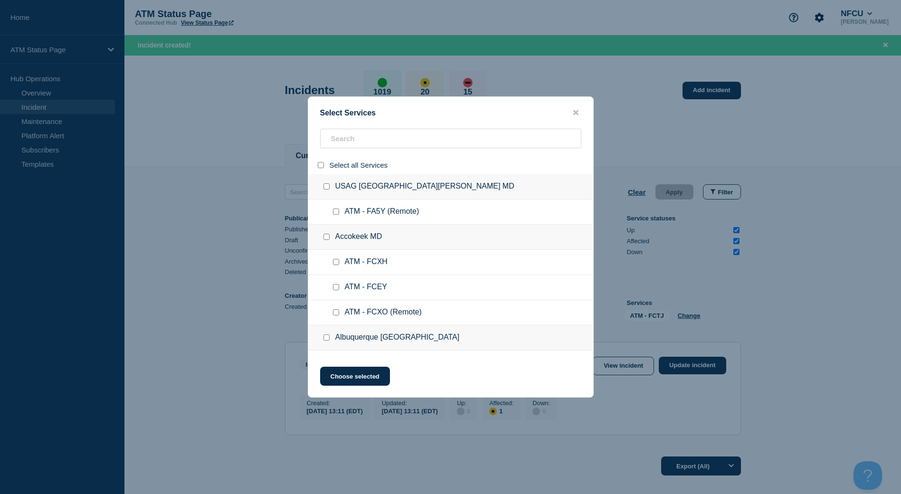
click at [319, 165] on input "select all" at bounding box center [321, 165] width 6 height 6
click at [318, 168] on input "select all" at bounding box center [321, 165] width 6 height 6
click at [353, 142] on input "search" at bounding box center [450, 138] width 261 height 19
paste input "FCM1"
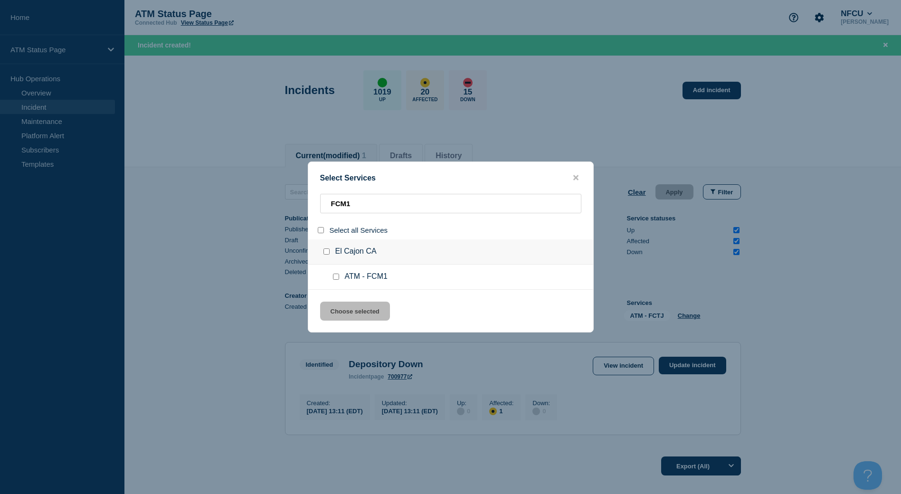
click at [340, 278] on div at bounding box center [338, 276] width 14 height 9
click at [337, 278] on input "service: ATM - FCM1" at bounding box center [336, 276] width 6 height 6
click at [345, 306] on button "Choose selected" at bounding box center [355, 310] width 70 height 19
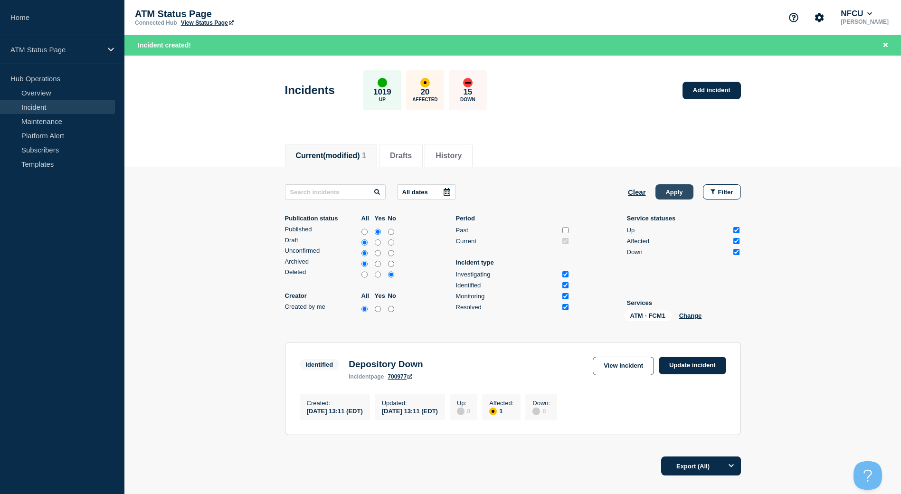
click at [660, 193] on button "Apply" at bounding box center [674, 191] width 38 height 15
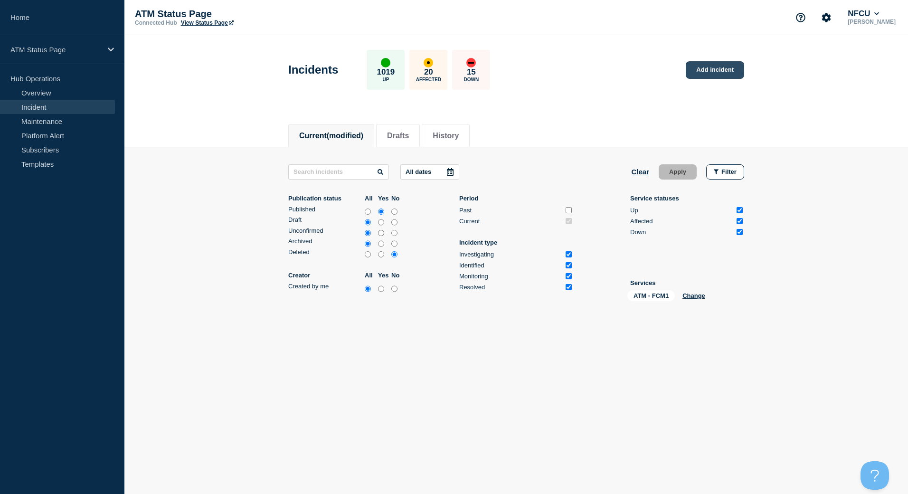
click at [715, 72] on link "Add incident" at bounding box center [714, 70] width 58 height 18
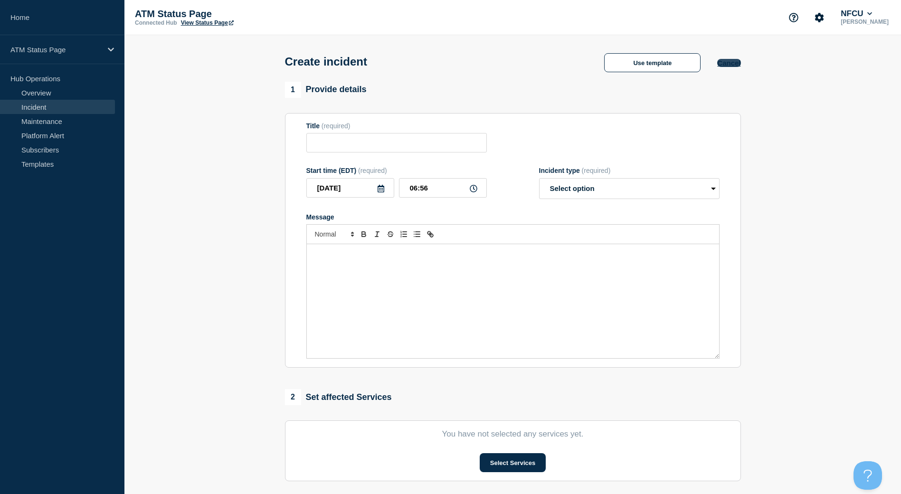
click at [735, 66] on button "Cancel" at bounding box center [728, 63] width 23 height 8
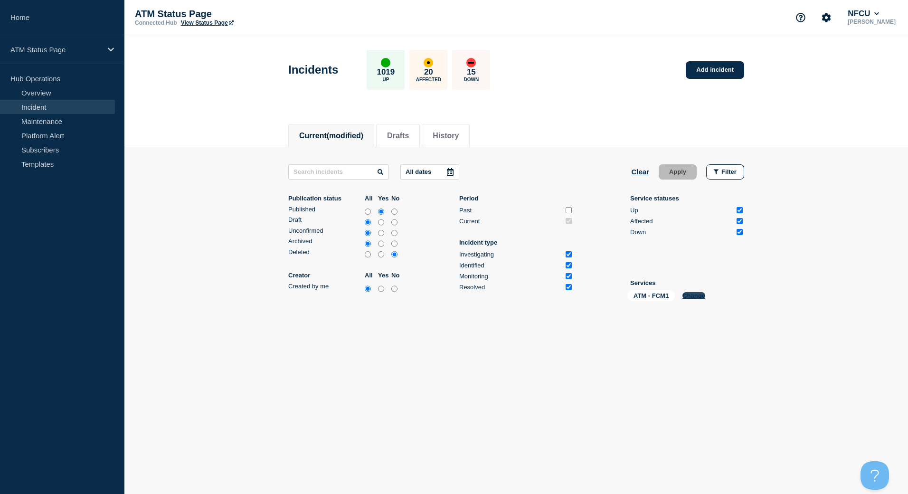
click at [689, 295] on button "Change" at bounding box center [693, 295] width 23 height 7
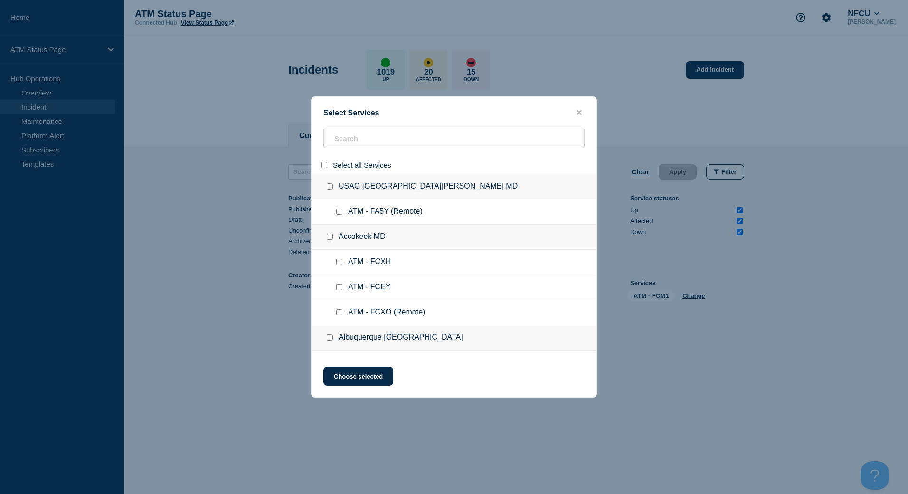
click at [326, 163] on input "select all" at bounding box center [324, 165] width 6 height 6
click at [342, 143] on input "search" at bounding box center [453, 138] width 261 height 19
paste input "FCE6"
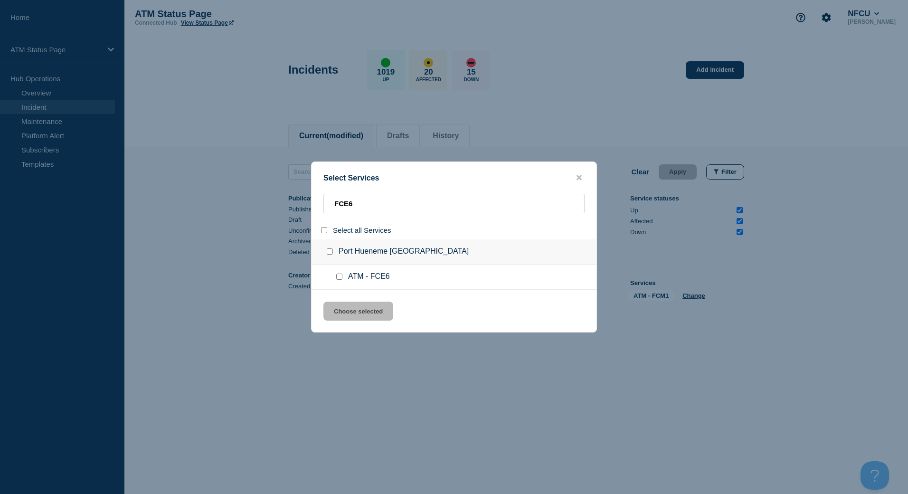
click at [338, 281] on div at bounding box center [341, 276] width 14 height 9
click at [339, 278] on input "service: ATM - FCE6" at bounding box center [339, 276] width 6 height 6
click at [348, 313] on button "Choose selected" at bounding box center [358, 310] width 70 height 19
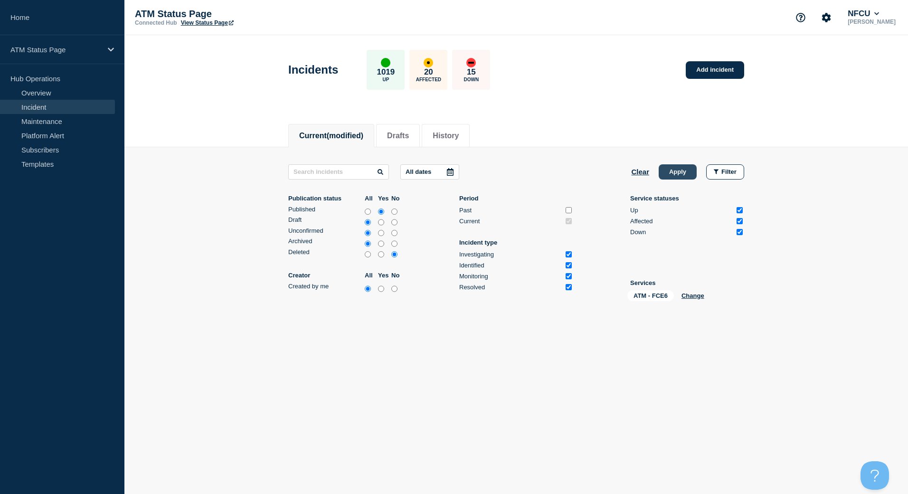
click at [691, 169] on button "Apply" at bounding box center [677, 171] width 38 height 15
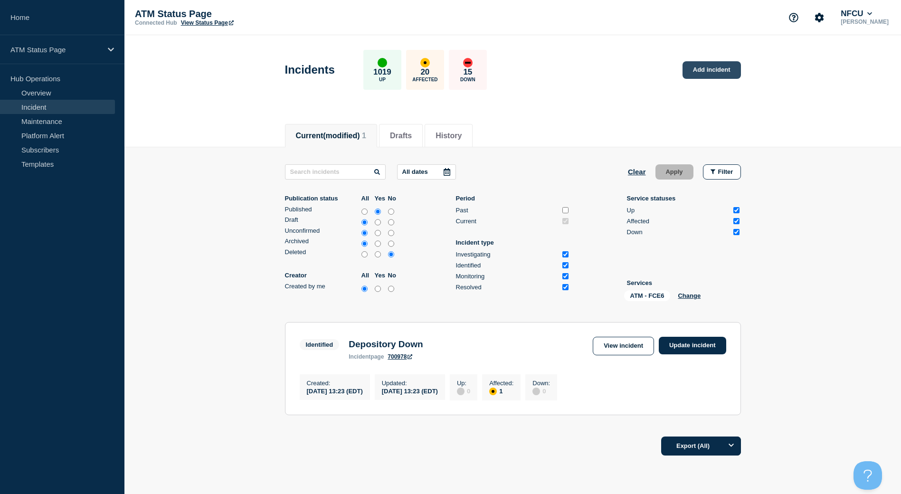
click at [724, 75] on link "Add incident" at bounding box center [711, 70] width 58 height 18
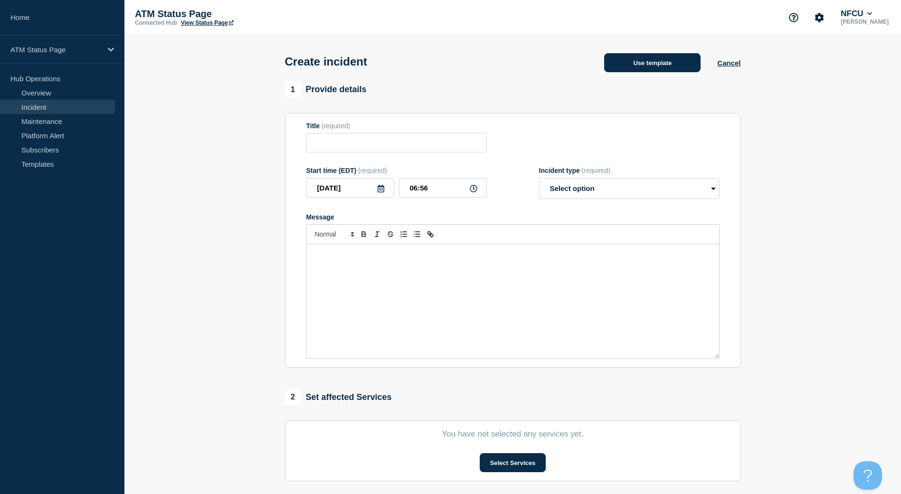
click at [633, 67] on button "Use template" at bounding box center [652, 62] width 96 height 19
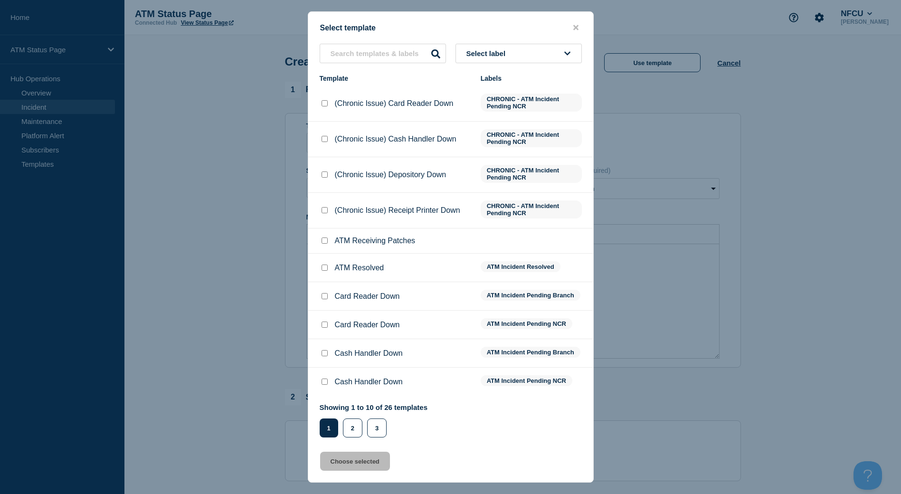
click at [574, 61] on button "Select label" at bounding box center [518, 53] width 126 height 19
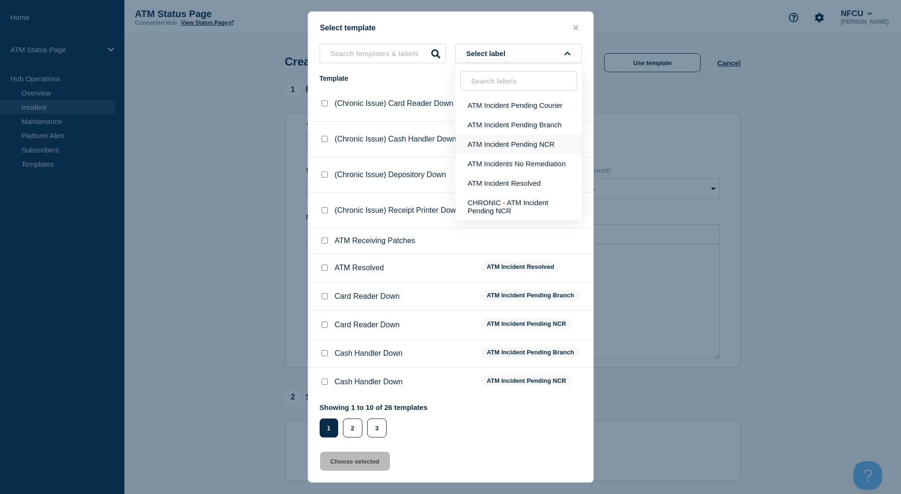
click at [544, 141] on button "ATM Incident Pending NCR" at bounding box center [518, 143] width 126 height 19
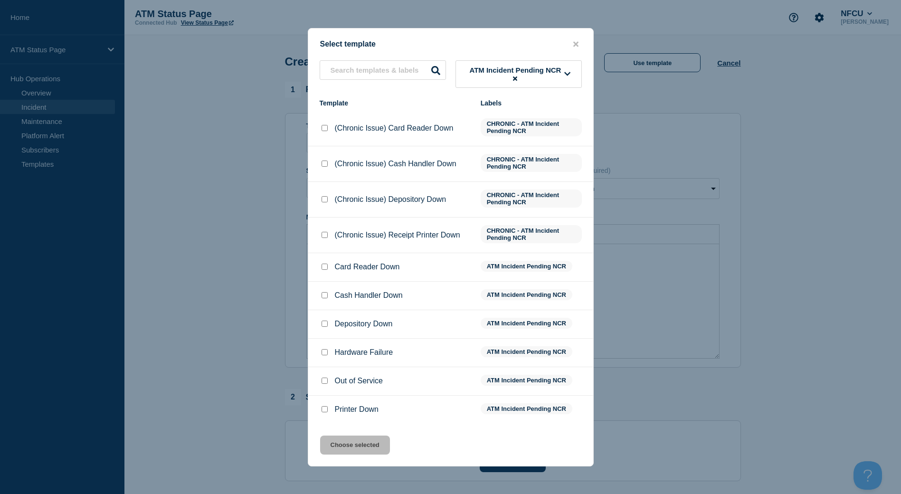
click at [326, 324] on input "Depository Down checkbox" at bounding box center [324, 323] width 6 height 6
click at [358, 448] on button "Choose selected" at bounding box center [355, 444] width 70 height 19
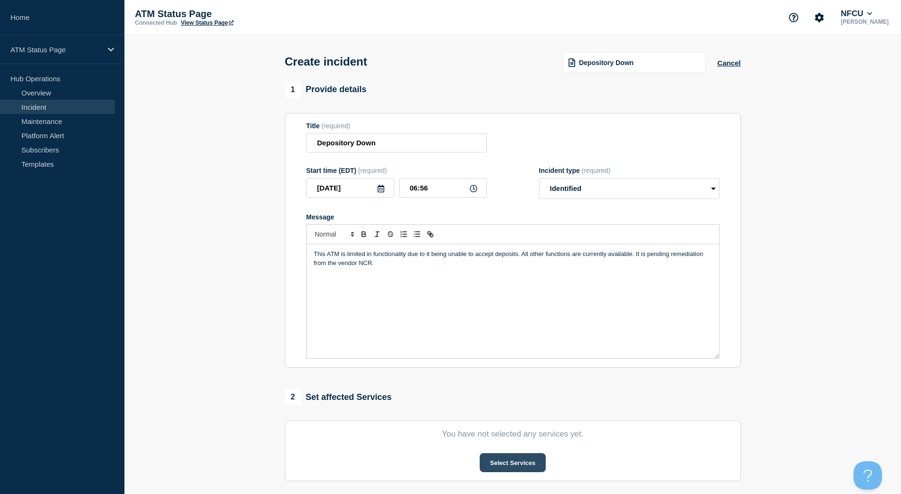
click at [495, 462] on button "Select Services" at bounding box center [512, 462] width 66 height 19
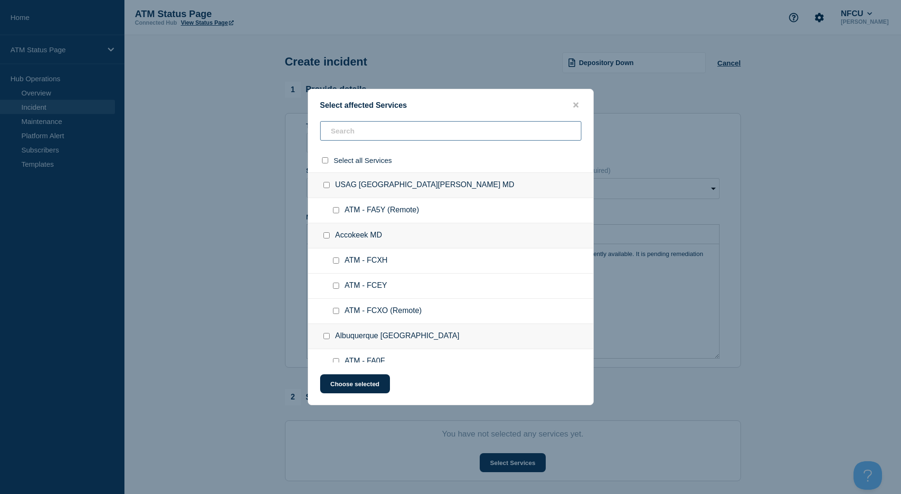
click at [445, 130] on input "text" at bounding box center [450, 130] width 261 height 19
paste input "FCE6"
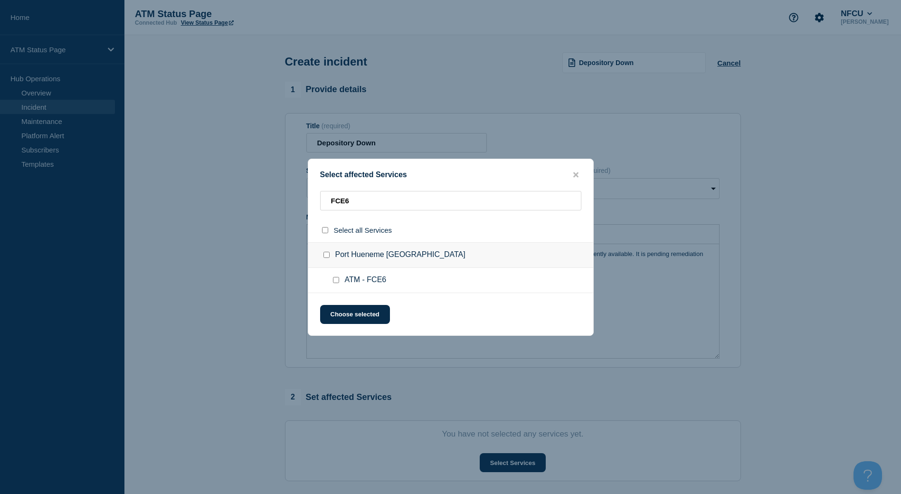
click at [335, 278] on input "ATM - FCE6 checkbox" at bounding box center [336, 280] width 6 height 6
click at [340, 302] on div "Select affected Services FCE6 Select all Services [GEOGRAPHIC_DATA] [GEOGRAPHIC…" at bounding box center [451, 247] width 286 height 177
click at [338, 307] on button "Choose selected" at bounding box center [355, 314] width 70 height 19
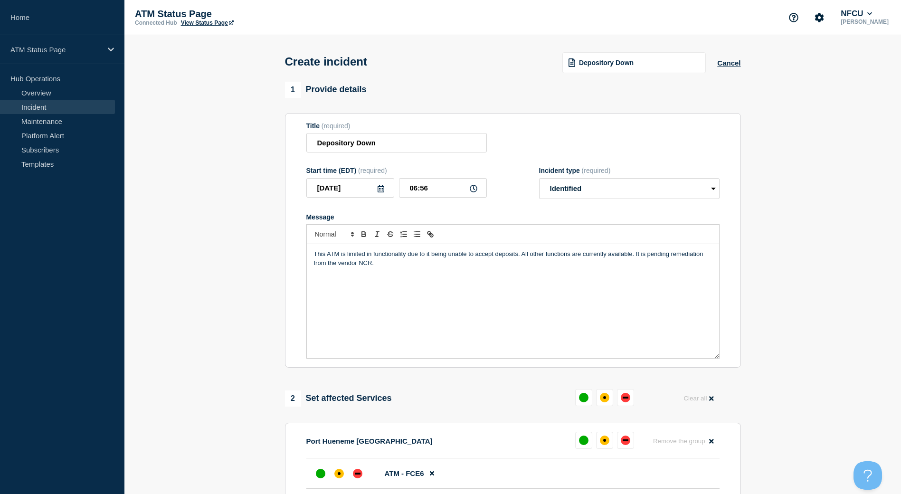
scroll to position [47, 0]
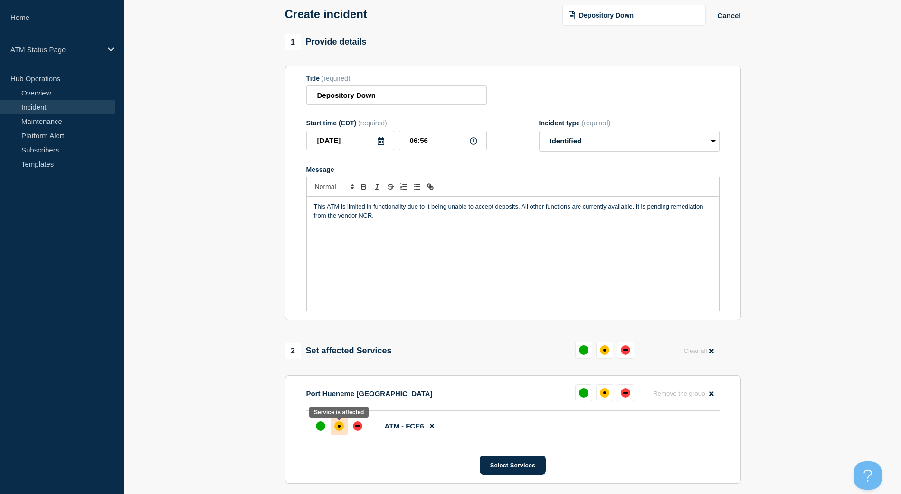
click at [340, 434] on div at bounding box center [338, 425] width 17 height 17
click at [503, 460] on button "Select Services" at bounding box center [512, 464] width 66 height 19
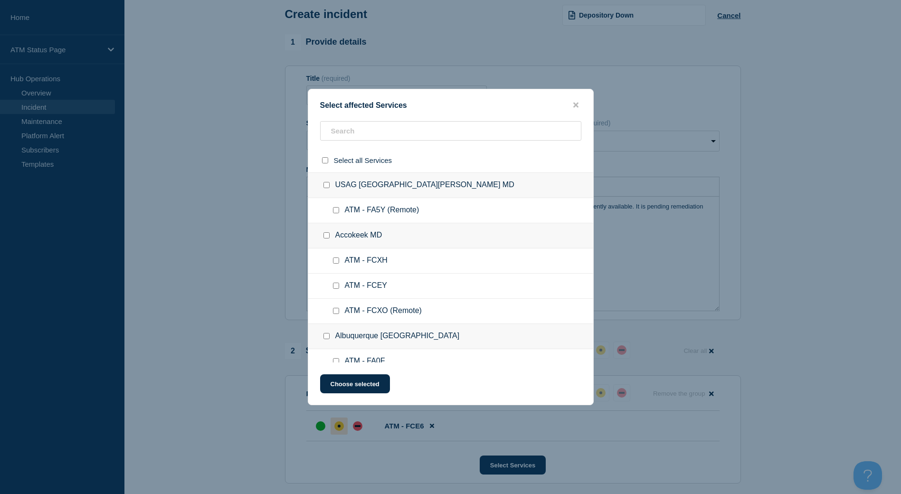
click at [568, 102] on div "Select affected Services" at bounding box center [450, 105] width 285 height 9
click at [574, 102] on icon "close button" at bounding box center [575, 105] width 5 height 8
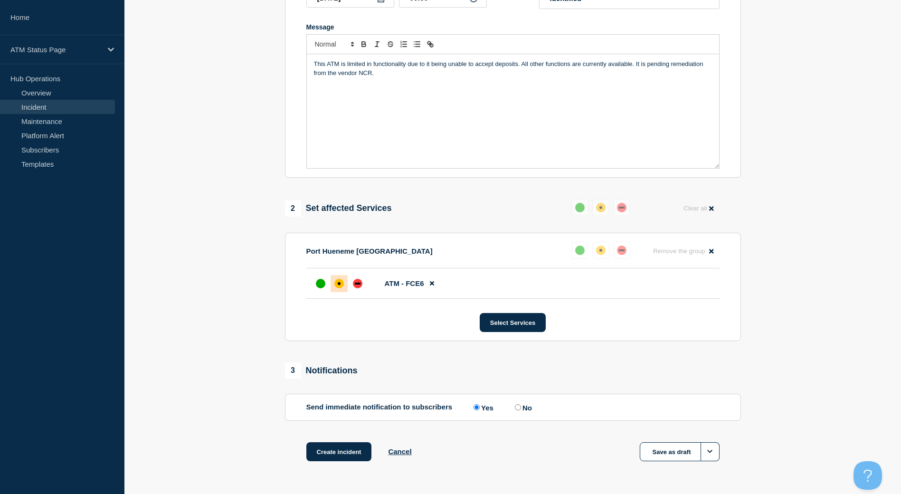
scroll to position [221, 0]
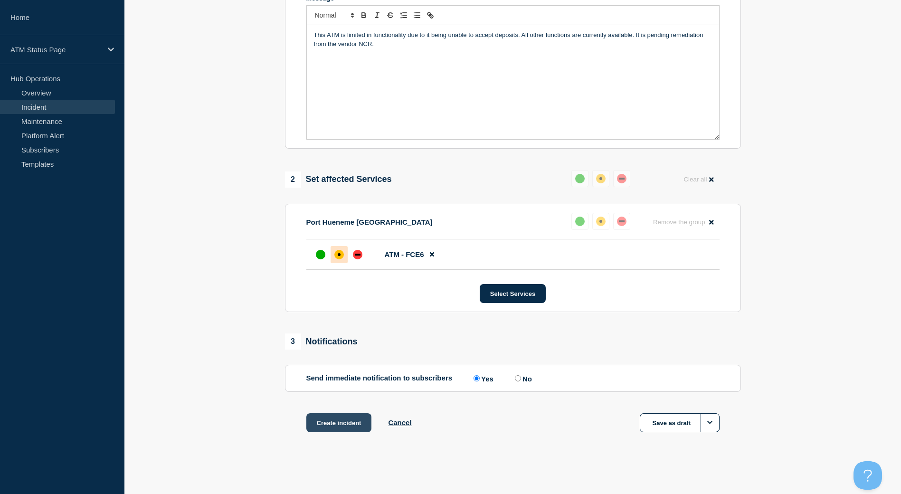
click at [348, 413] on button "Create incident" at bounding box center [339, 422] width 66 height 19
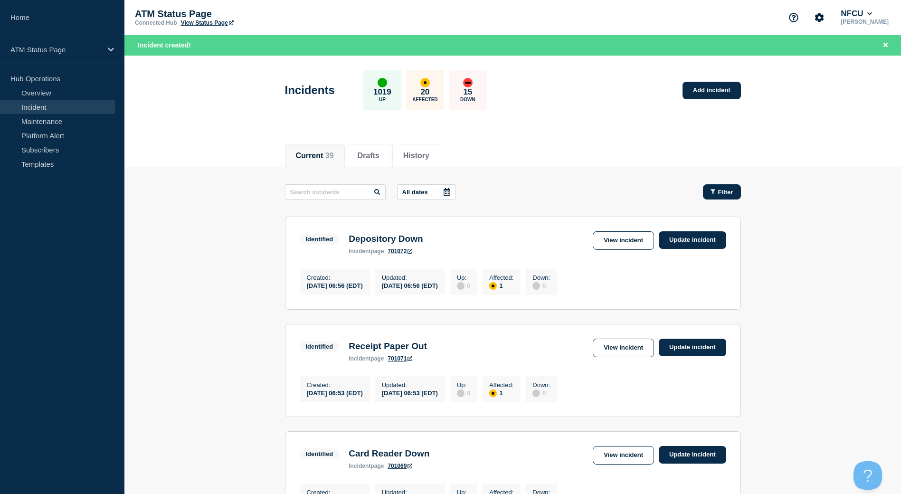
click at [703, 191] on button "Filter" at bounding box center [722, 191] width 38 height 15
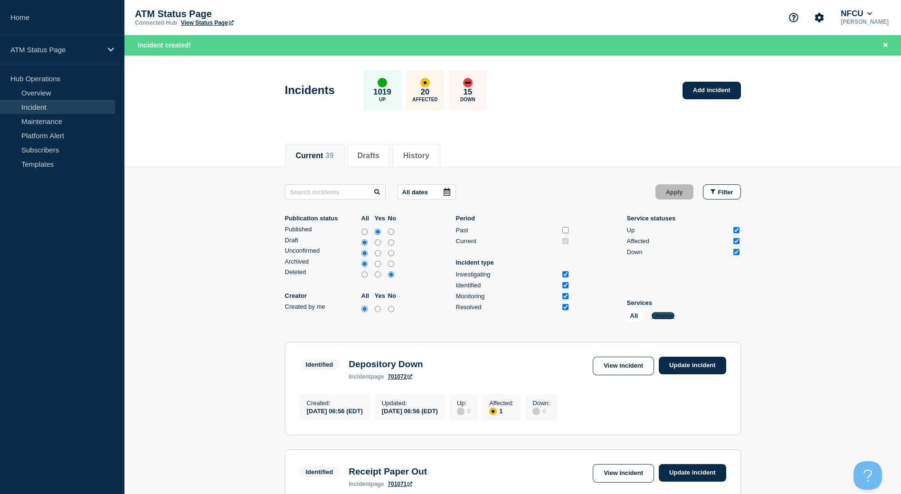
click at [666, 316] on button "Change" at bounding box center [662, 315] width 23 height 7
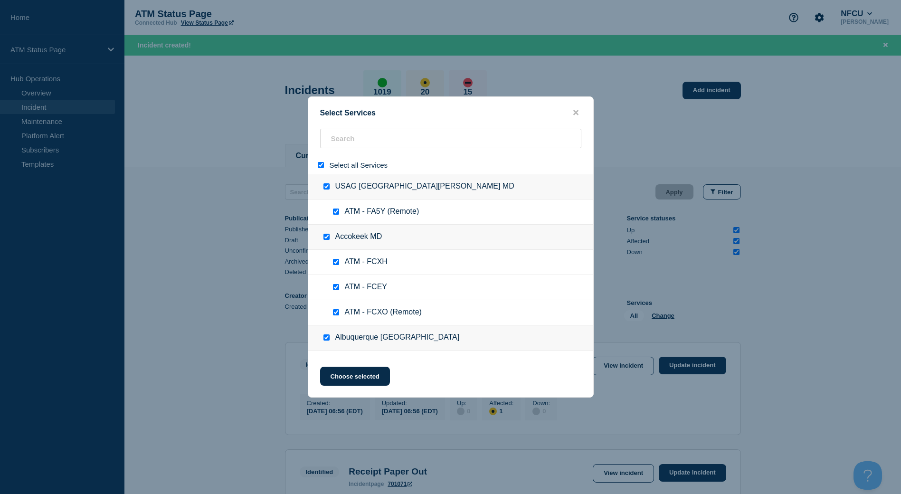
click at [323, 168] on input "select all" at bounding box center [321, 165] width 6 height 6
click at [349, 143] on input "search" at bounding box center [450, 138] width 261 height 19
paste input "FCPM"
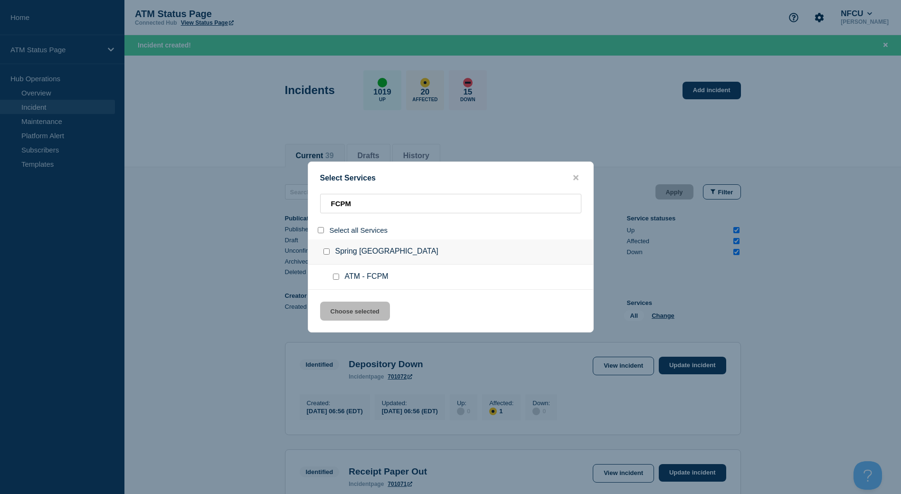
click at [337, 276] on input "service: ATM - FCPM" at bounding box center [336, 276] width 6 height 6
click at [363, 310] on button "Choose selected" at bounding box center [355, 310] width 70 height 19
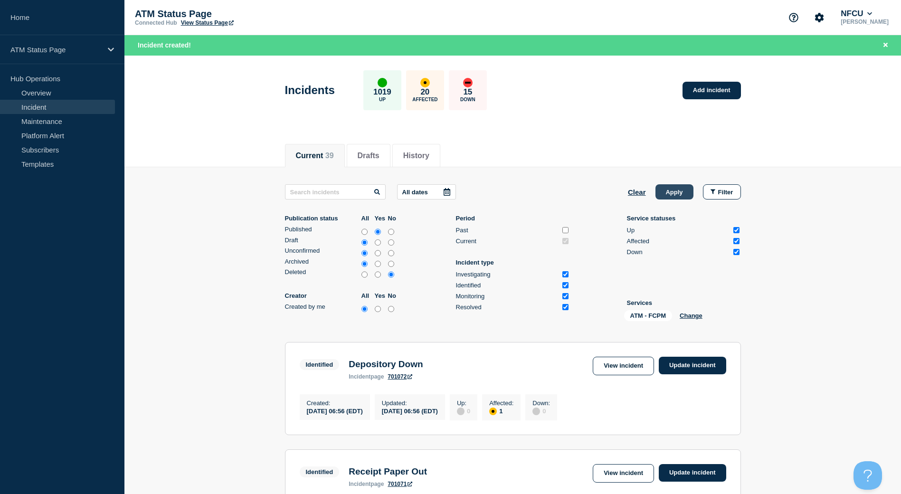
click at [655, 190] on button "Apply" at bounding box center [674, 191] width 38 height 15
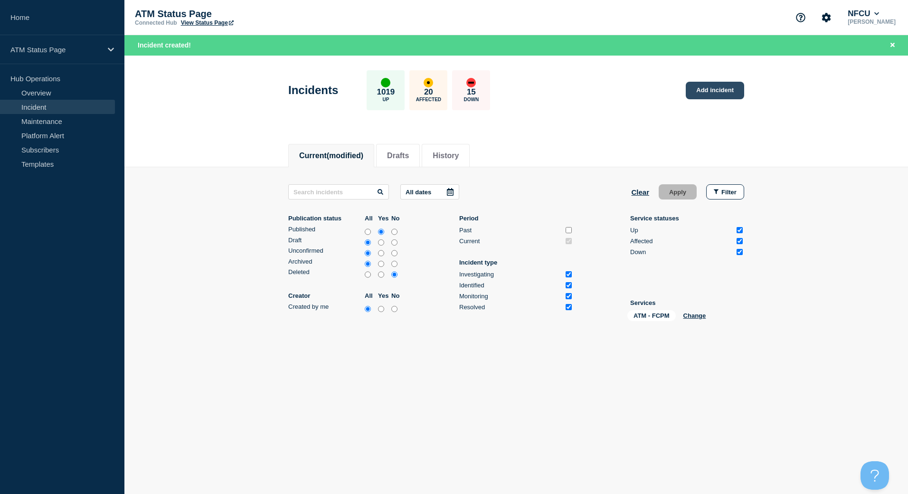
click at [734, 90] on link "Add incident" at bounding box center [714, 91] width 58 height 18
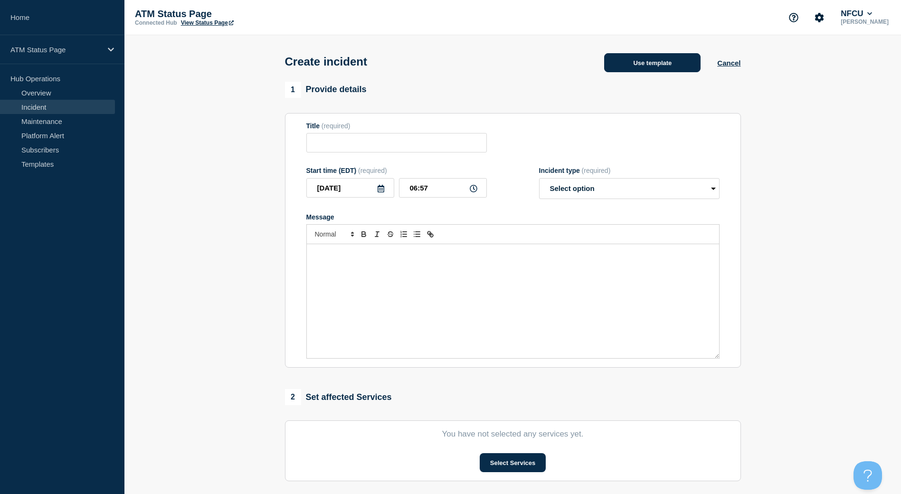
click at [681, 63] on button "Use template" at bounding box center [652, 62] width 96 height 19
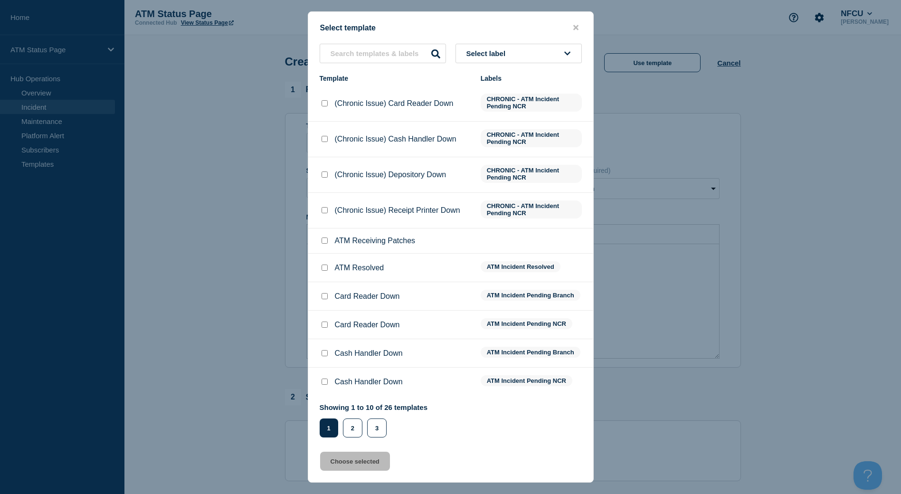
click at [551, 51] on button "Select label" at bounding box center [518, 53] width 126 height 19
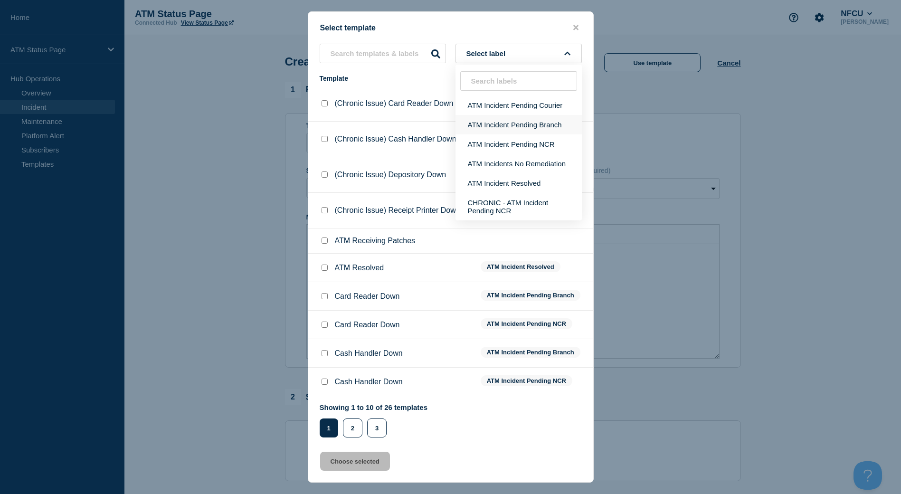
click at [551, 123] on button "ATM Incident Pending Branch" at bounding box center [518, 124] width 126 height 19
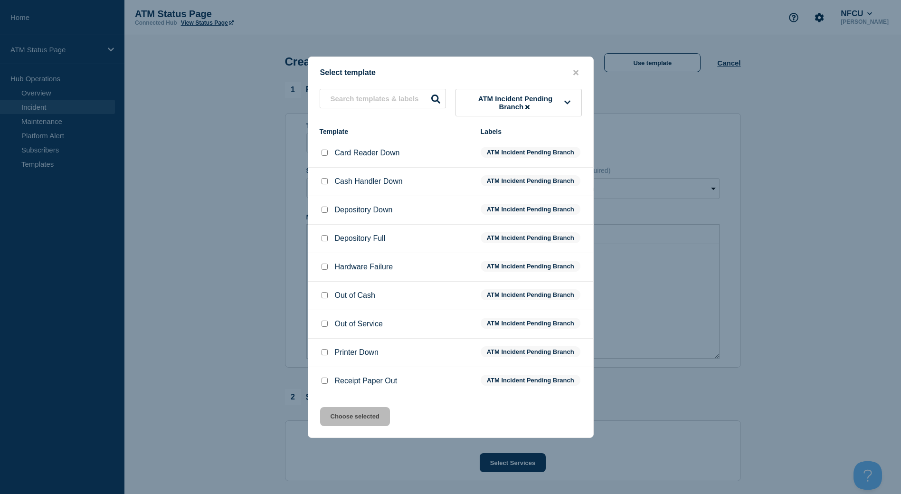
click at [325, 156] on input "Card Reader Down checkbox" at bounding box center [324, 153] width 6 height 6
click at [380, 403] on div "Select template ATM Incident Pending Branch Template Labels Card Reader Down AT…" at bounding box center [451, 246] width 286 height 381
click at [385, 428] on div "Select template ATM Incident Pending Branch Template Labels Card Reader Down AT…" at bounding box center [451, 246] width 286 height 381
click at [382, 425] on button "Choose selected" at bounding box center [355, 416] width 70 height 19
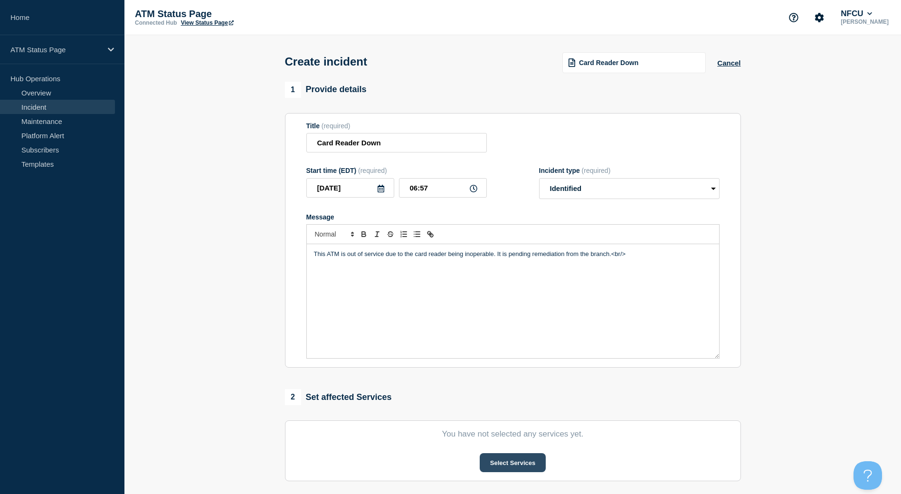
click at [511, 471] on button "Select Services" at bounding box center [512, 462] width 66 height 19
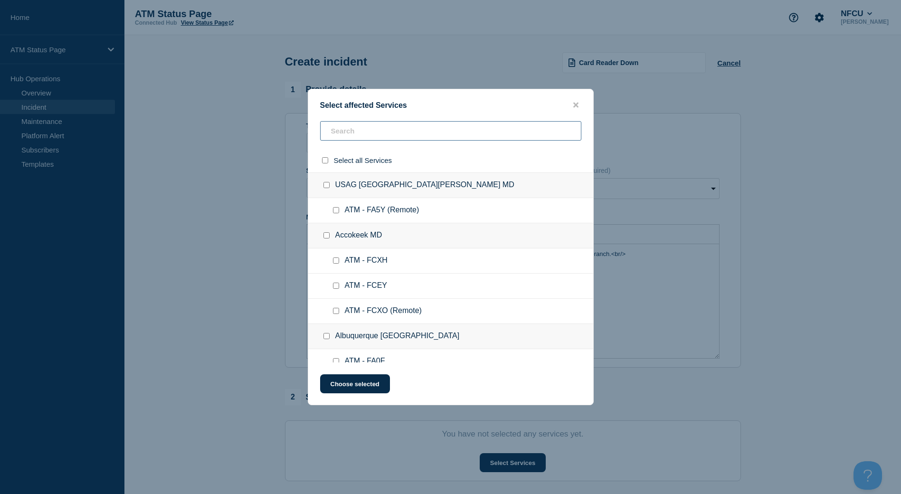
click at [384, 134] on input "text" at bounding box center [450, 130] width 261 height 19
paste input "FCPM"
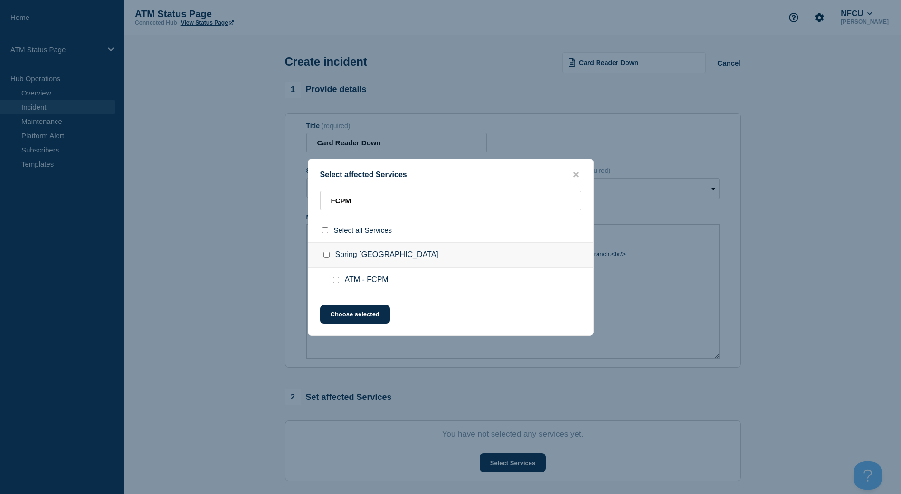
click at [333, 282] on input "ATM - FCPM checkbox" at bounding box center [336, 280] width 6 height 6
click at [333, 318] on button "Choose selected" at bounding box center [355, 314] width 70 height 19
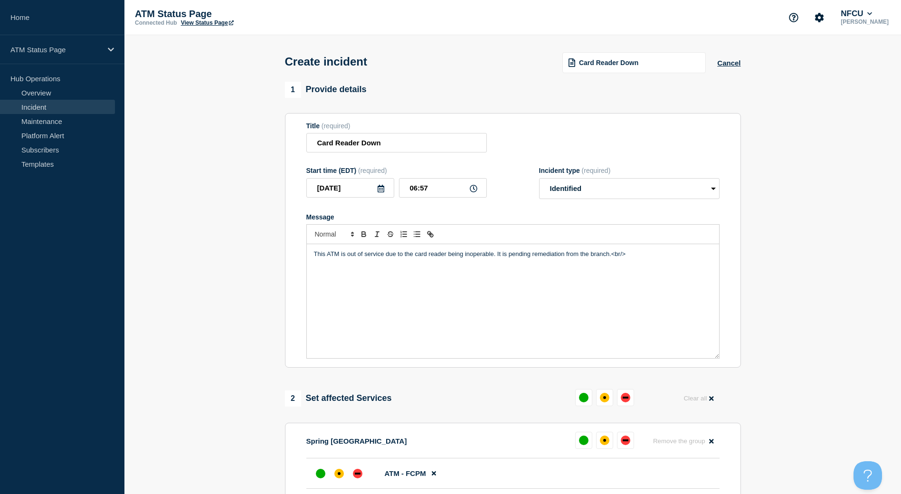
scroll to position [95, 0]
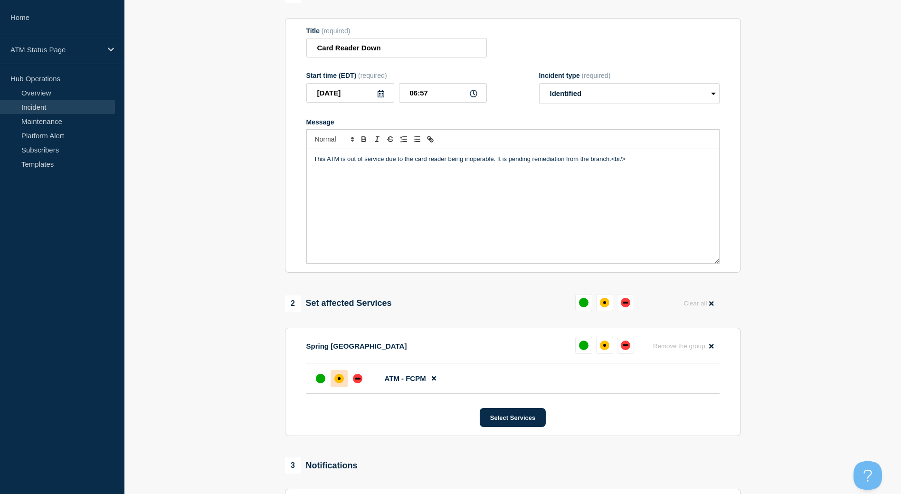
click at [341, 385] on div at bounding box center [338, 378] width 17 height 17
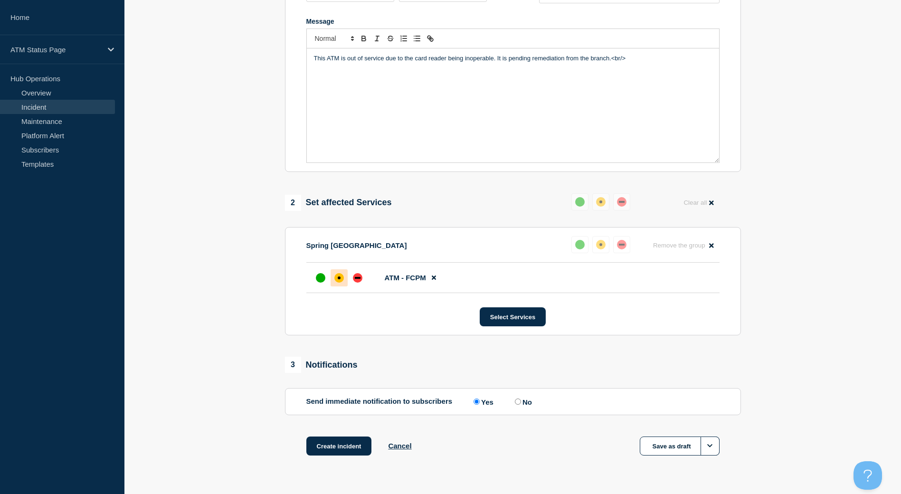
scroll to position [221, 0]
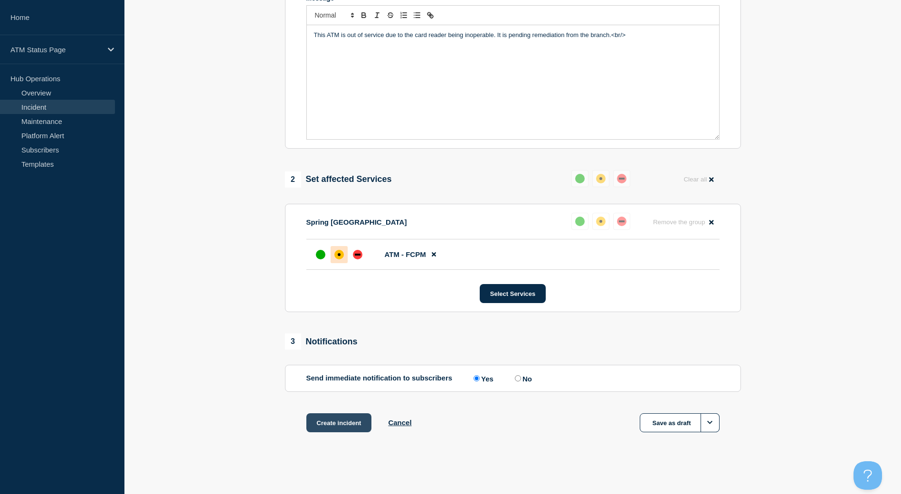
click at [357, 417] on button "Create incident" at bounding box center [339, 422] width 66 height 19
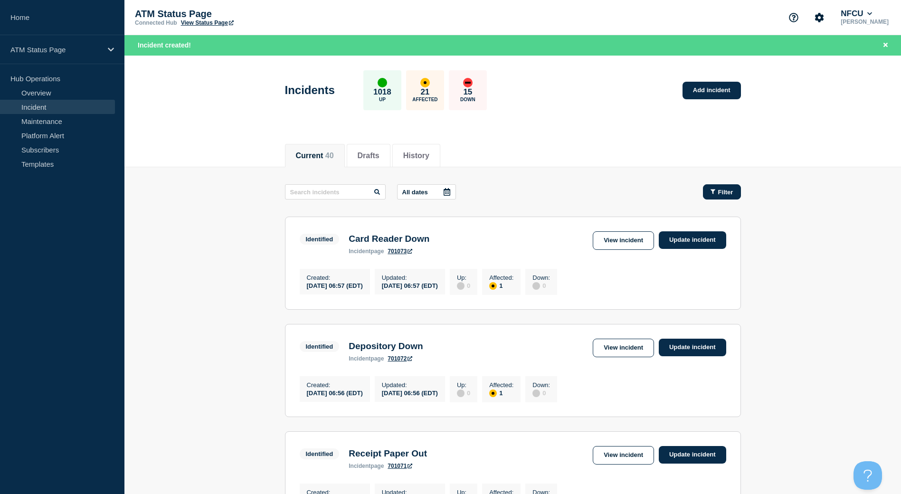
click at [710, 197] on button "Filter" at bounding box center [722, 191] width 38 height 15
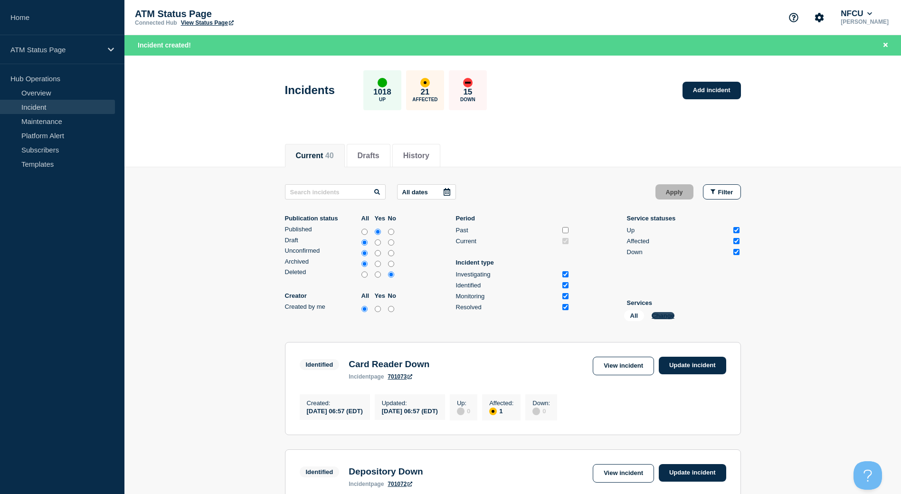
click at [668, 315] on button "Change" at bounding box center [662, 315] width 23 height 7
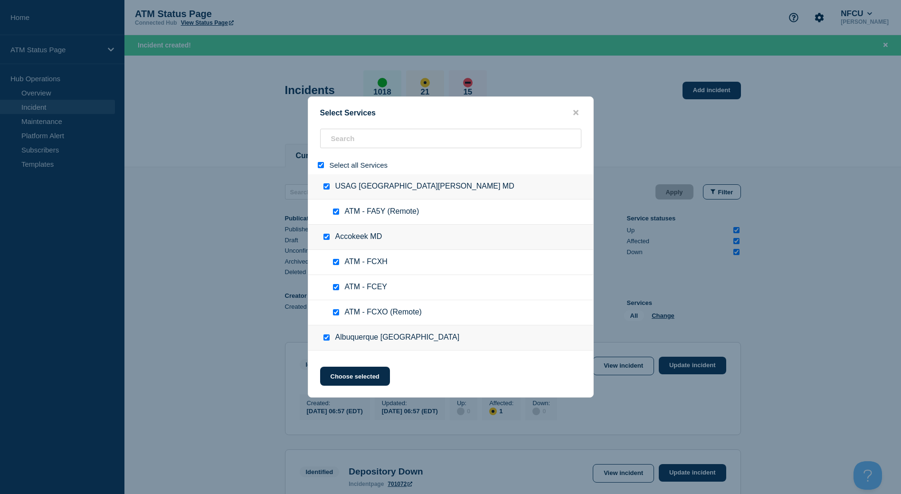
click at [322, 162] on div at bounding box center [323, 164] width 14 height 9
click at [320, 168] on input "select all" at bounding box center [321, 165] width 6 height 6
click at [385, 137] on input "search" at bounding box center [450, 138] width 261 height 19
paste input "FCEH"
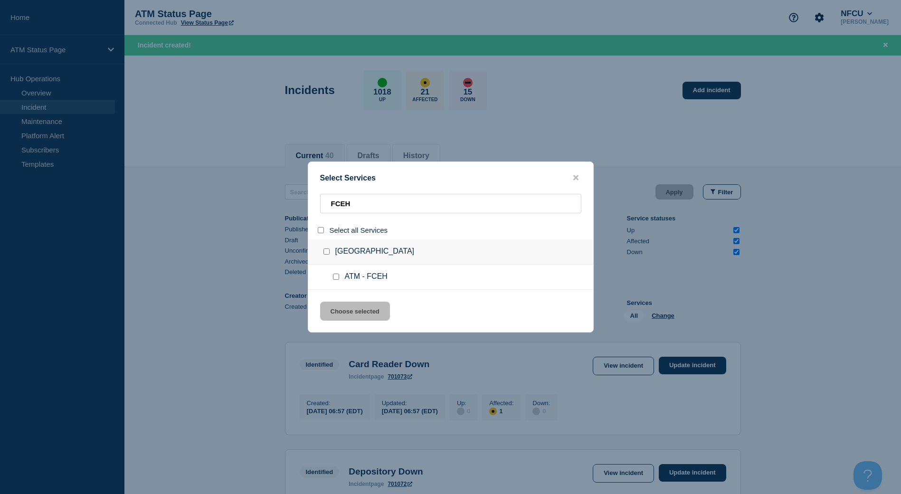
click at [336, 280] on input "service: ATM - FCEH" at bounding box center [336, 276] width 6 height 6
click at [336, 308] on button "Choose selected" at bounding box center [355, 310] width 70 height 19
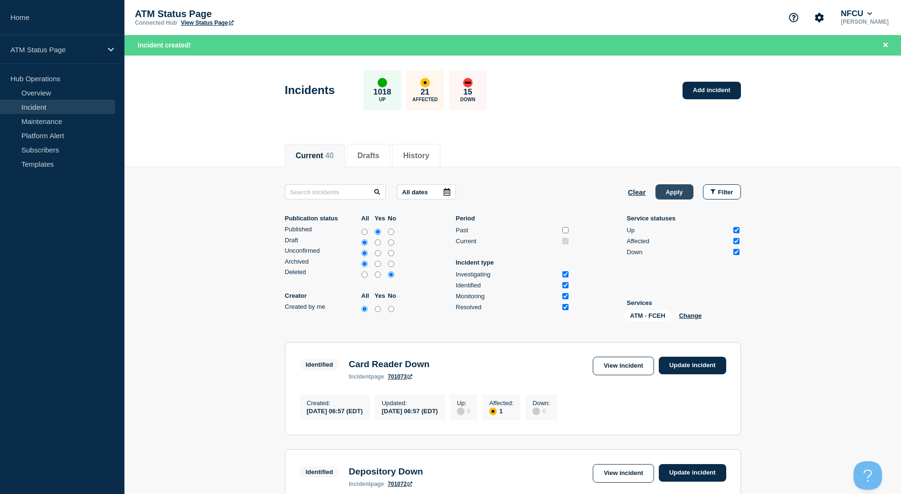
click at [664, 186] on button "Apply" at bounding box center [674, 191] width 38 height 15
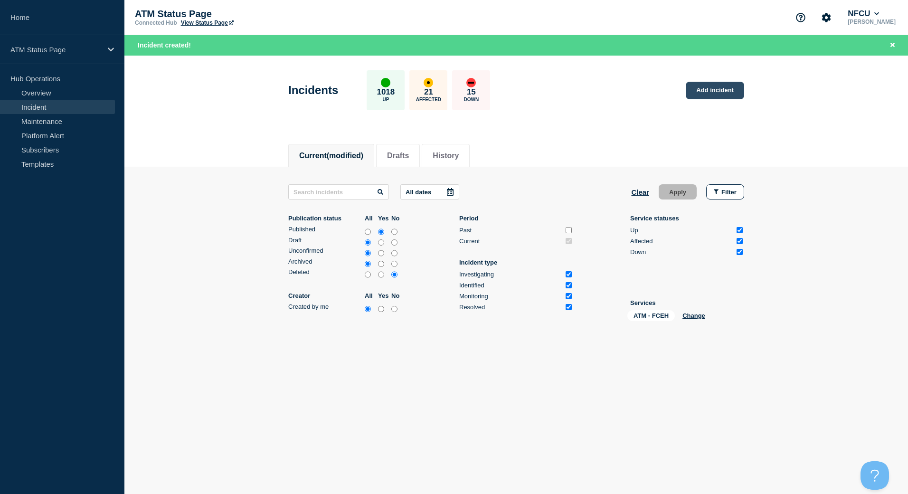
click at [707, 90] on link "Add incident" at bounding box center [714, 91] width 58 height 18
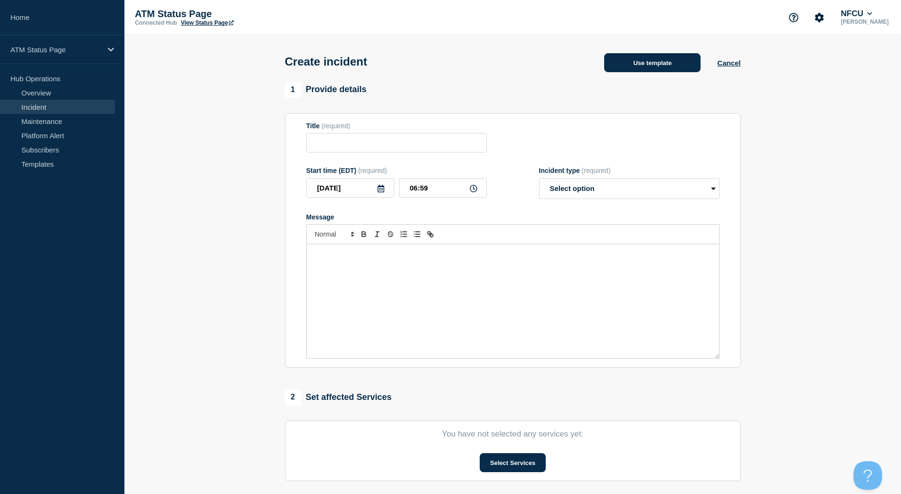
click at [680, 67] on button "Use template" at bounding box center [652, 62] width 96 height 19
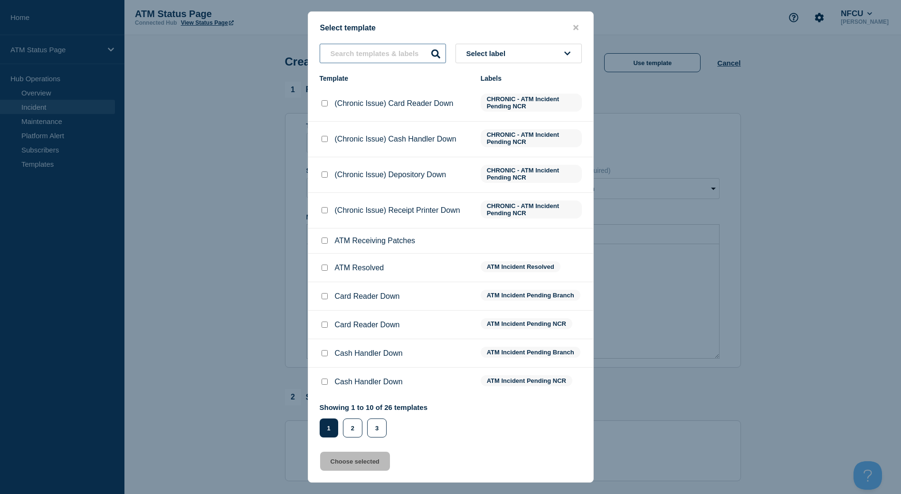
click at [397, 62] on input "text" at bounding box center [382, 53] width 126 height 19
click at [573, 24] on icon "close button" at bounding box center [575, 28] width 5 height 8
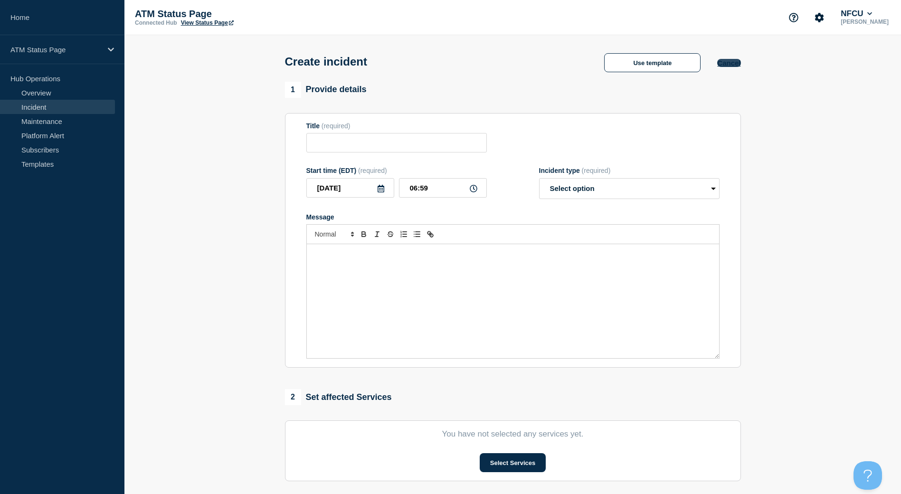
click at [723, 65] on button "Cancel" at bounding box center [728, 63] width 23 height 8
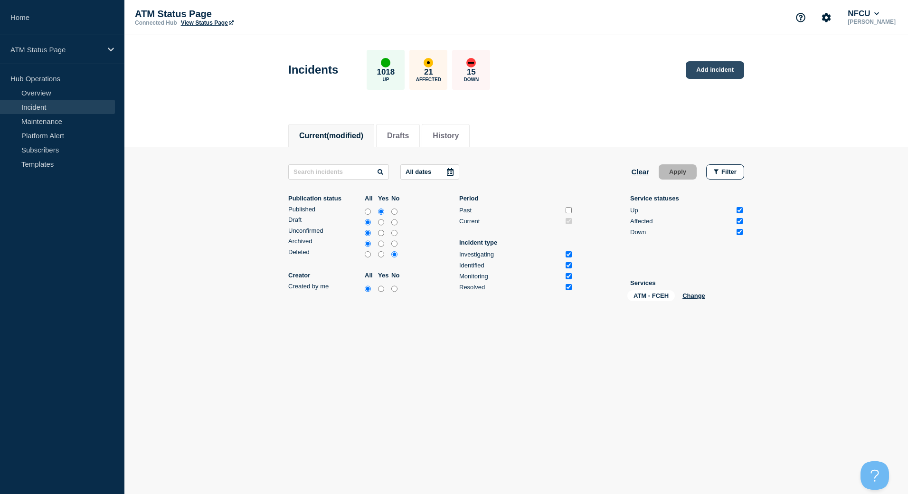
click at [733, 73] on link "Add incident" at bounding box center [714, 70] width 58 height 18
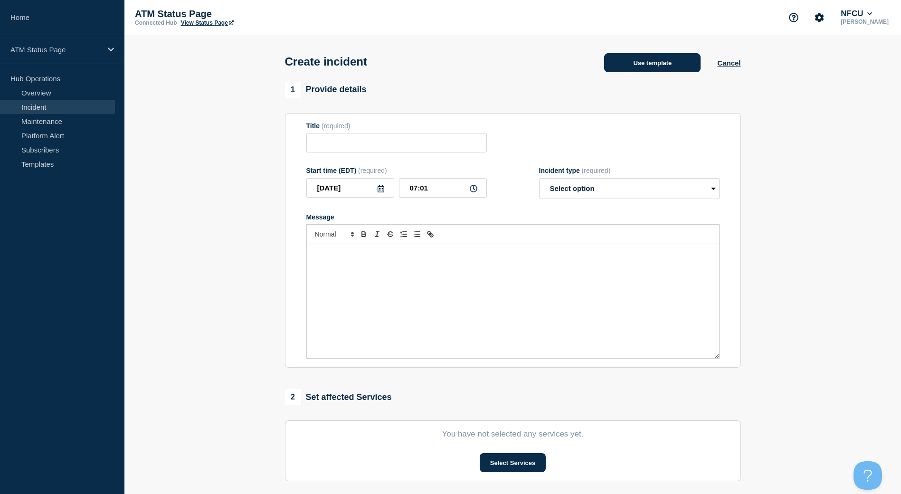
click at [646, 59] on button "Use template" at bounding box center [652, 62] width 96 height 19
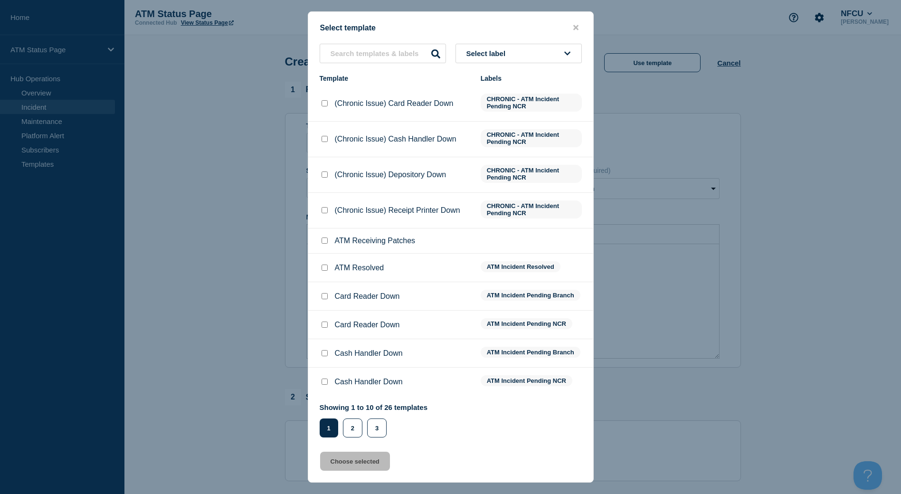
click at [549, 54] on button "Select label" at bounding box center [518, 53] width 126 height 19
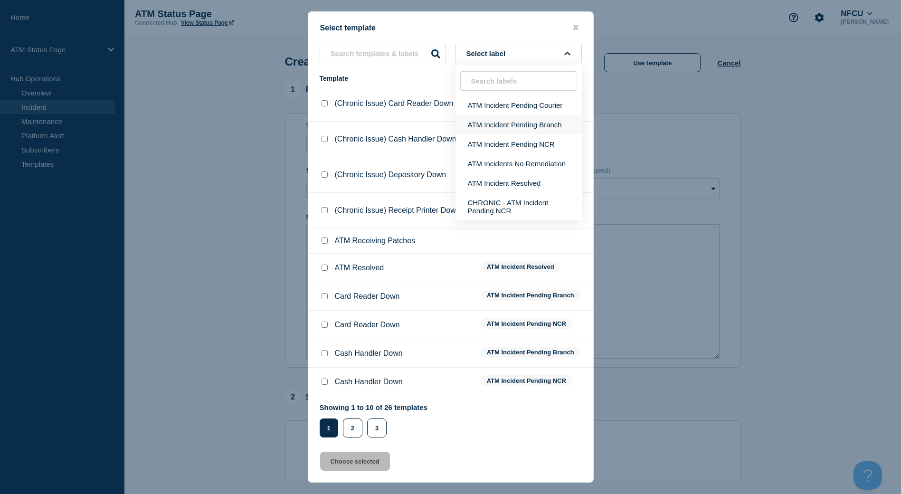
click at [517, 127] on button "ATM Incident Pending Branch" at bounding box center [518, 124] width 126 height 19
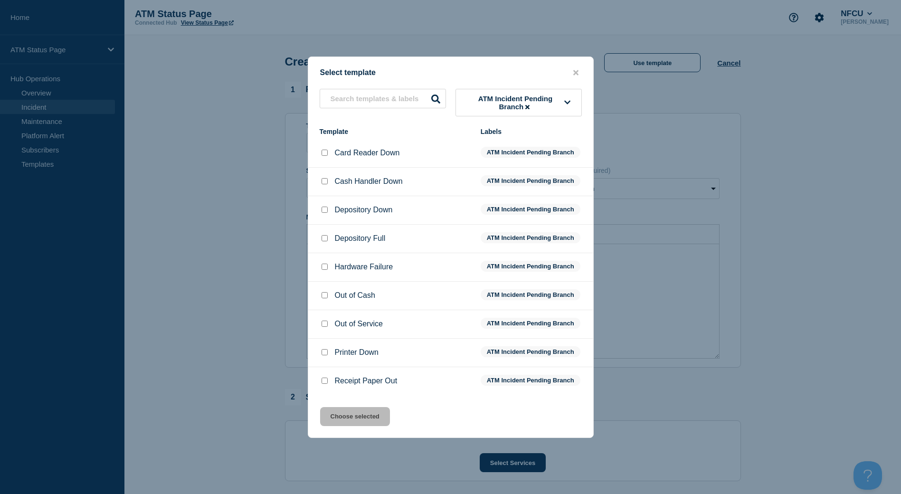
click at [324, 158] on div at bounding box center [323, 152] width 9 height 9
click at [324, 156] on input "Card Reader Down checkbox" at bounding box center [324, 153] width 6 height 6
click at [352, 424] on button "Choose selected" at bounding box center [355, 416] width 70 height 19
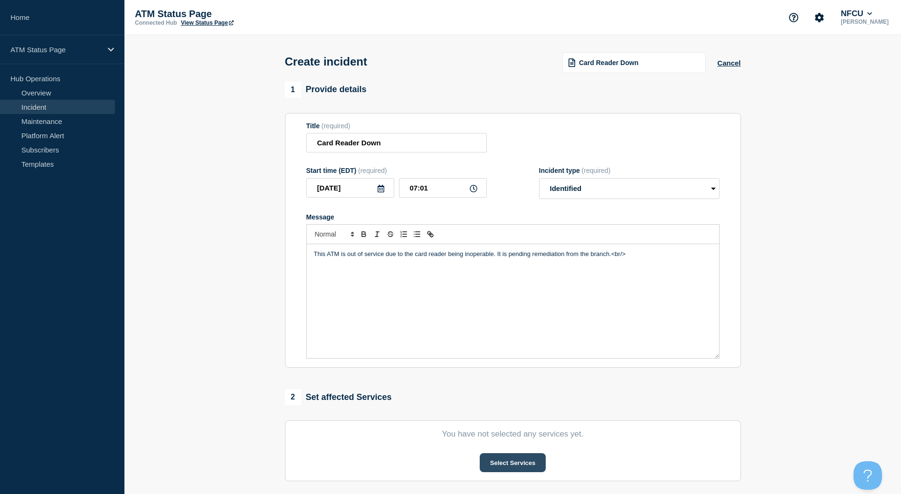
click at [521, 462] on button "Select Services" at bounding box center [512, 462] width 66 height 19
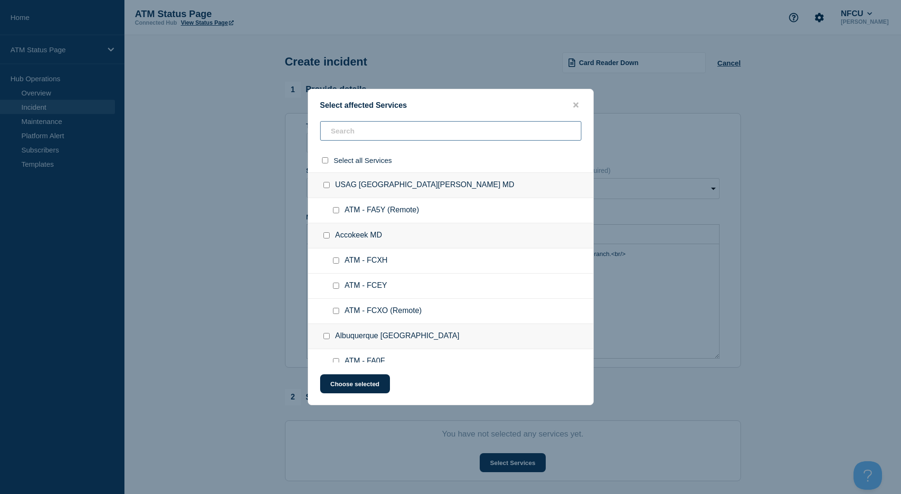
click at [430, 139] on input "text" at bounding box center [450, 130] width 261 height 19
paste input "FCEH"
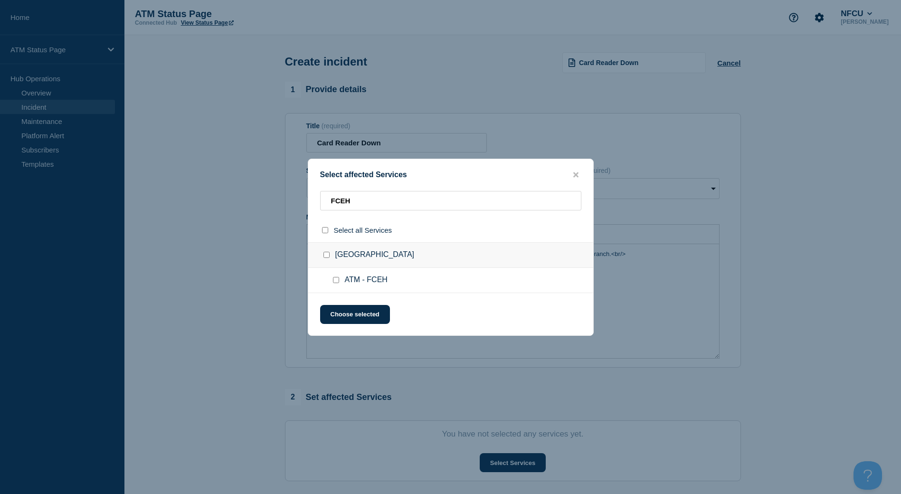
click at [336, 284] on div at bounding box center [338, 279] width 14 height 9
click at [333, 280] on input "ATM - FCEH checkbox" at bounding box center [336, 280] width 6 height 6
click at [348, 304] on div "Select affected Services FCEH Select all Services [GEOGRAPHIC_DATA] [GEOGRAPHIC…" at bounding box center [451, 247] width 286 height 177
click at [350, 318] on button "Choose selected" at bounding box center [355, 314] width 70 height 19
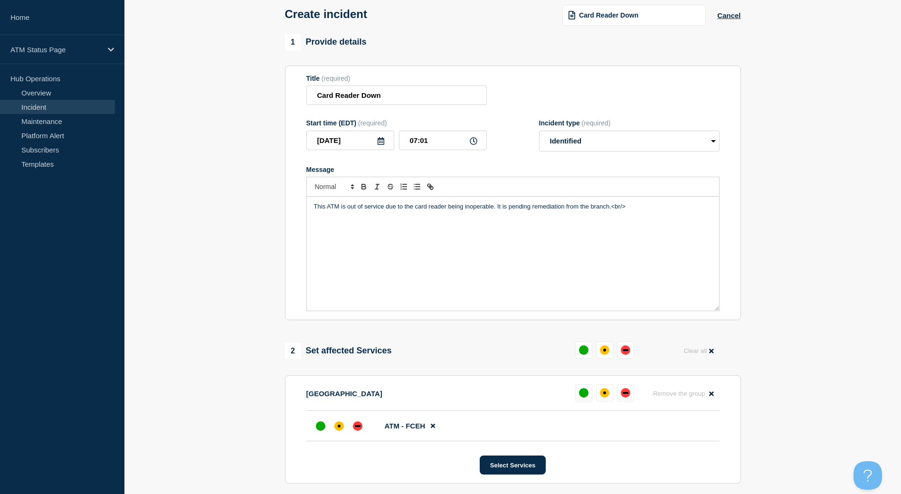
scroll to position [142, 0]
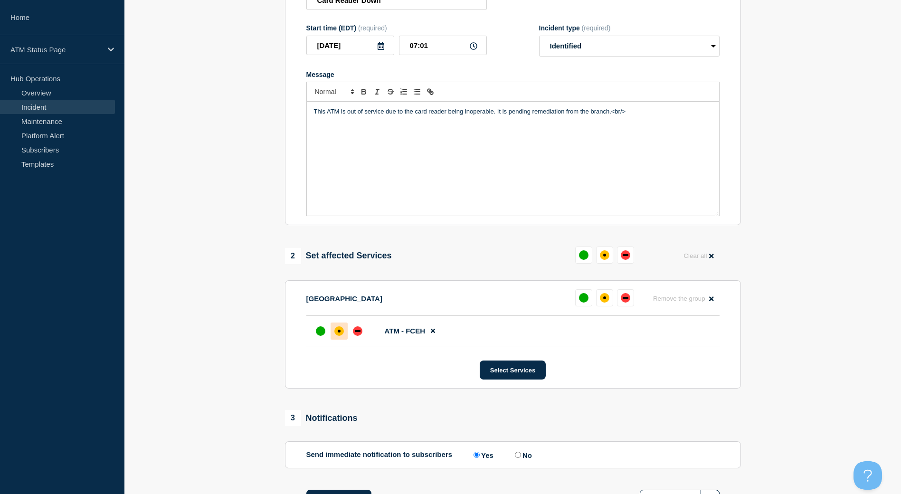
click at [333, 334] on div at bounding box center [338, 330] width 17 height 17
click at [355, 334] on div "down" at bounding box center [357, 330] width 9 height 9
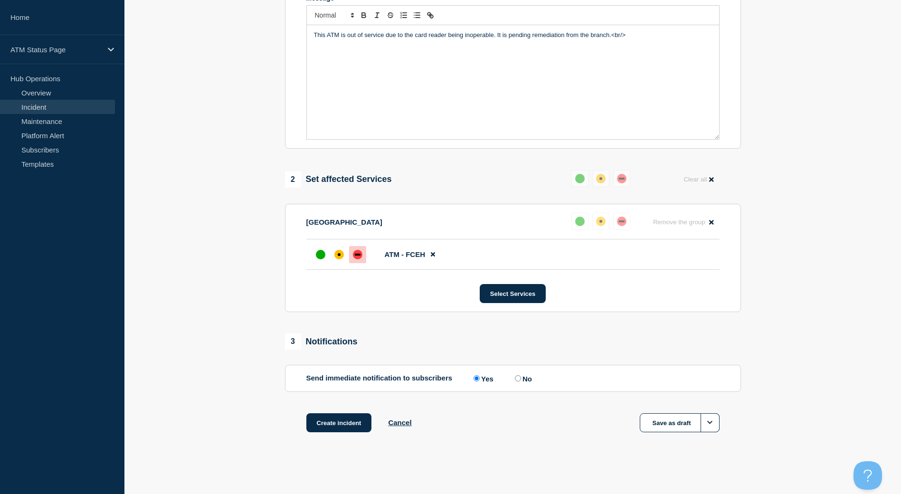
click at [365, 408] on div "1 Provide details Title (required) Card Reader Down Start time (EDT) (required)…" at bounding box center [512, 159] width 467 height 593
click at [365, 416] on button "Create incident" at bounding box center [339, 422] width 66 height 19
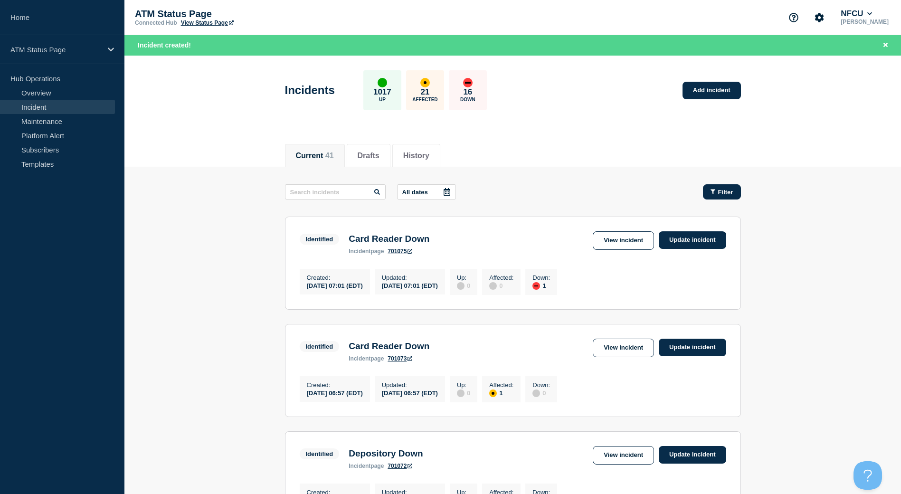
click at [737, 197] on button "Filter" at bounding box center [722, 191] width 38 height 15
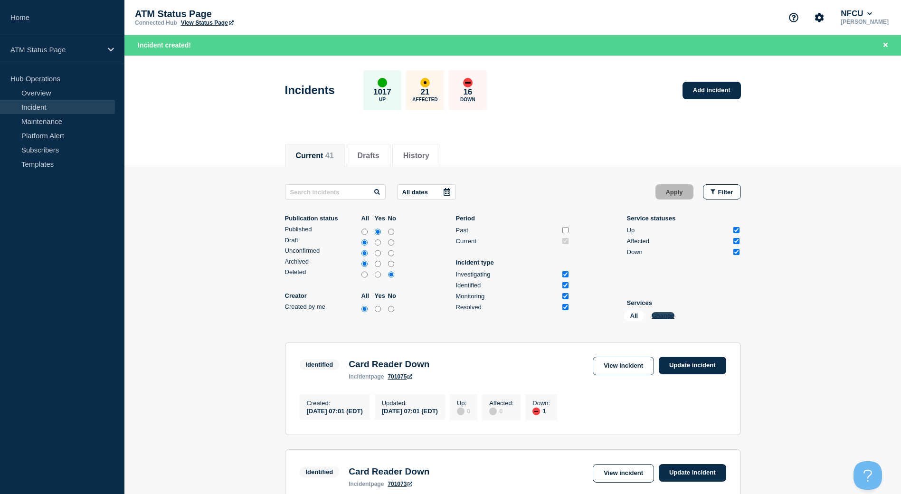
click at [666, 314] on button "Change" at bounding box center [662, 315] width 23 height 7
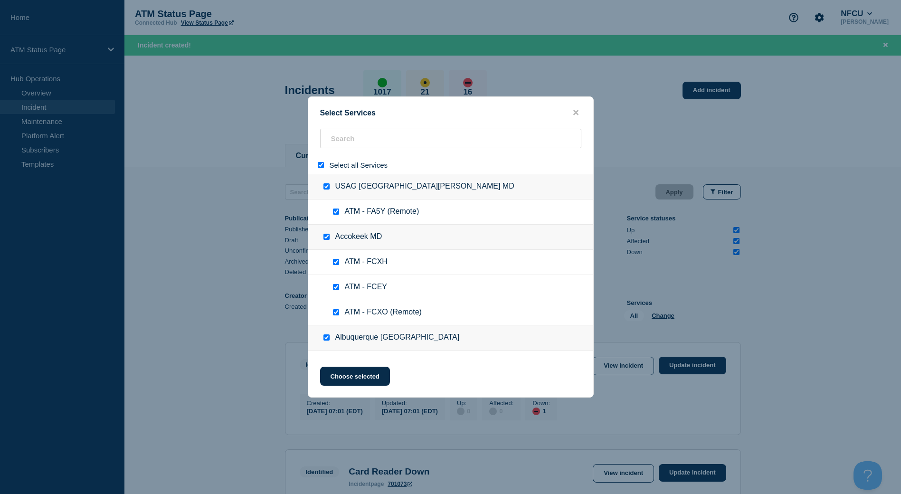
click at [320, 164] on input "select all" at bounding box center [321, 165] width 6 height 6
click at [365, 143] on input "search" at bounding box center [450, 138] width 261 height 19
paste input "FCQJ"
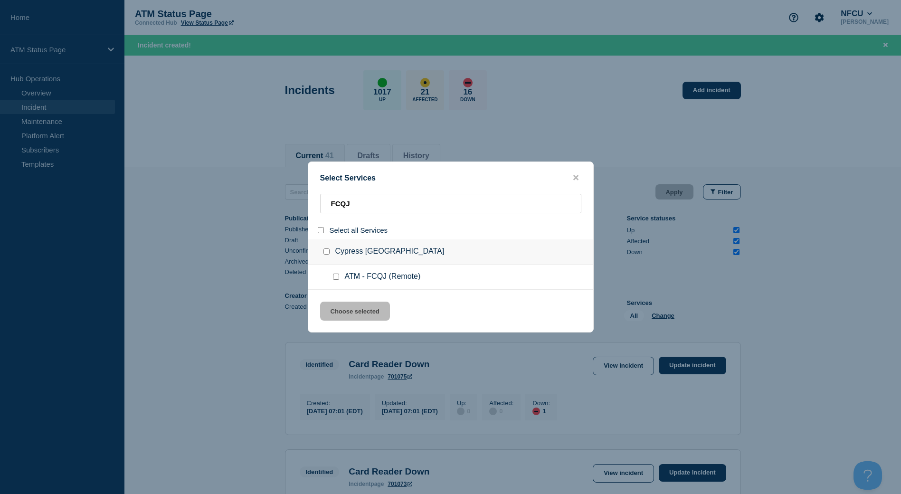
click at [338, 278] on input "service: ATM - FCQJ (Remote)" at bounding box center [336, 276] width 6 height 6
click at [341, 309] on button "Choose selected" at bounding box center [355, 310] width 70 height 19
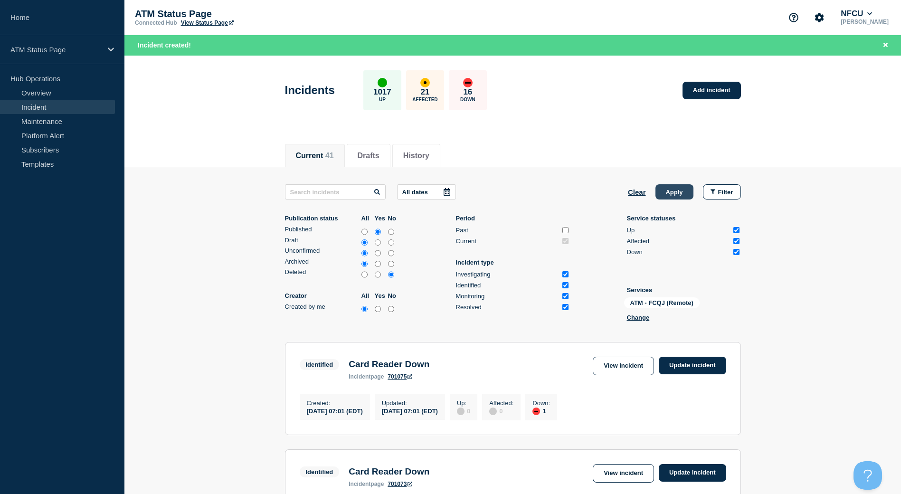
click at [664, 186] on button "Apply" at bounding box center [674, 191] width 38 height 15
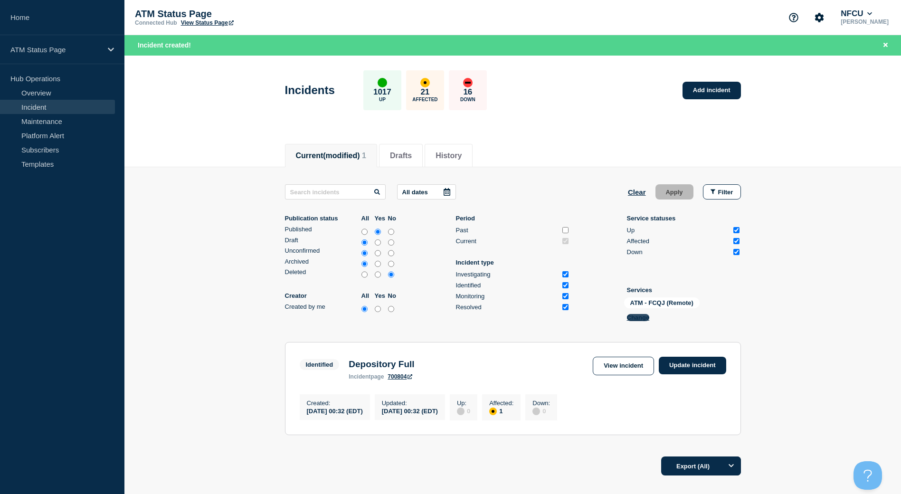
click at [646, 318] on button "Change" at bounding box center [638, 317] width 23 height 7
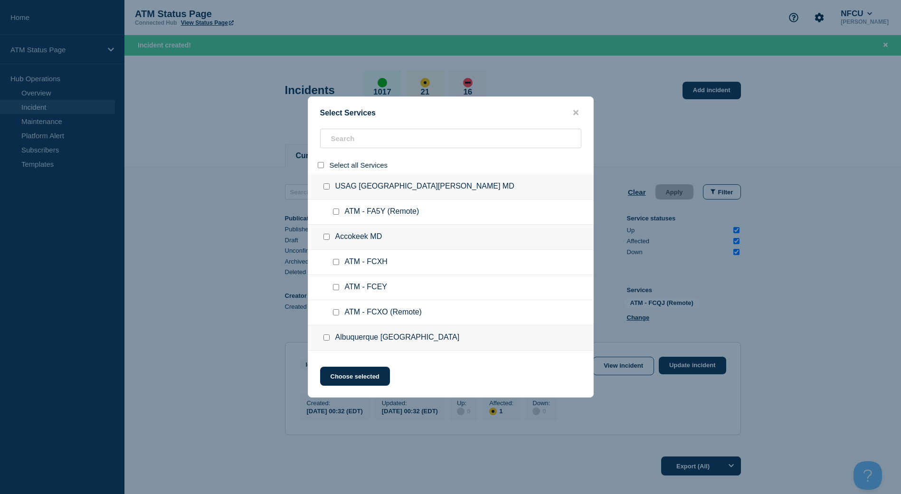
click at [324, 167] on div at bounding box center [323, 164] width 14 height 9
click at [321, 168] on input "select all" at bounding box center [321, 165] width 6 height 6
click at [337, 141] on input "search" at bounding box center [450, 138] width 261 height 19
paste input "FCHO"
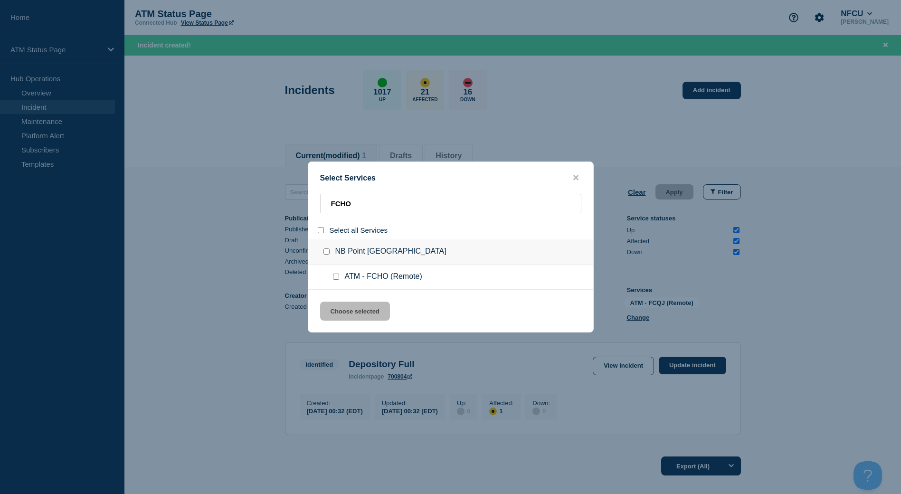
click at [337, 280] on input "service: ATM - FCHO (Remote)" at bounding box center [336, 276] width 6 height 6
click at [346, 307] on button "Choose selected" at bounding box center [355, 310] width 70 height 19
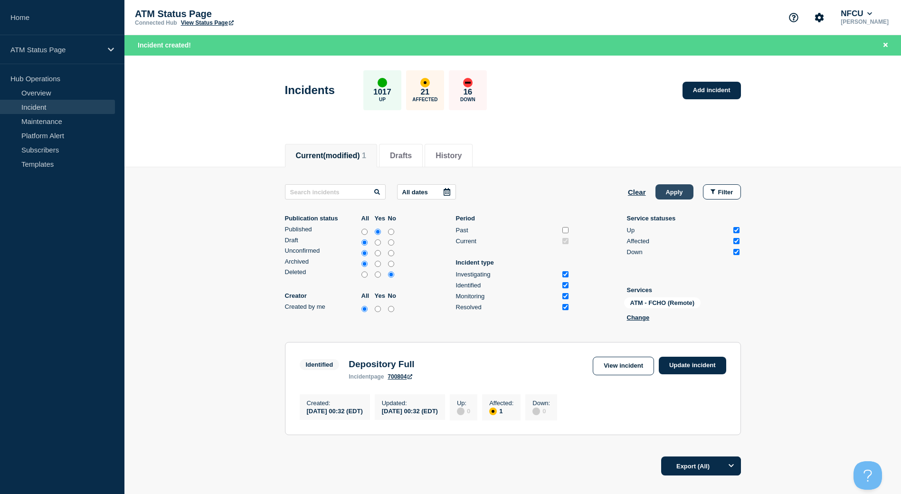
click at [659, 190] on button "Apply" at bounding box center [674, 191] width 38 height 15
